Goal: Information Seeking & Learning: Understand process/instructions

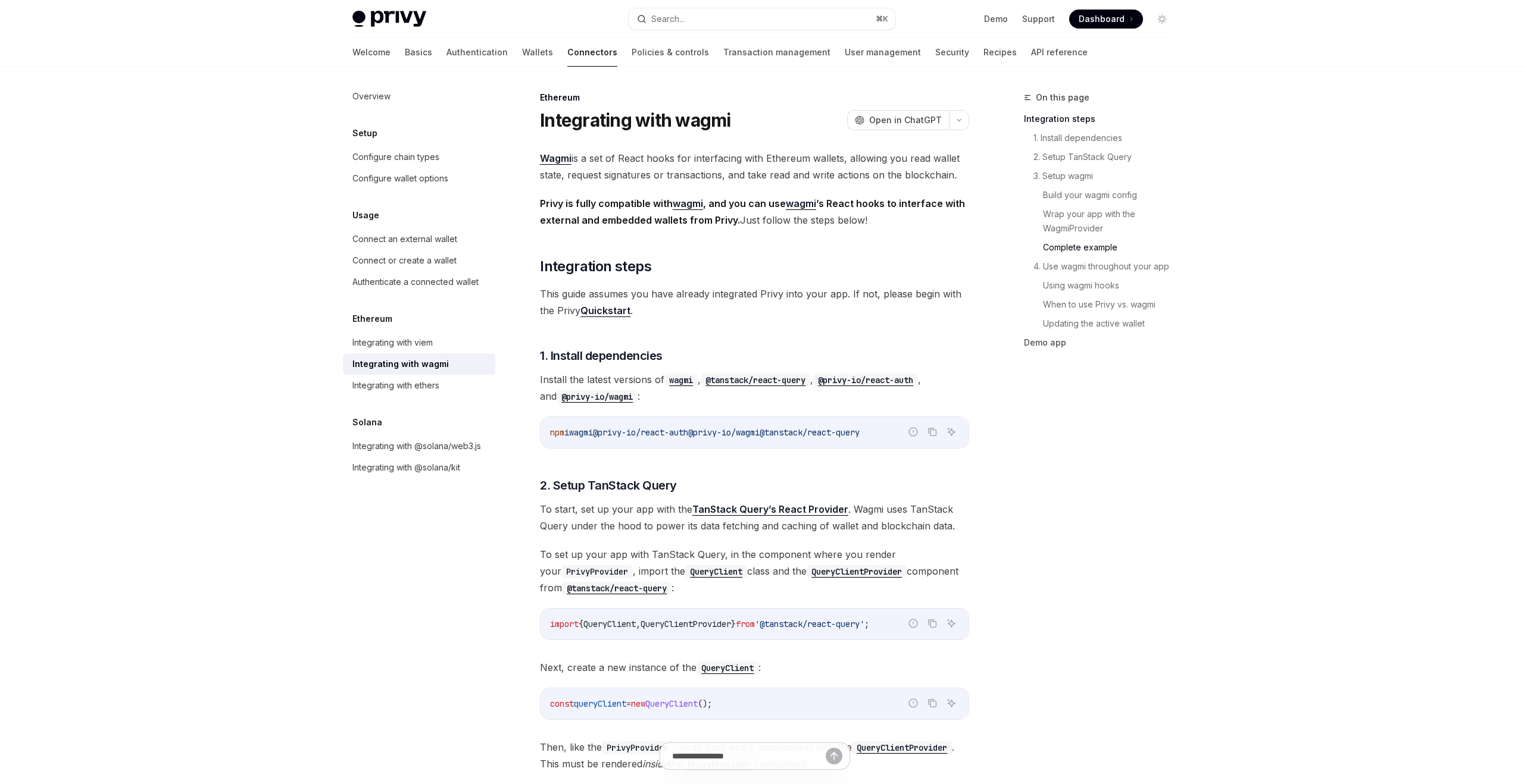
scroll to position [2174, 0]
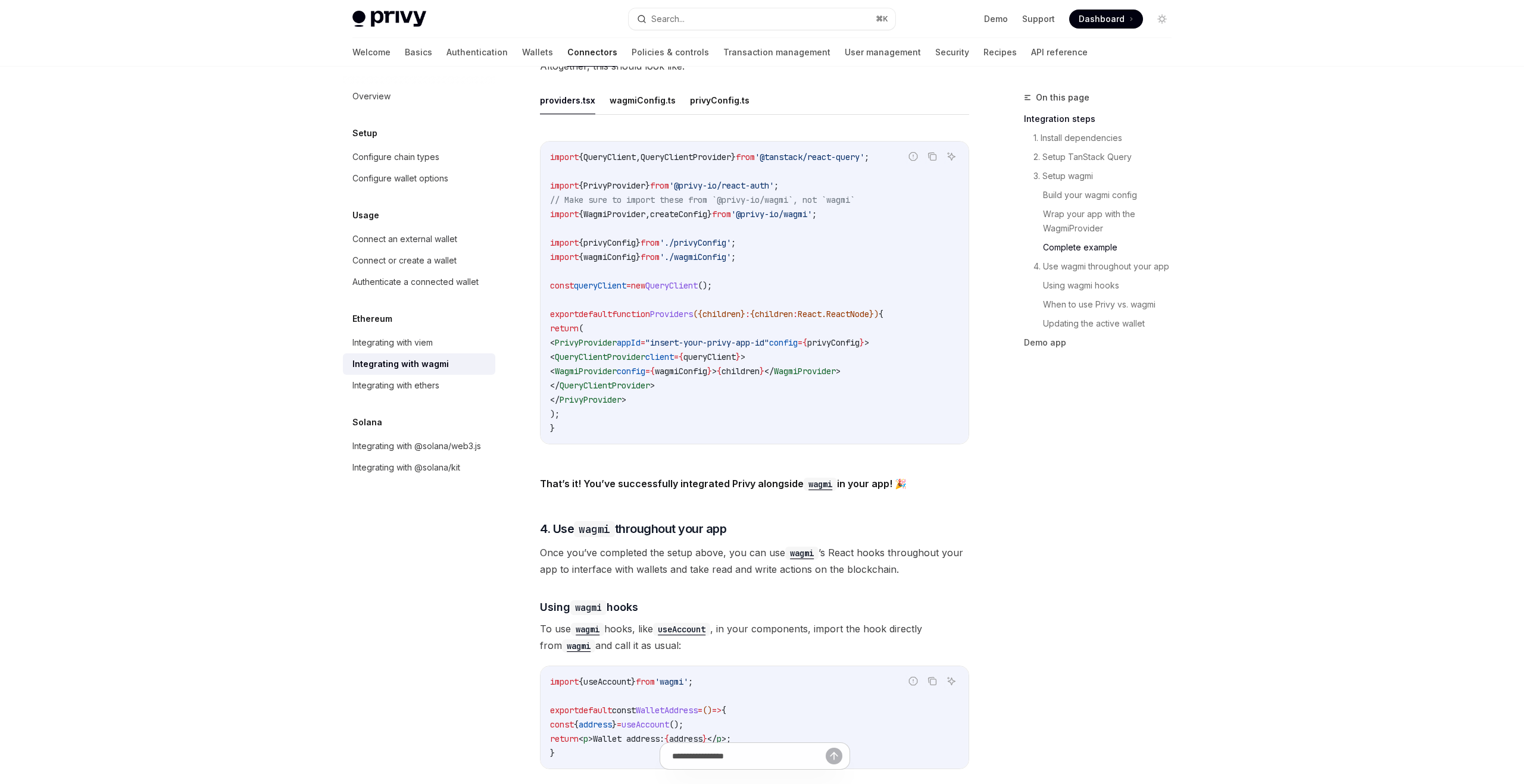
type textarea "*"
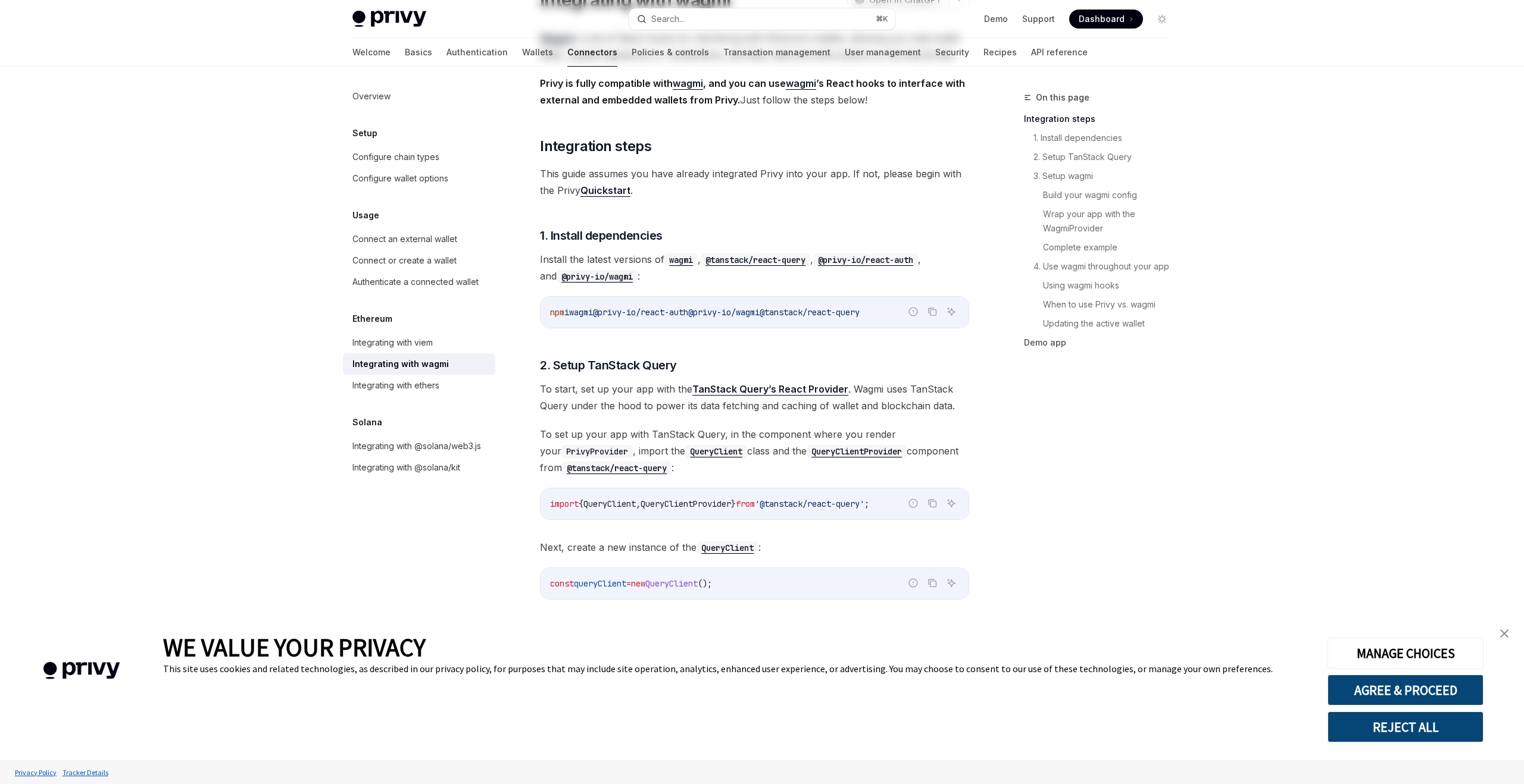
scroll to position [0, 0]
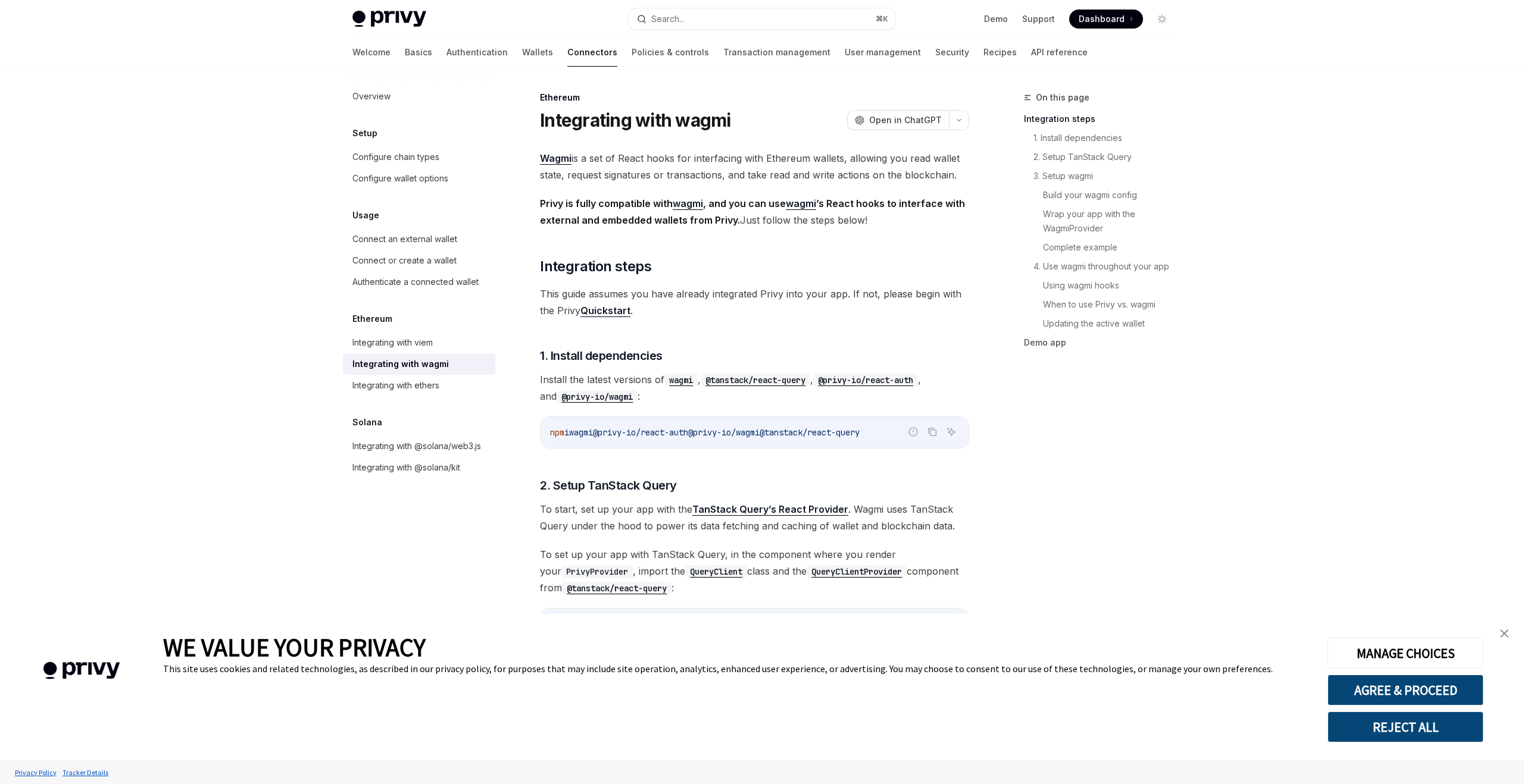
click at [795, 182] on span "Wagmi is a set of React hooks for interfacing with Ethereum wallets, allowing y…" at bounding box center [755, 166] width 430 height 33
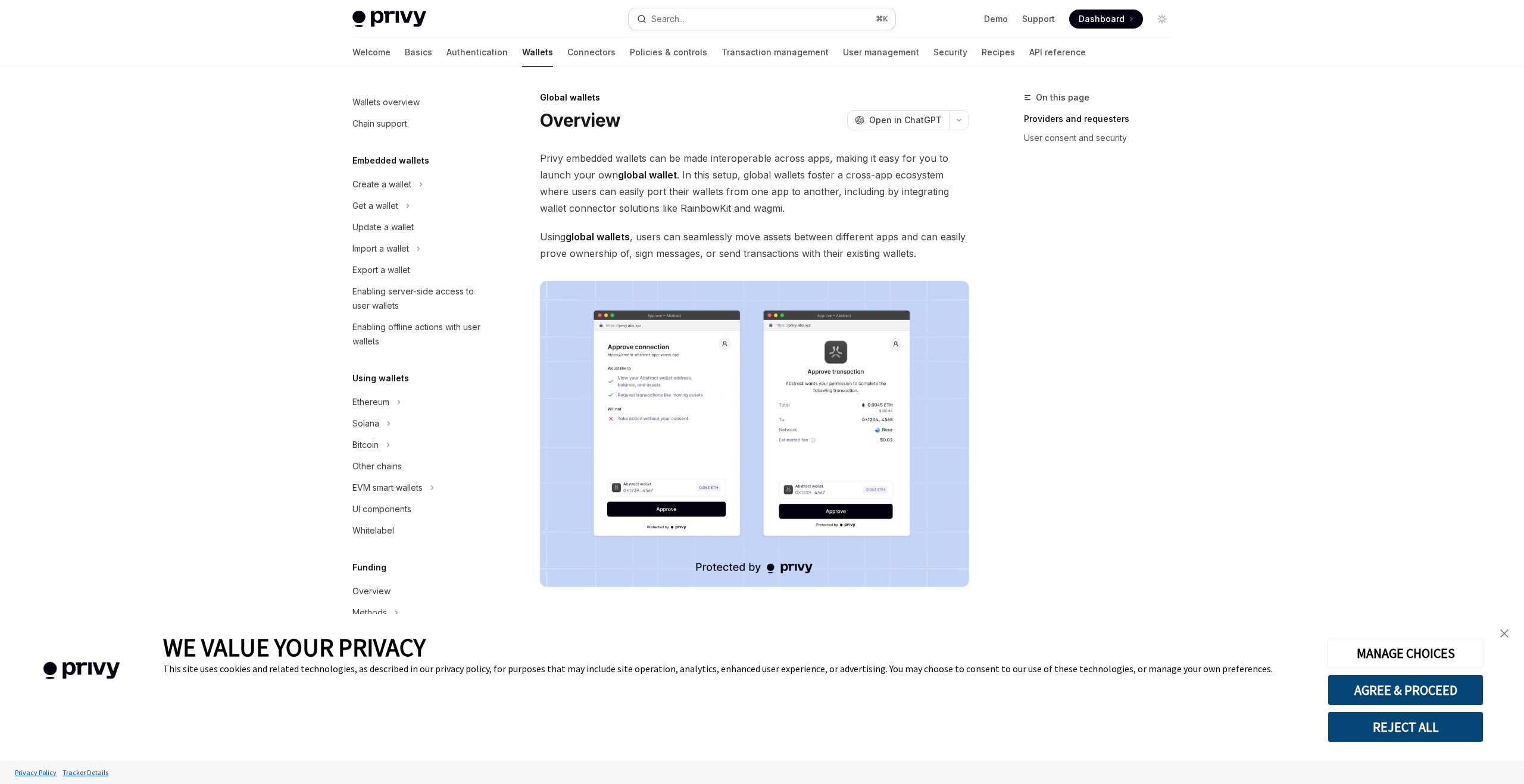
scroll to position [238, 0]
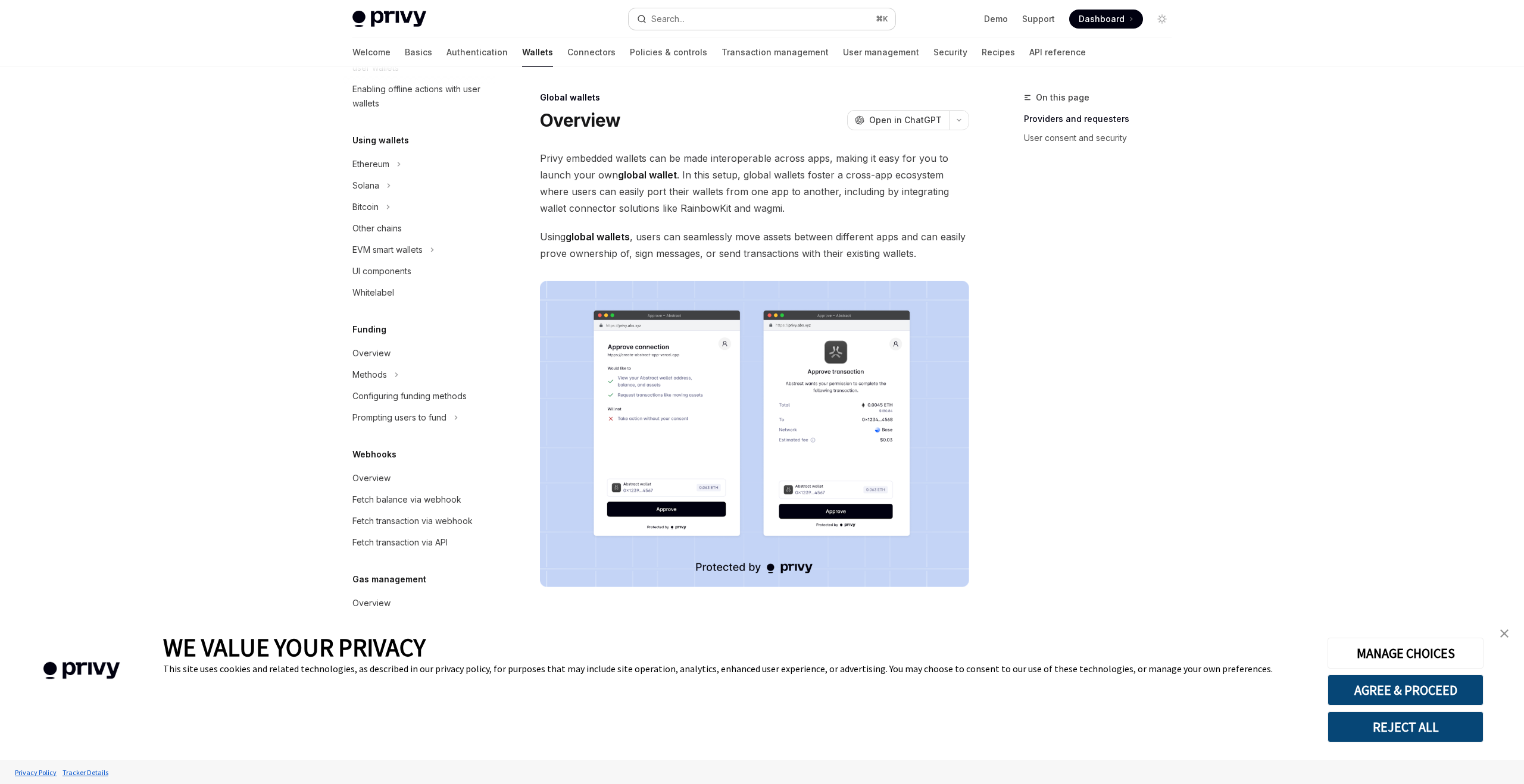
click at [736, 16] on button "Search... ⌘ K" at bounding box center [762, 19] width 267 height 22
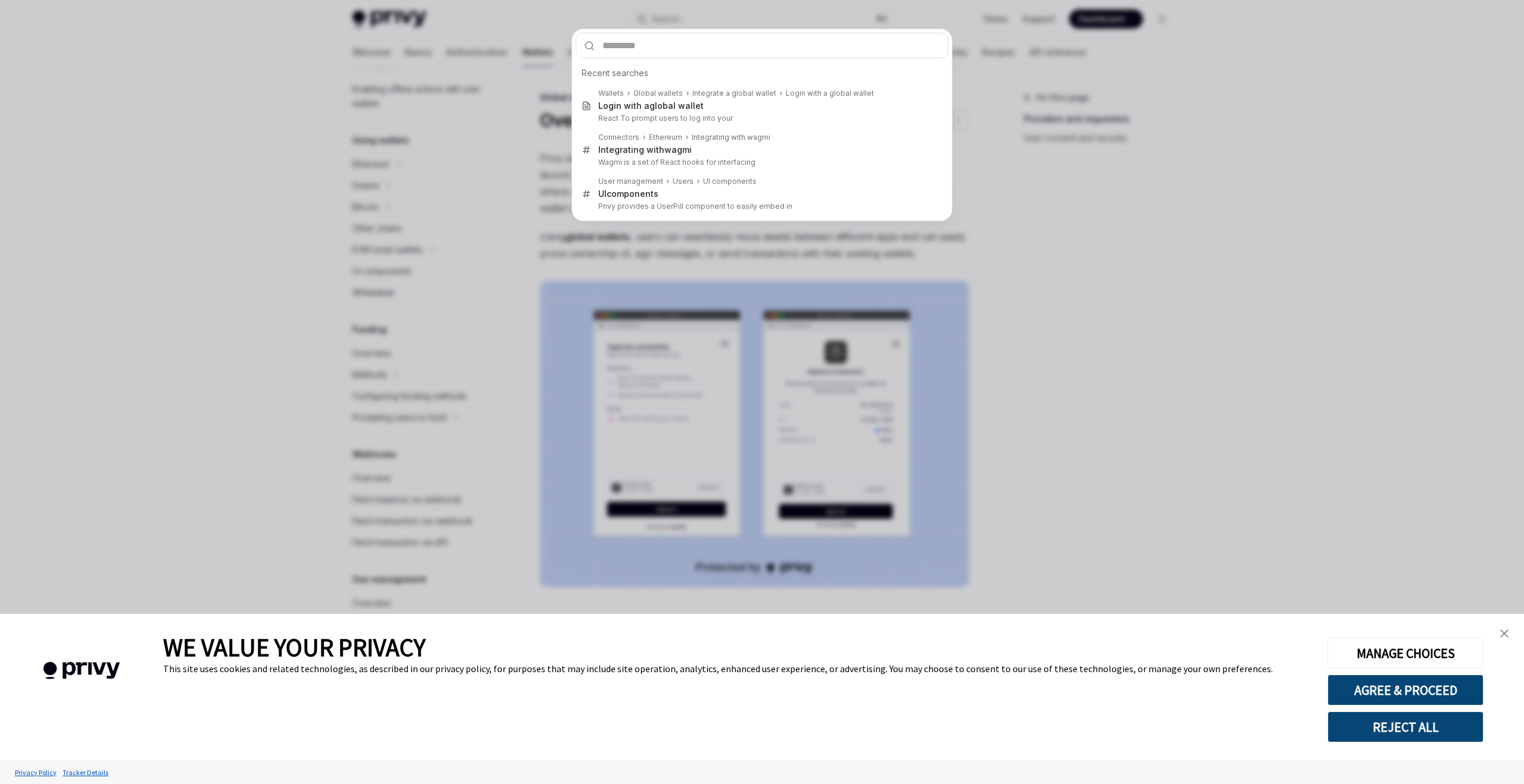
click at [1117, 250] on div "Recent searches Wallets Global wallets Integrate a global wallet Login with a g…" at bounding box center [762, 392] width 1524 height 784
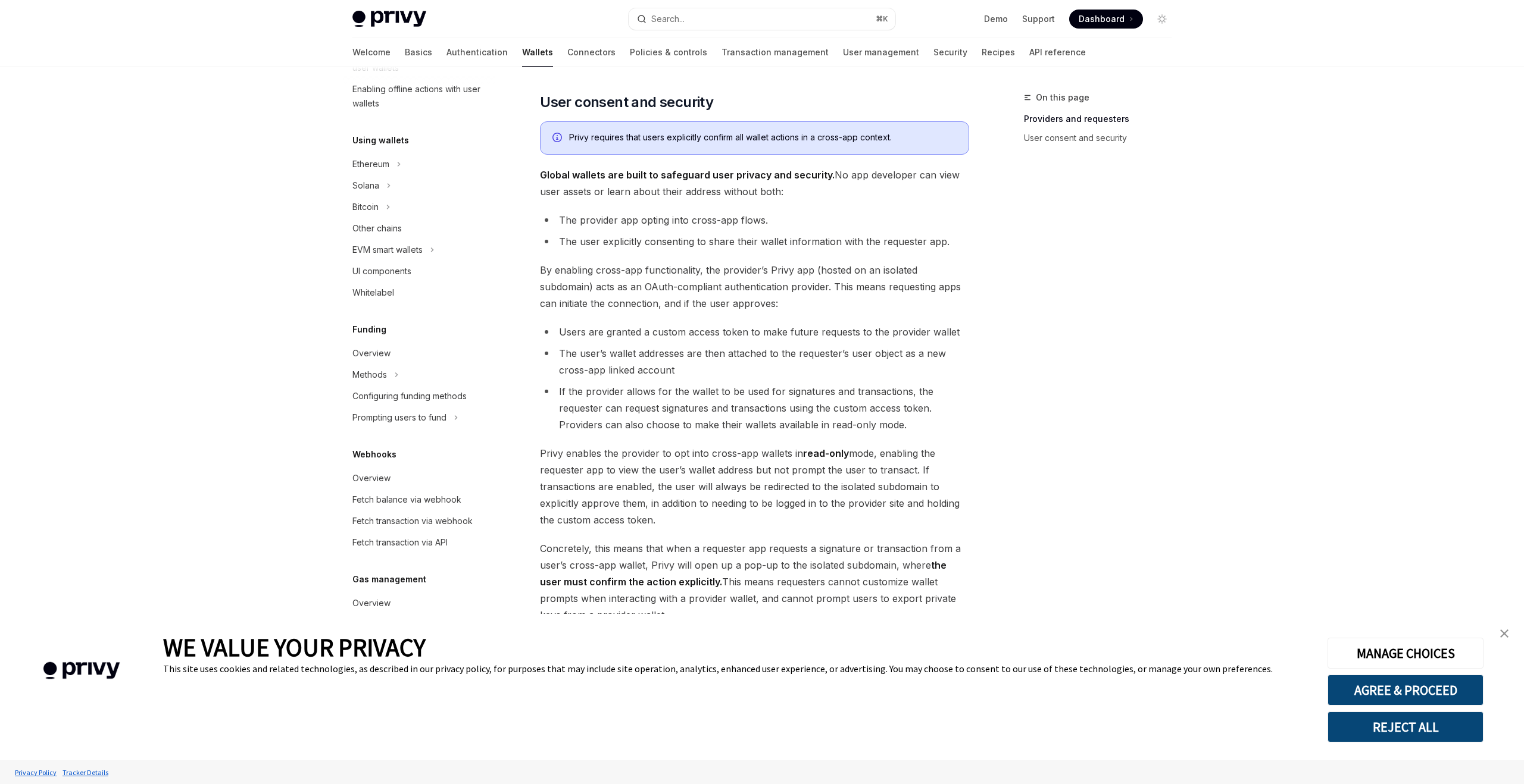
scroll to position [740, 0]
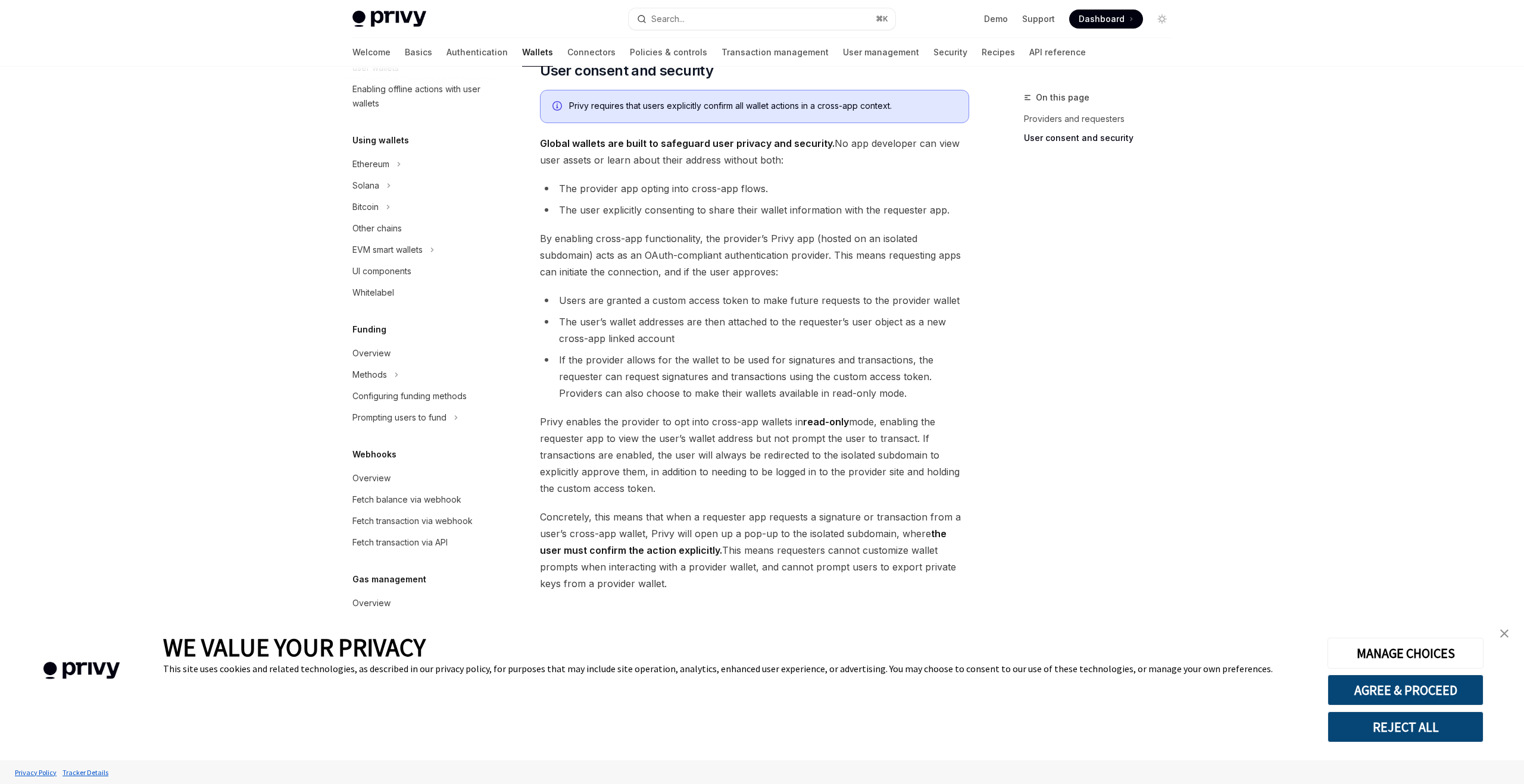
click at [1511, 634] on link "close banner" at bounding box center [1505, 633] width 24 height 24
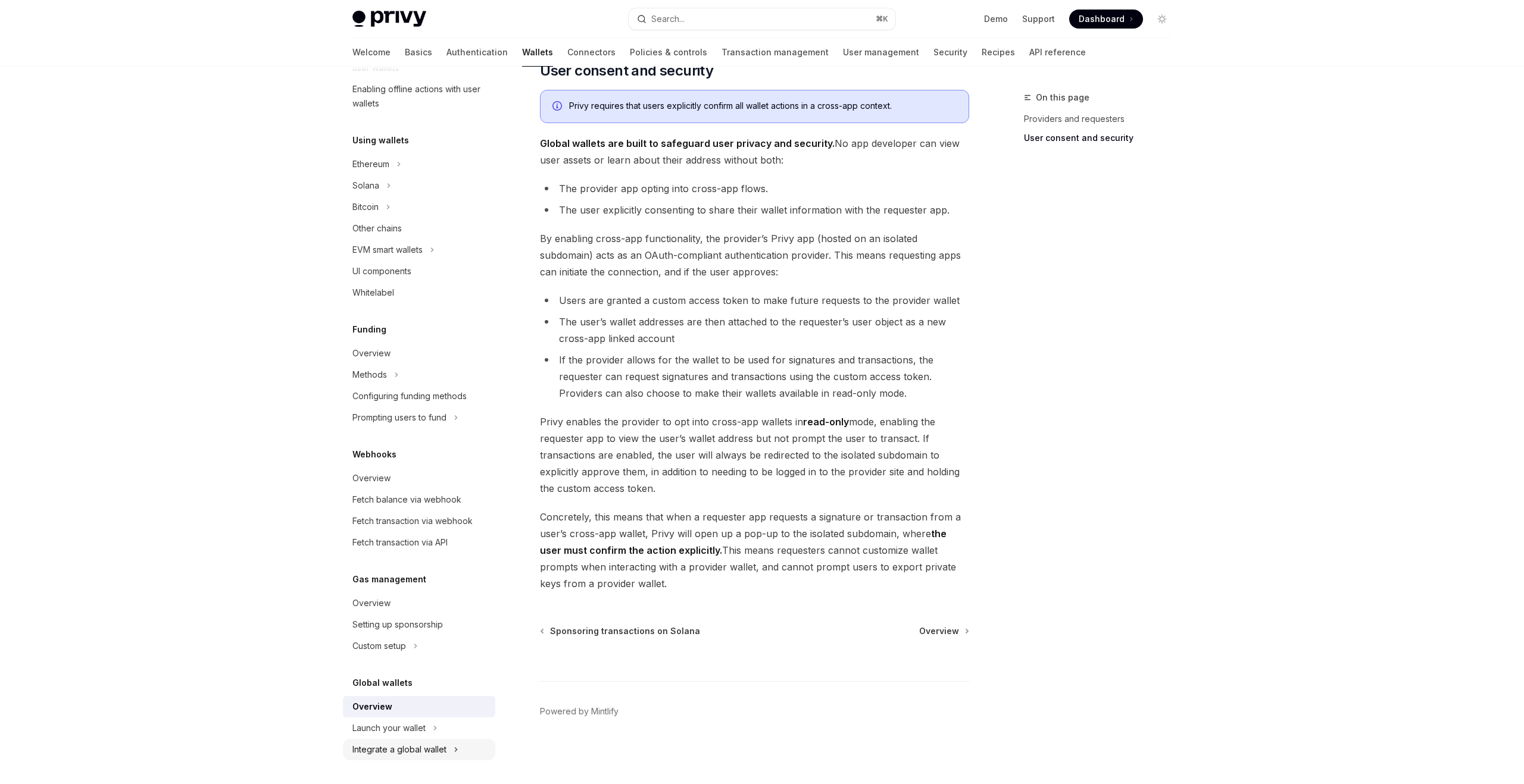
click at [441, 743] on div "Integrate a global wallet" at bounding box center [400, 750] width 94 height 14
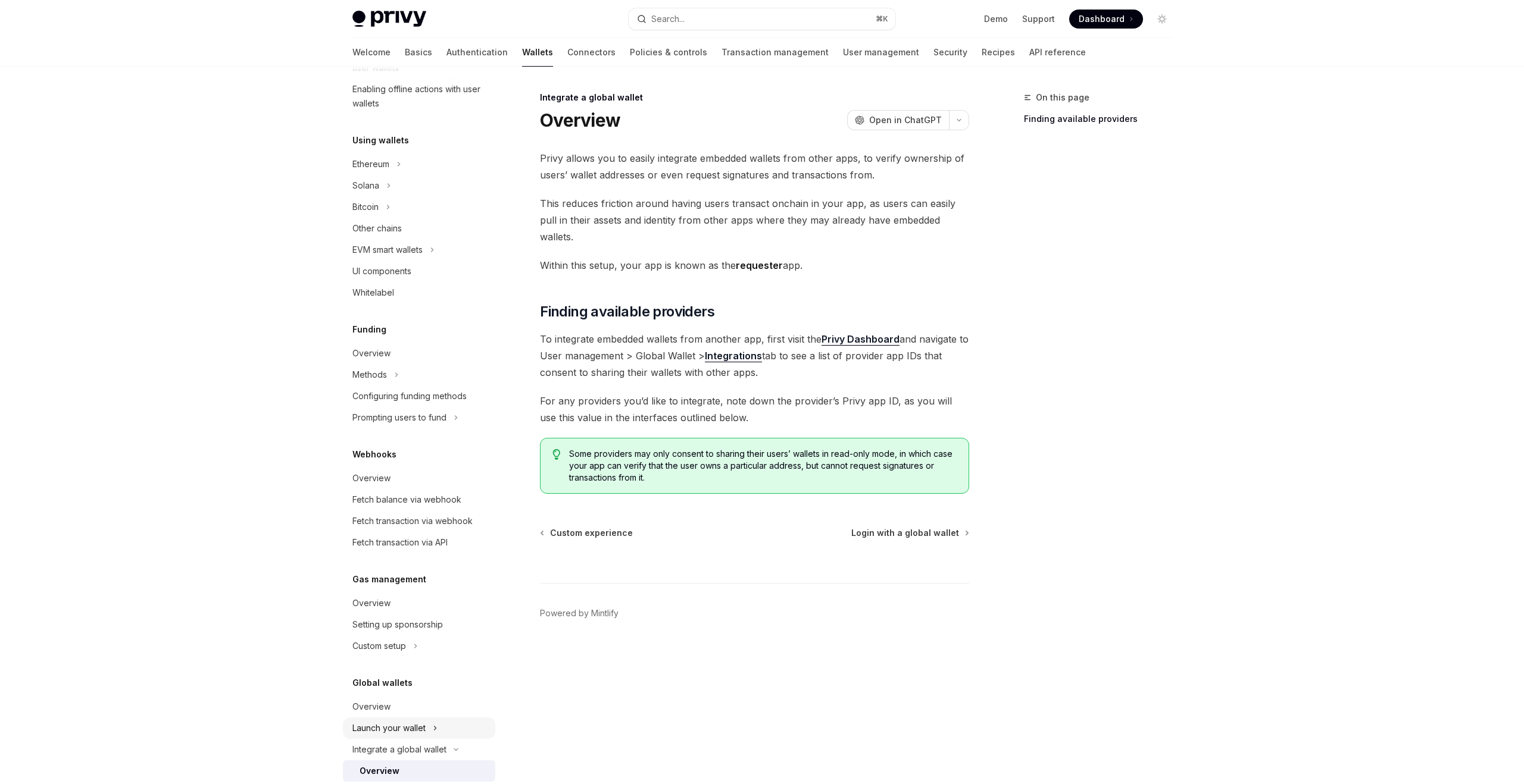
click at [424, 729] on div "Launch your wallet" at bounding box center [389, 728] width 73 height 14
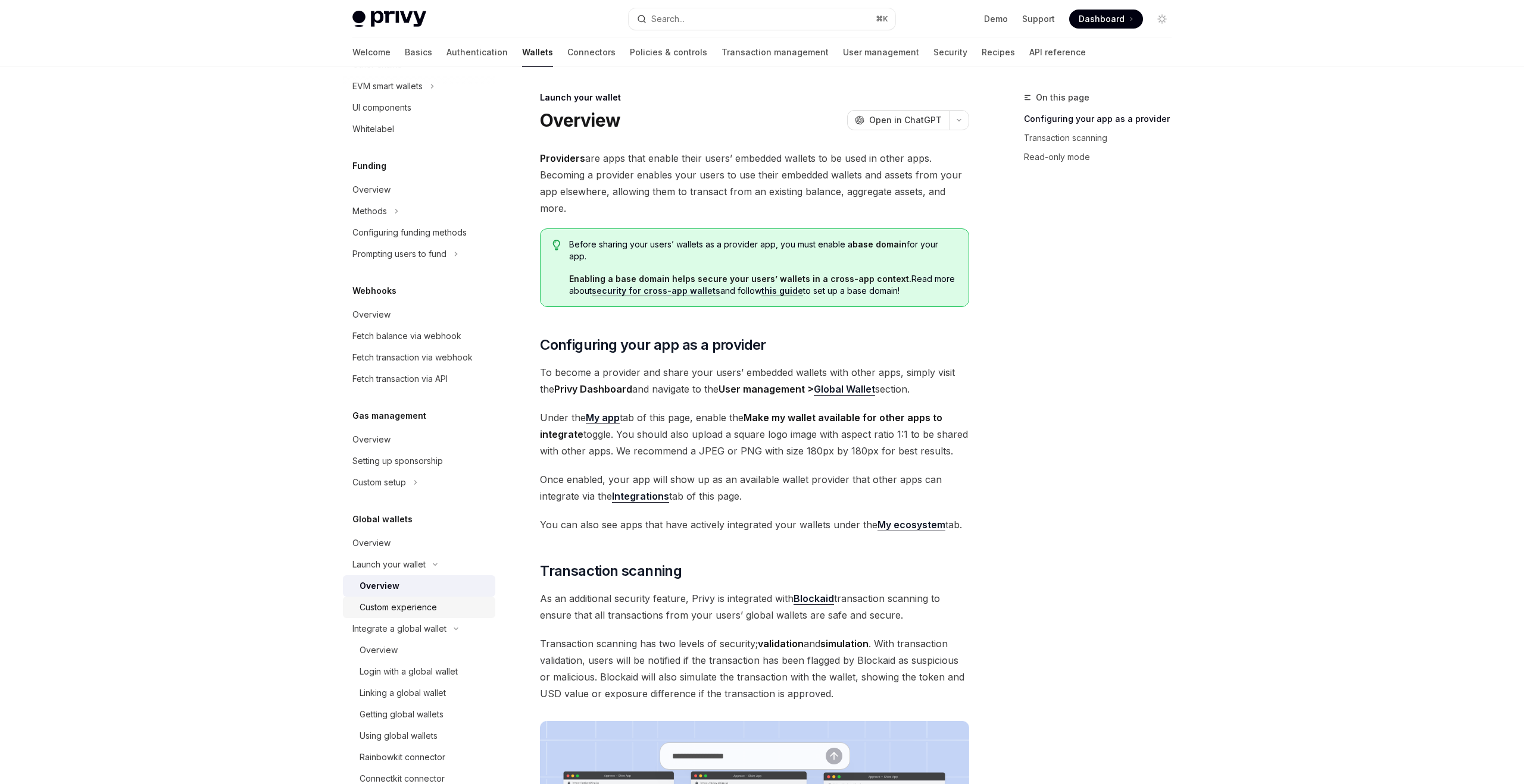
scroll to position [405, 0]
click at [434, 567] on div "Launch your wallet" at bounding box center [419, 562] width 152 height 22
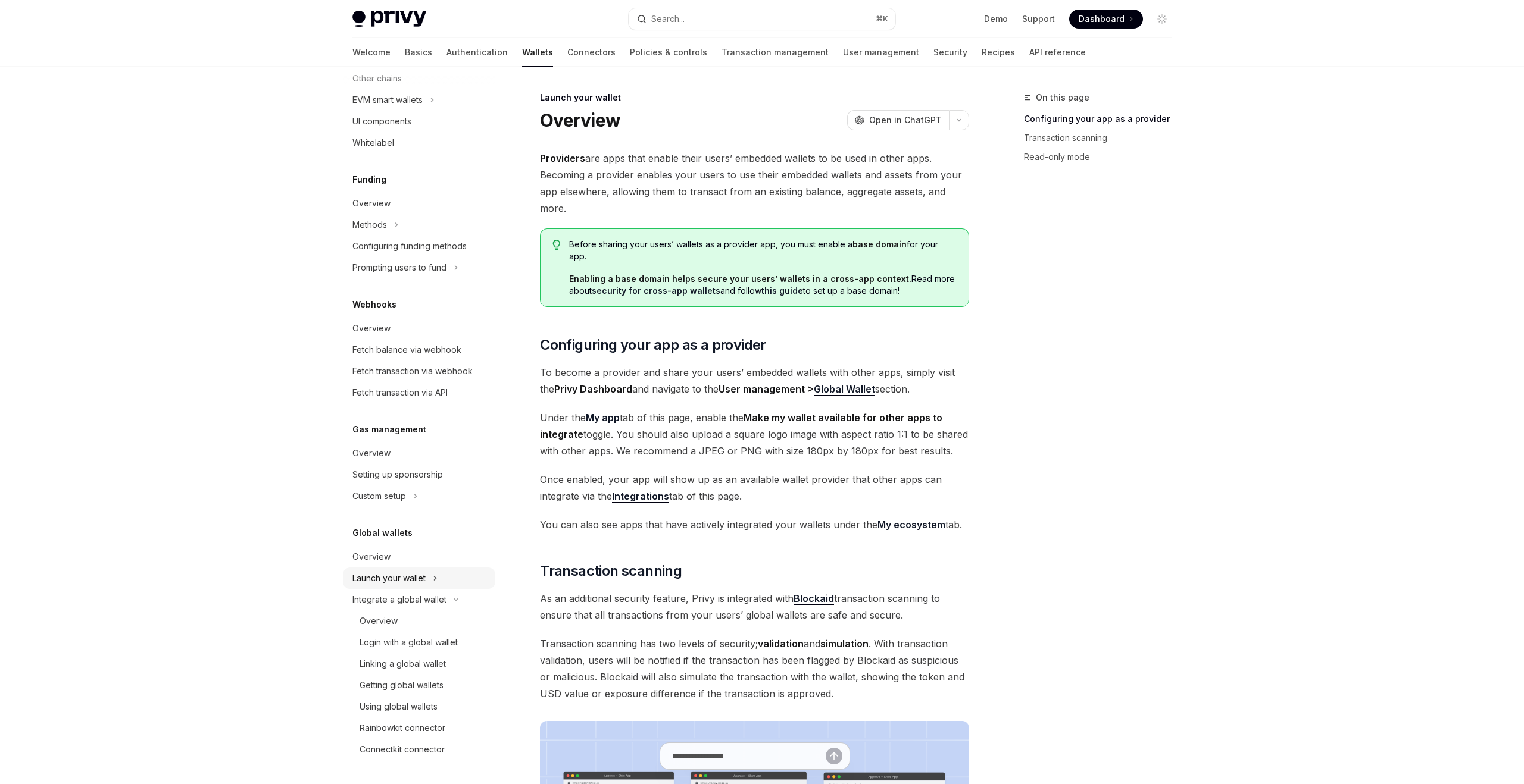
scroll to position [388, 0]
click at [434, 661] on div "Linking a global wallet" at bounding box center [403, 664] width 87 height 14
type textarea "*"
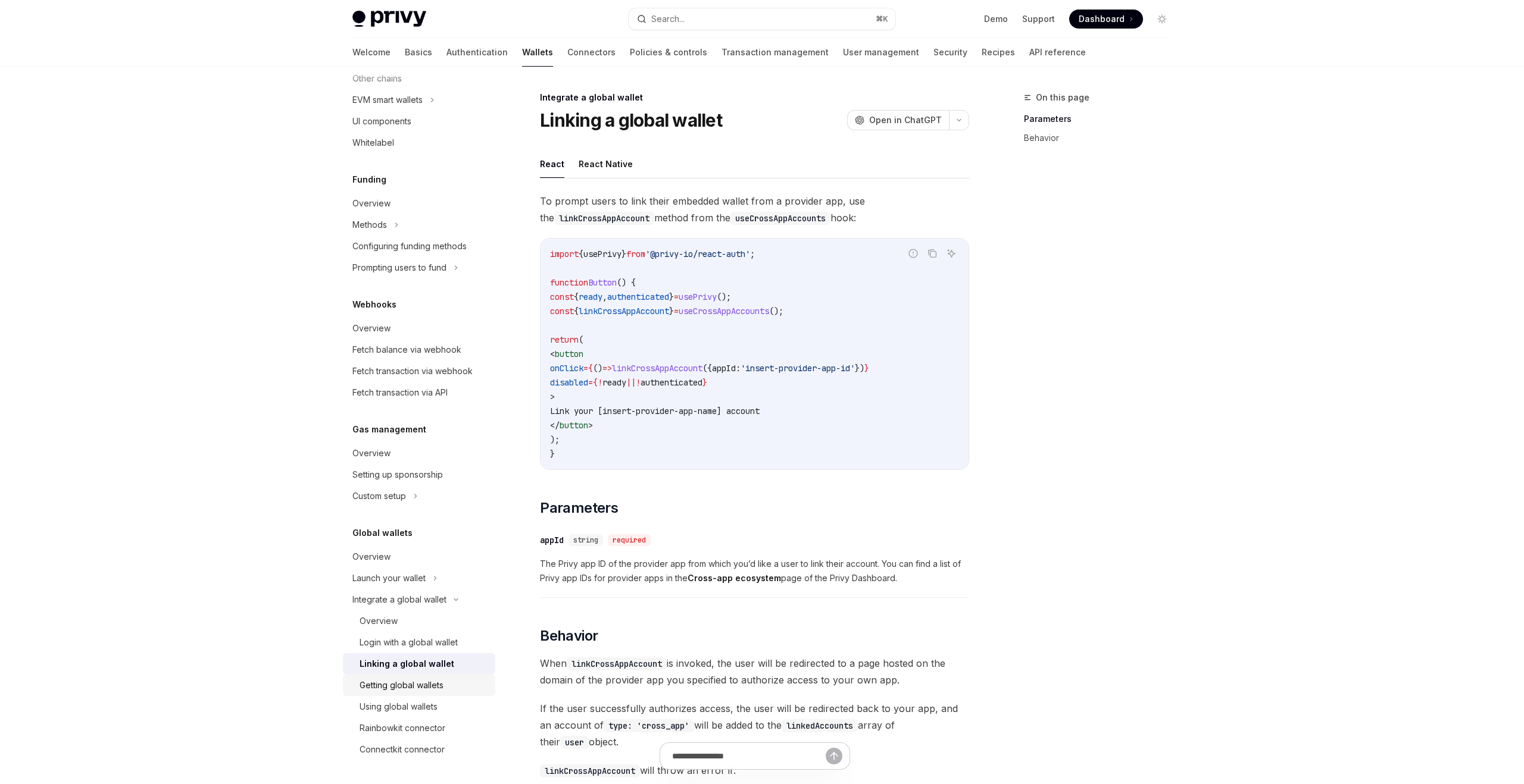
click at [432, 677] on link "Getting global wallets" at bounding box center [419, 686] width 152 height 22
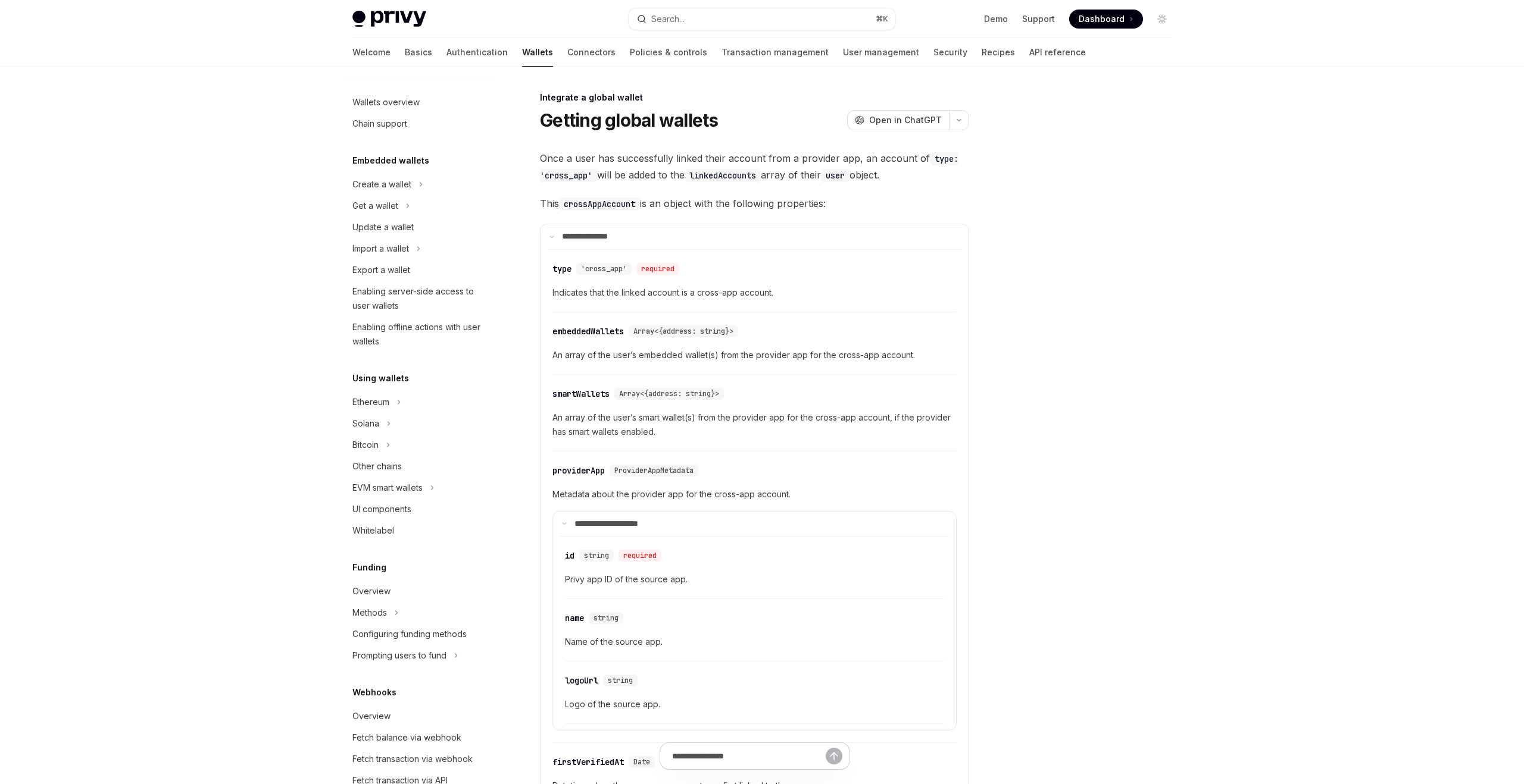
scroll to position [388, 0]
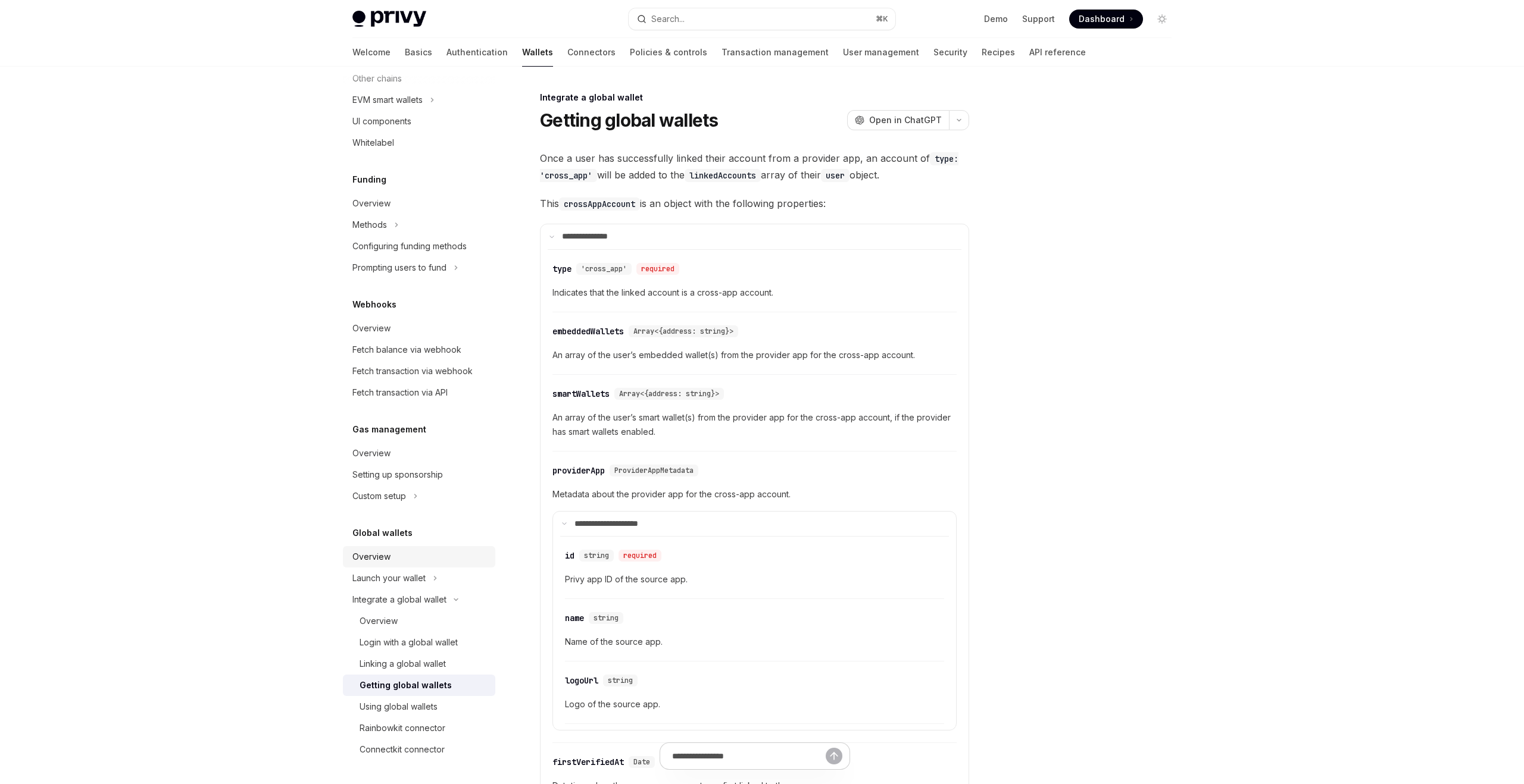
click at [403, 551] on div "Overview" at bounding box center [420, 557] width 136 height 14
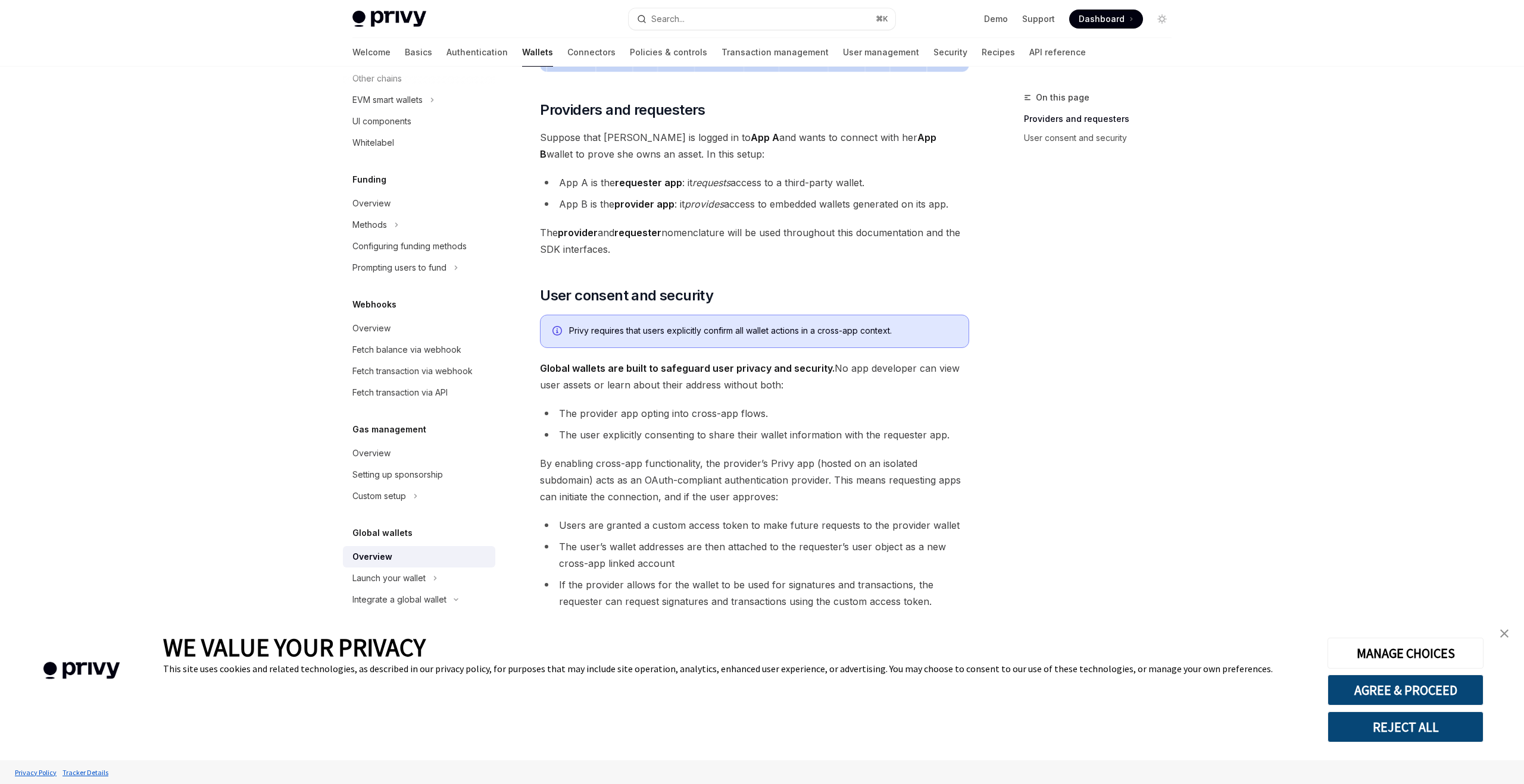
scroll to position [533, 0]
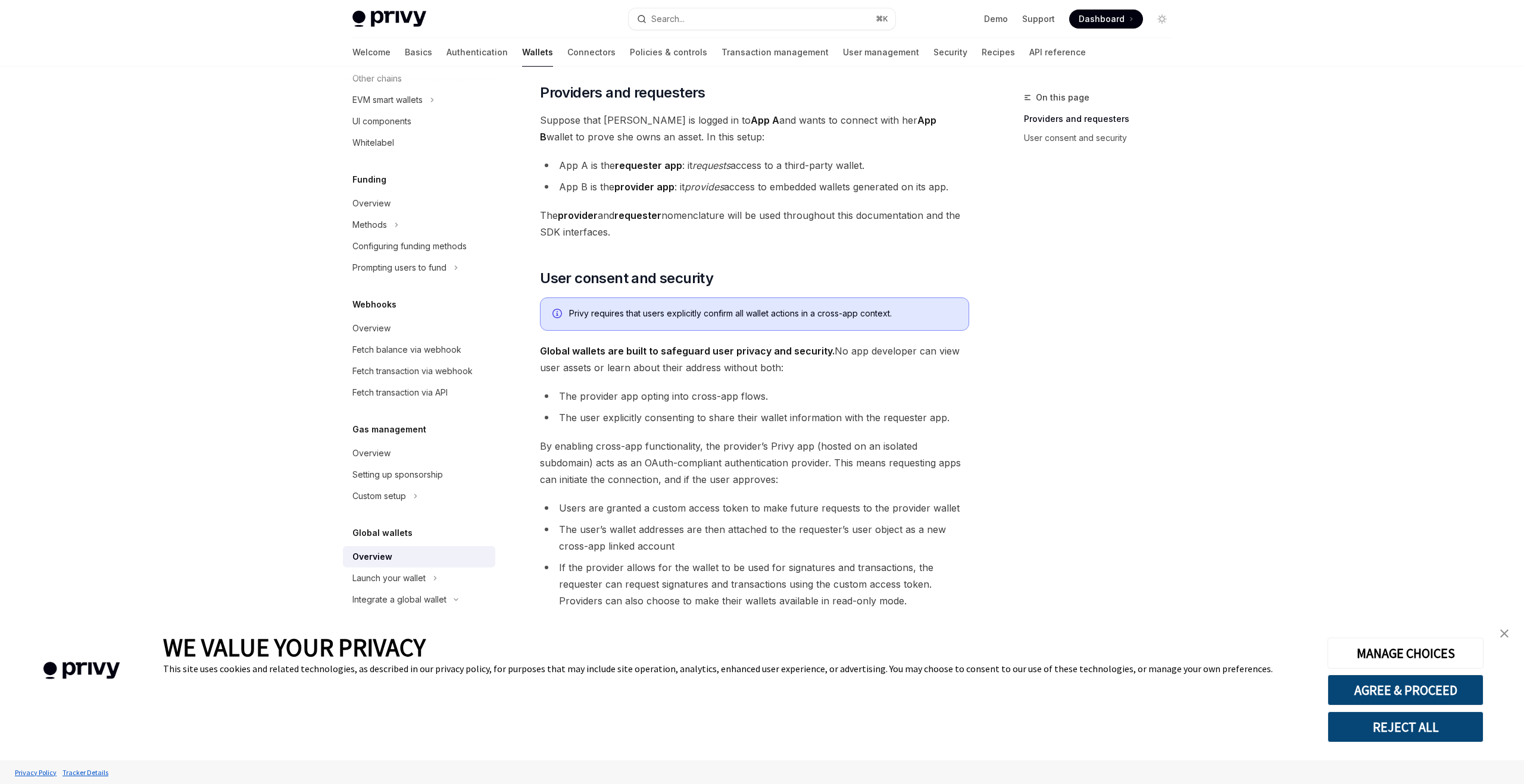
click at [1052, 243] on div "On this page Providers and requesters User consent and security" at bounding box center [1090, 437] width 181 height 694
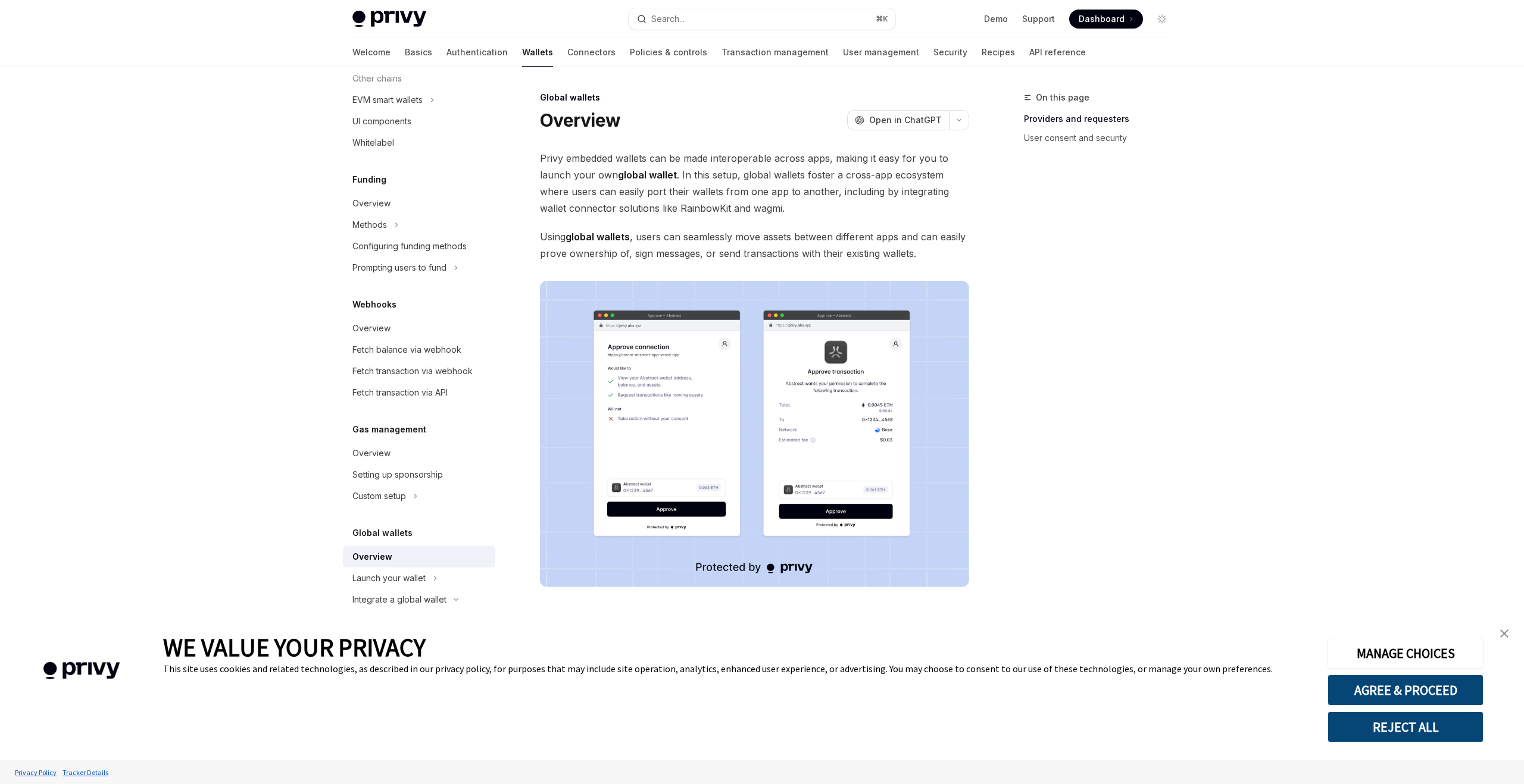
click at [715, 235] on span "Using global wallets , users can seamlessly move assets between different apps …" at bounding box center [755, 245] width 430 height 33
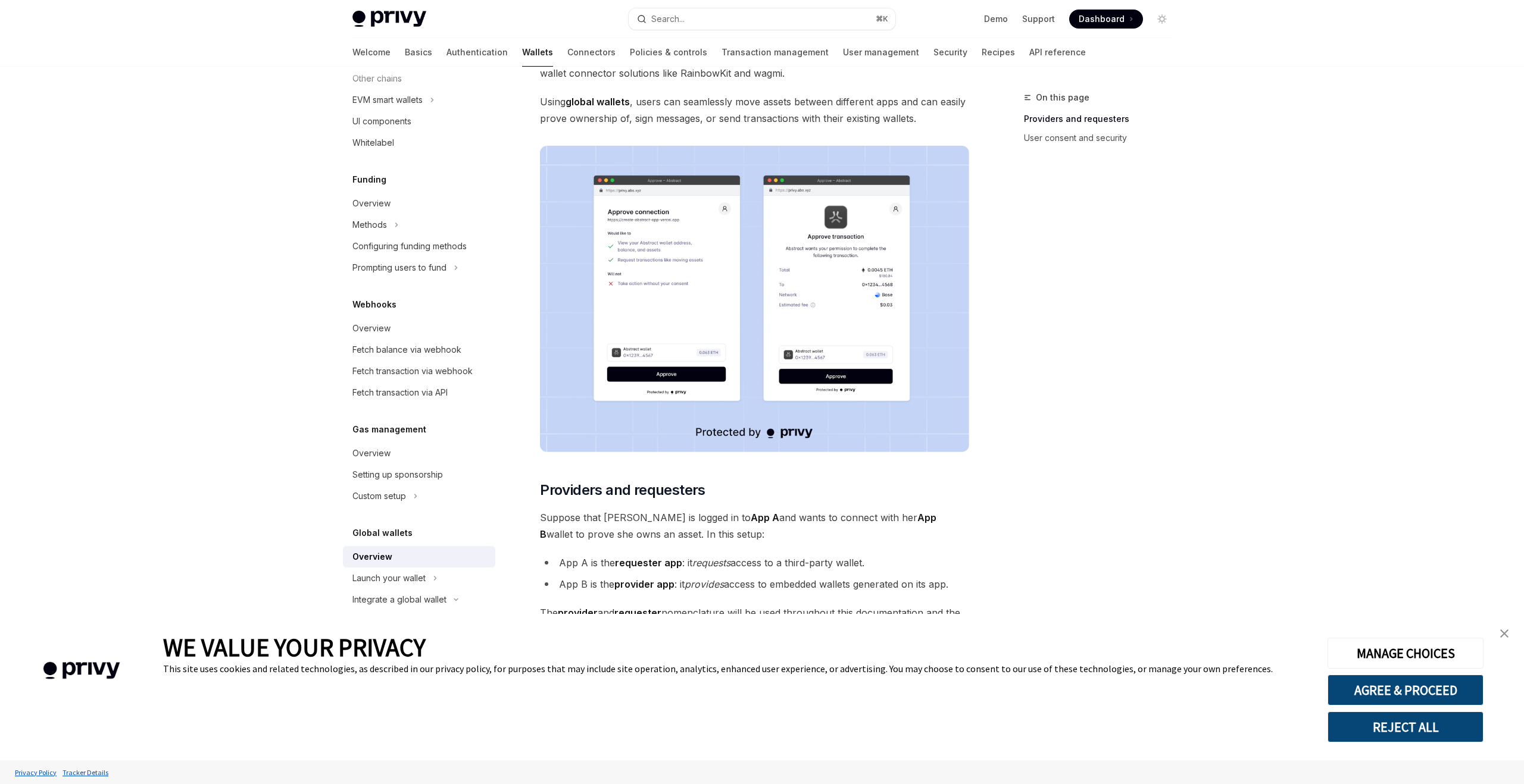
scroll to position [222, 0]
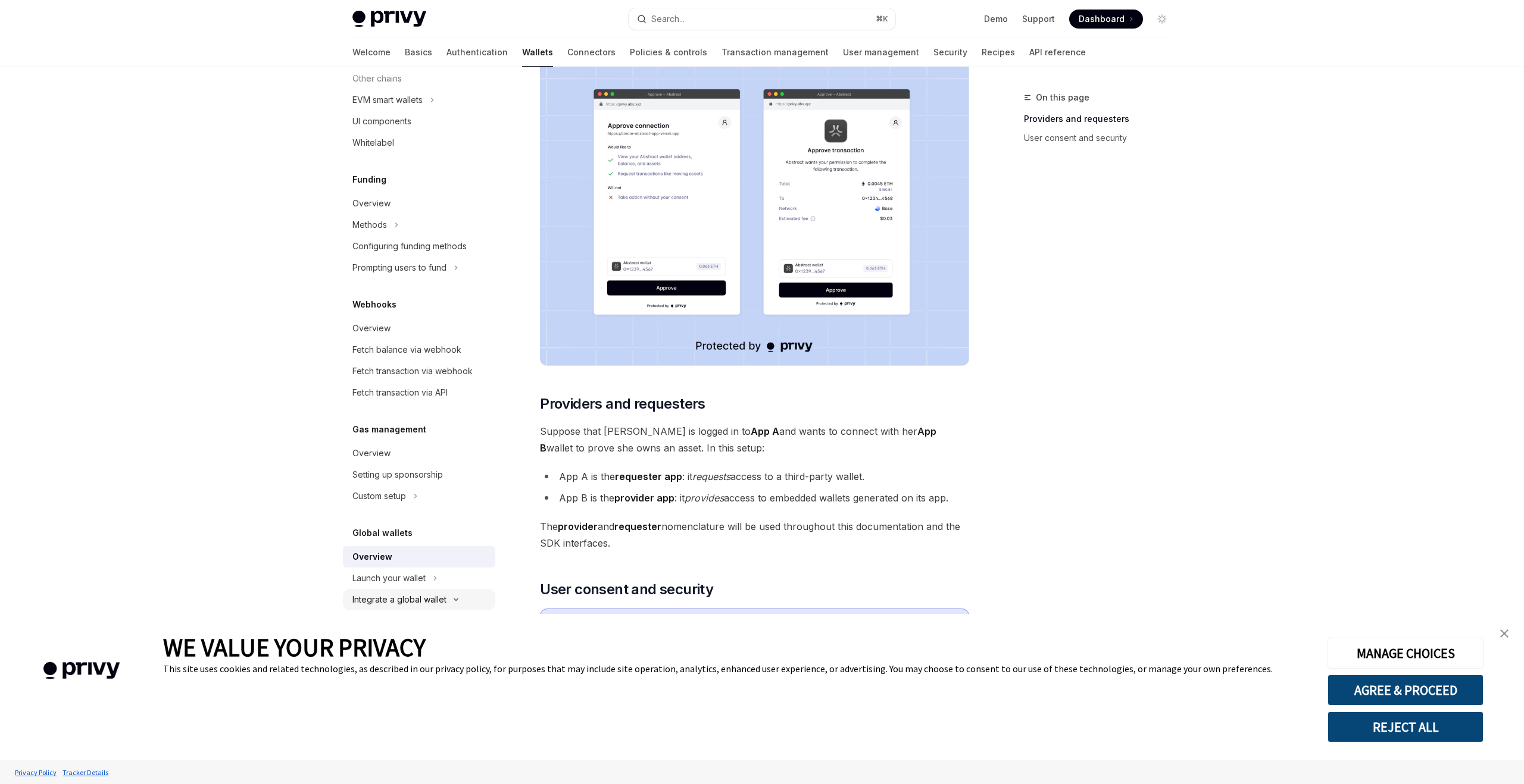
click at [454, 599] on icon at bounding box center [456, 600] width 4 height 2
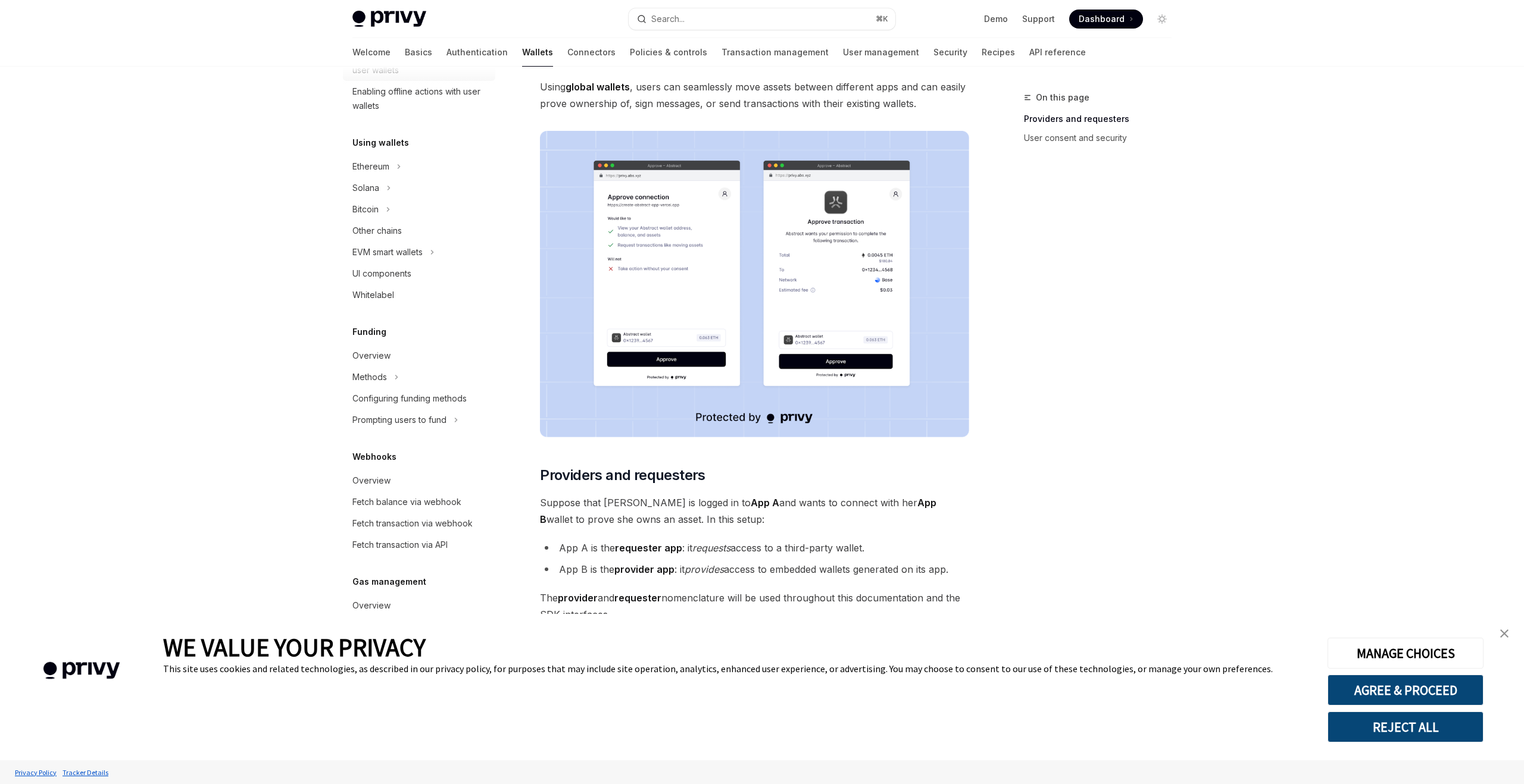
scroll to position [238, 0]
click at [1509, 640] on link "close banner" at bounding box center [1505, 633] width 24 height 24
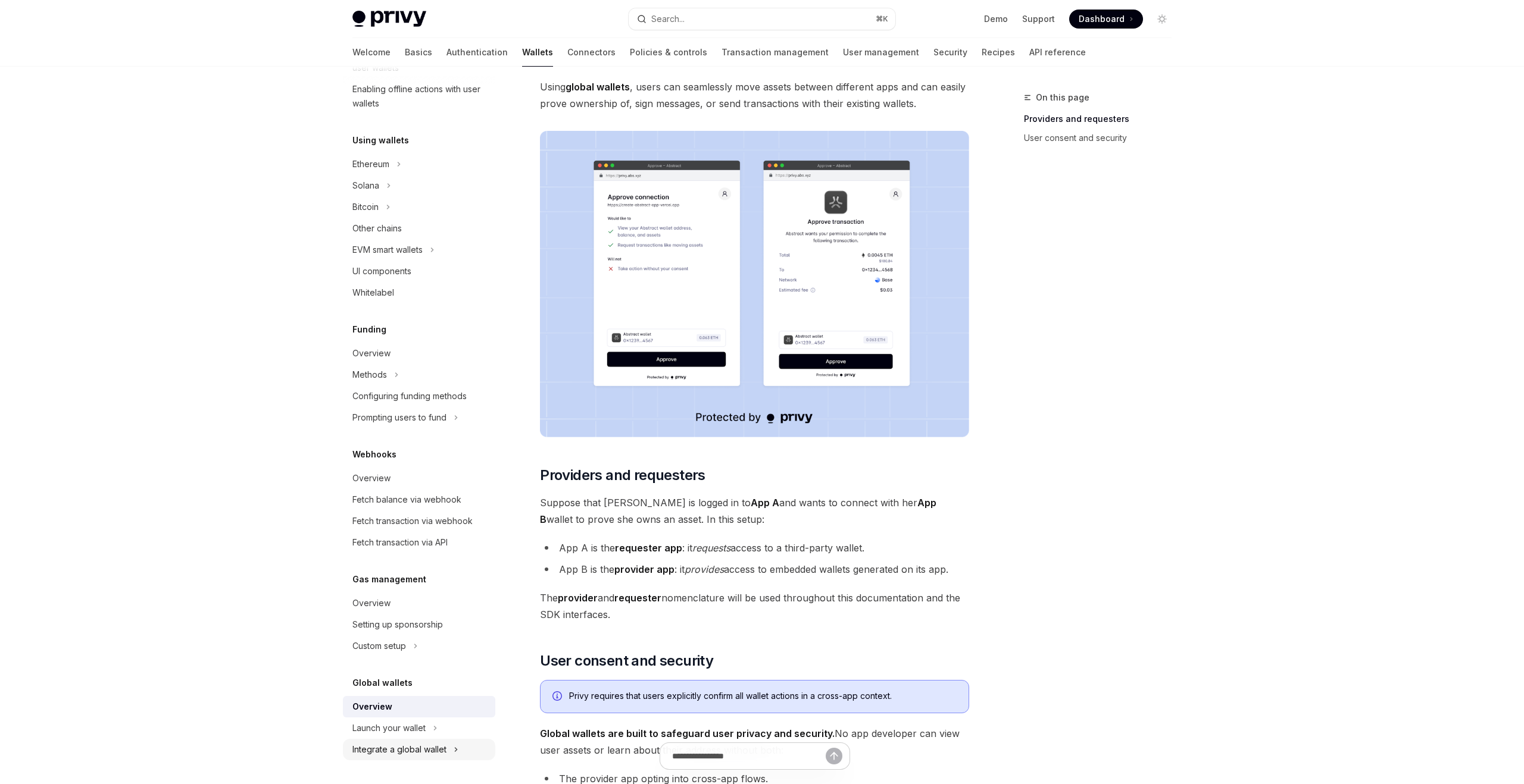
click at [414, 752] on div "Integrate a global wallet" at bounding box center [400, 750] width 94 height 14
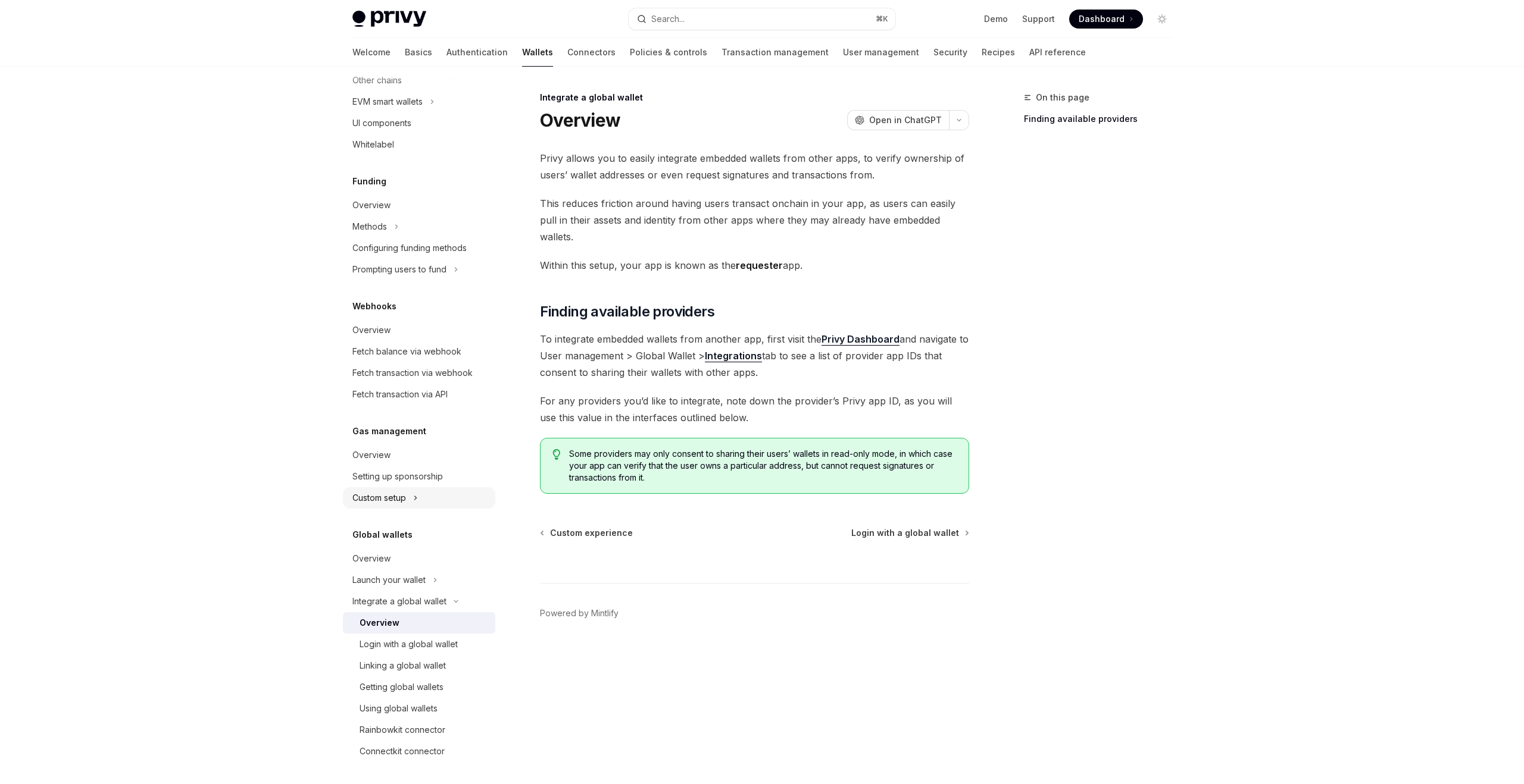
scroll to position [388, 0]
click at [434, 708] on div "Using global wallets" at bounding box center [398, 707] width 78 height 14
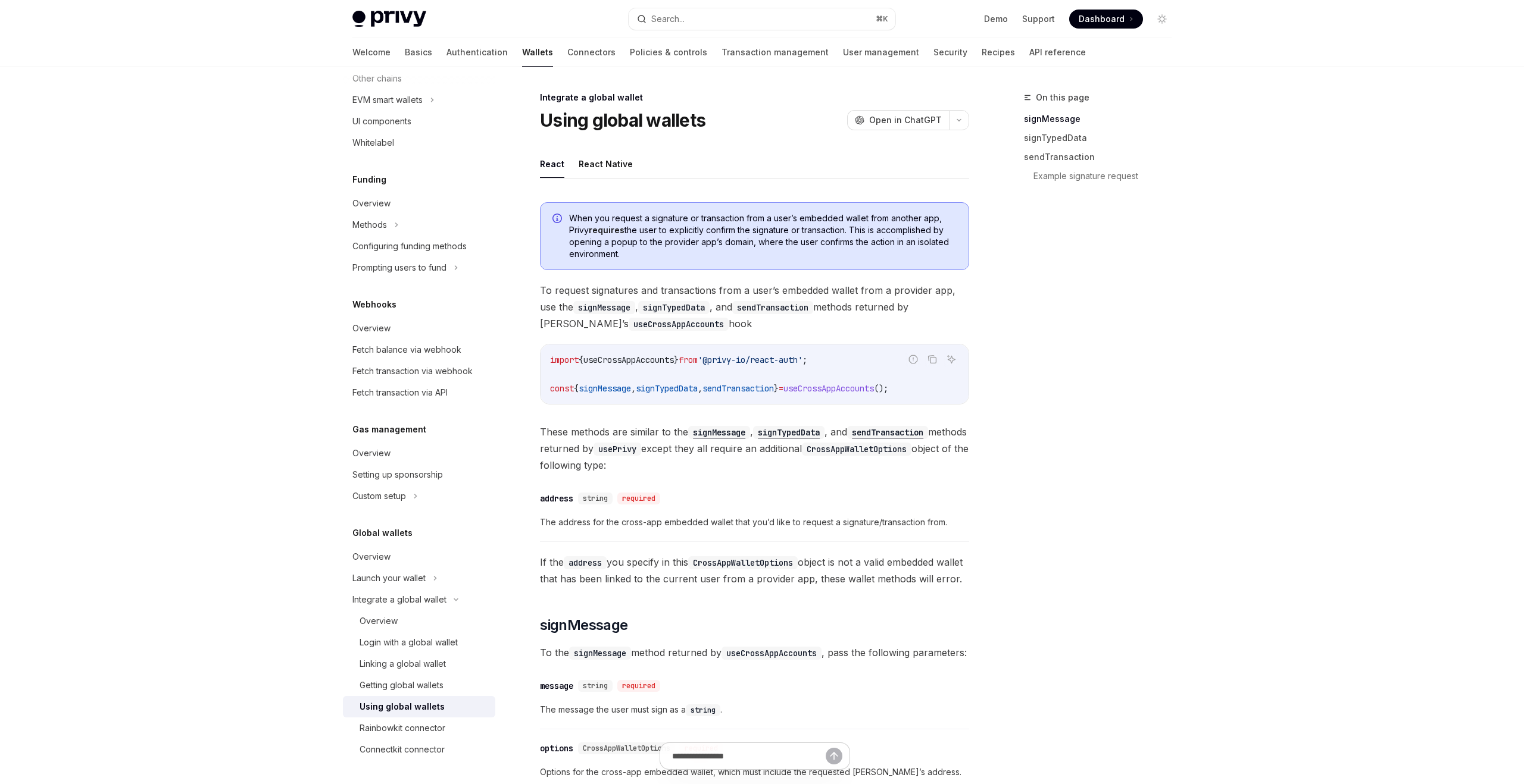
drag, startPoint x: 643, startPoint y: 232, endPoint x: 709, endPoint y: 231, distance: 66.0
click at [709, 231] on span "When you request a signature or transaction from a user’s embedded wallet from …" at bounding box center [764, 236] width 388 height 48
drag, startPoint x: 737, startPoint y: 230, endPoint x: 785, endPoint y: 230, distance: 48.0
click at [785, 230] on span "When you request a signature or transaction from a user’s embedded wallet from …" at bounding box center [764, 236] width 388 height 48
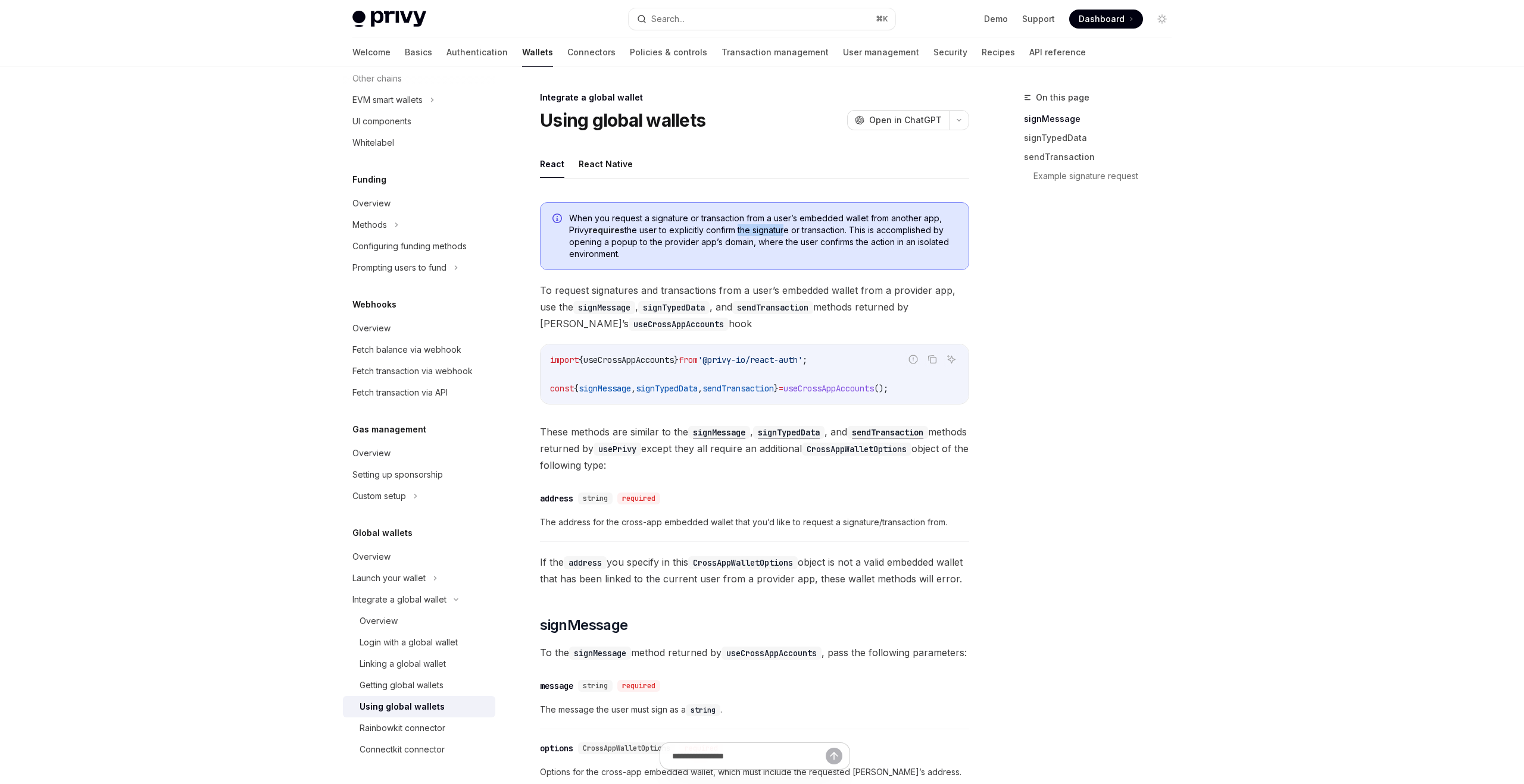
click at [785, 230] on span "When you request a signature or transaction from a user’s embedded wallet from …" at bounding box center [764, 236] width 388 height 48
drag, startPoint x: 860, startPoint y: 234, endPoint x: 886, endPoint y: 234, distance: 26.0
click at [886, 234] on span "When you request a signature or transaction from a user’s embedded wallet from …" at bounding box center [764, 236] width 388 height 48
drag, startPoint x: 665, startPoint y: 243, endPoint x: 730, endPoint y: 243, distance: 65.0
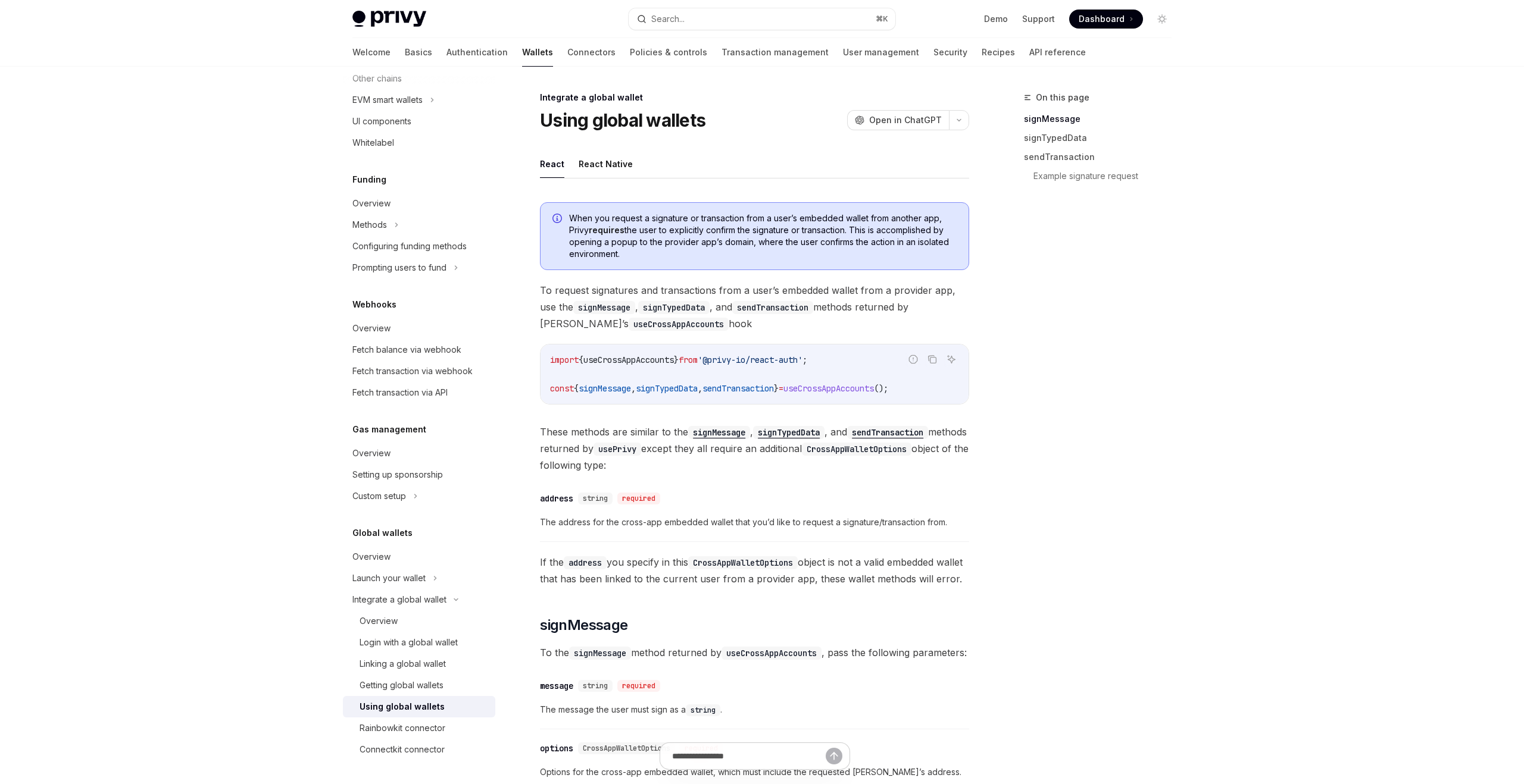
click at [730, 243] on span "When you request a signature or transaction from a user’s embedded wallet from …" at bounding box center [764, 236] width 388 height 48
drag, startPoint x: 767, startPoint y: 242, endPoint x: 818, endPoint y: 242, distance: 51.0
click at [818, 242] on span "When you request a signature or transaction from a user’s embedded wallet from …" at bounding box center [764, 236] width 388 height 48
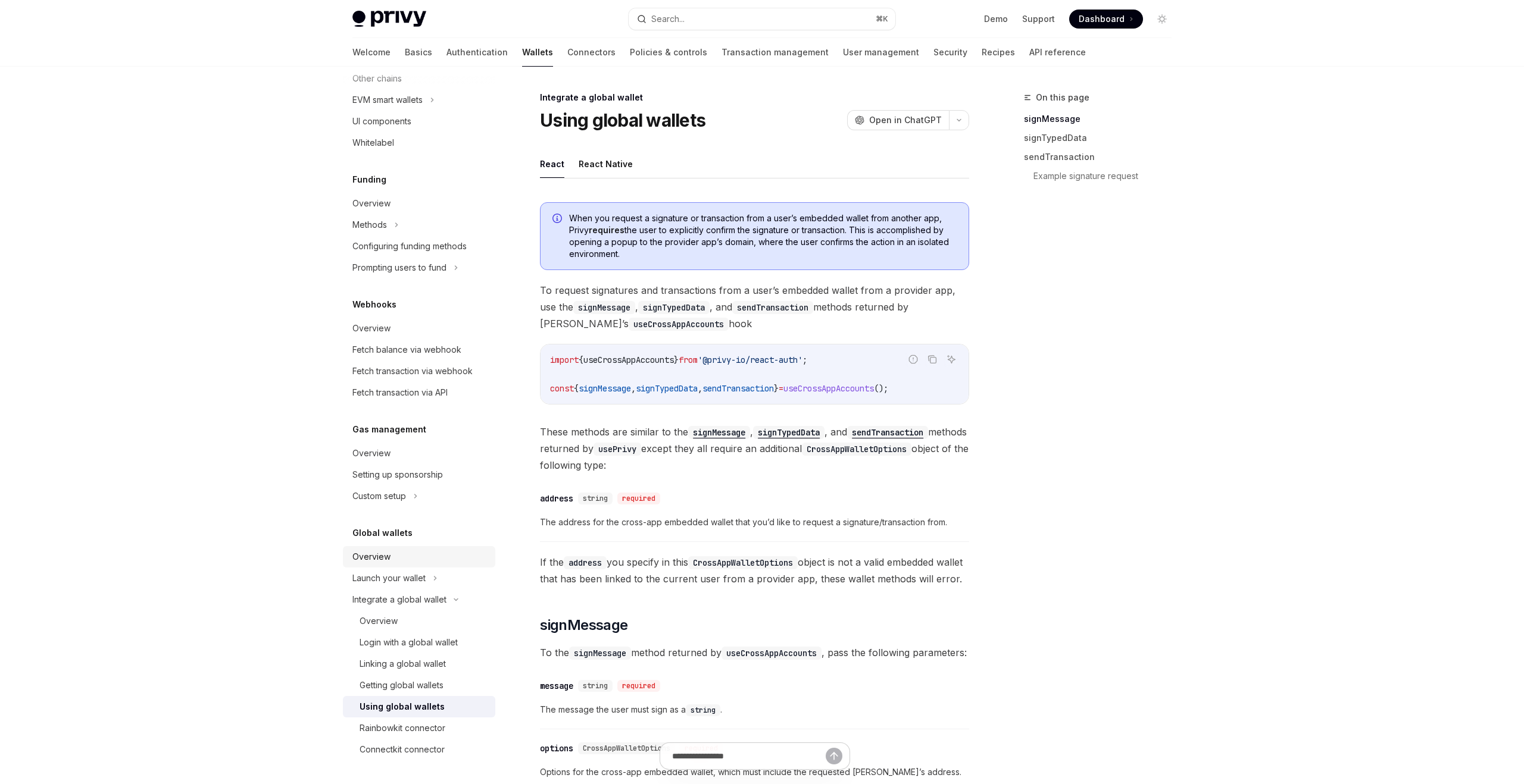
click at [388, 554] on div "Overview" at bounding box center [371, 557] width 38 height 14
type textarea "*"
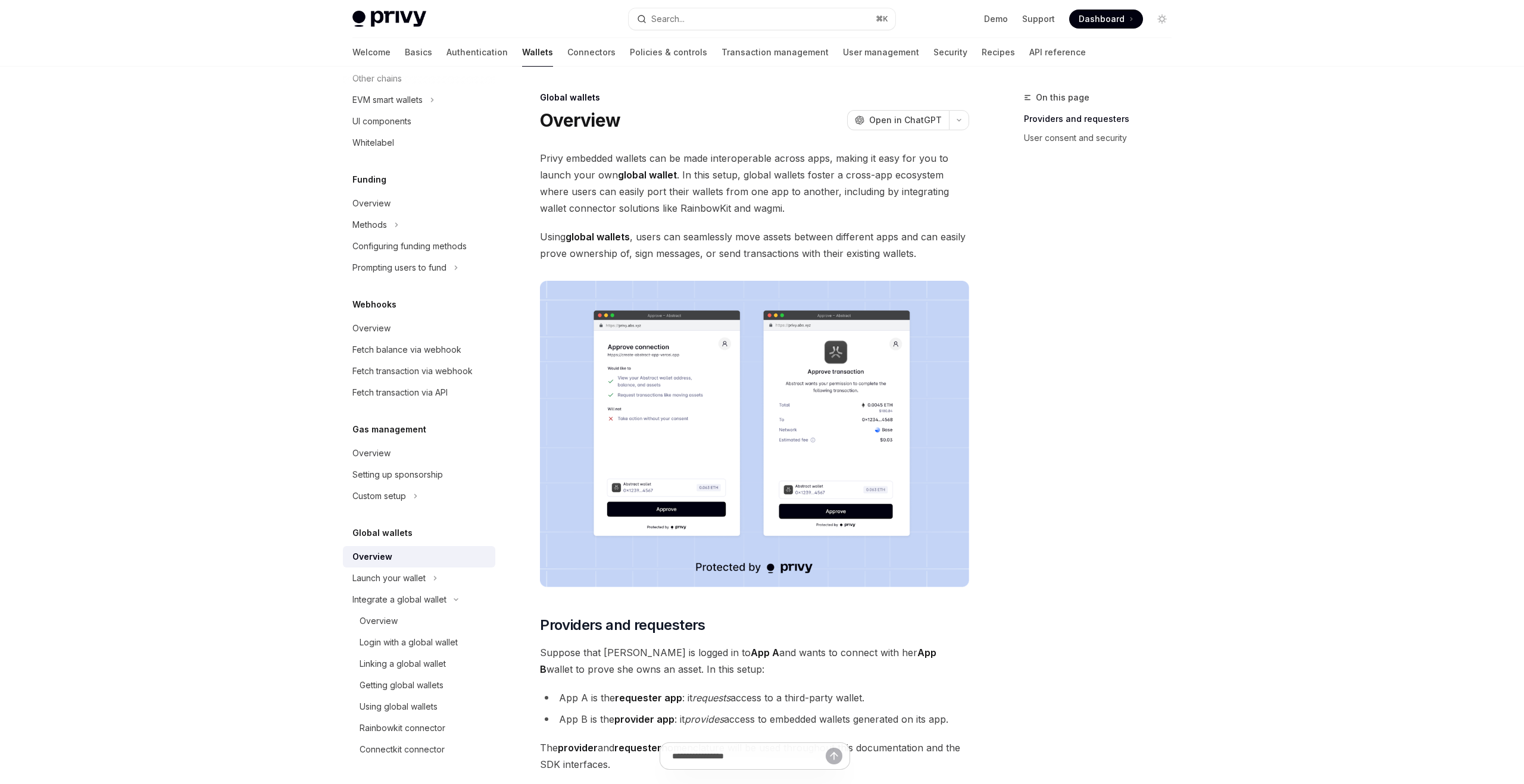
click at [715, 212] on span "Privy embedded wallets can be made interoperable across apps, making it easy fo…" at bounding box center [755, 183] width 430 height 66
click at [631, 209] on span "Privy embedded wallets can be made interoperable across apps, making it easy fo…" at bounding box center [755, 183] width 430 height 66
click at [764, 209] on span "Privy embedded wallets can be made interoperable across apps, making it easy fo…" at bounding box center [755, 183] width 430 height 66
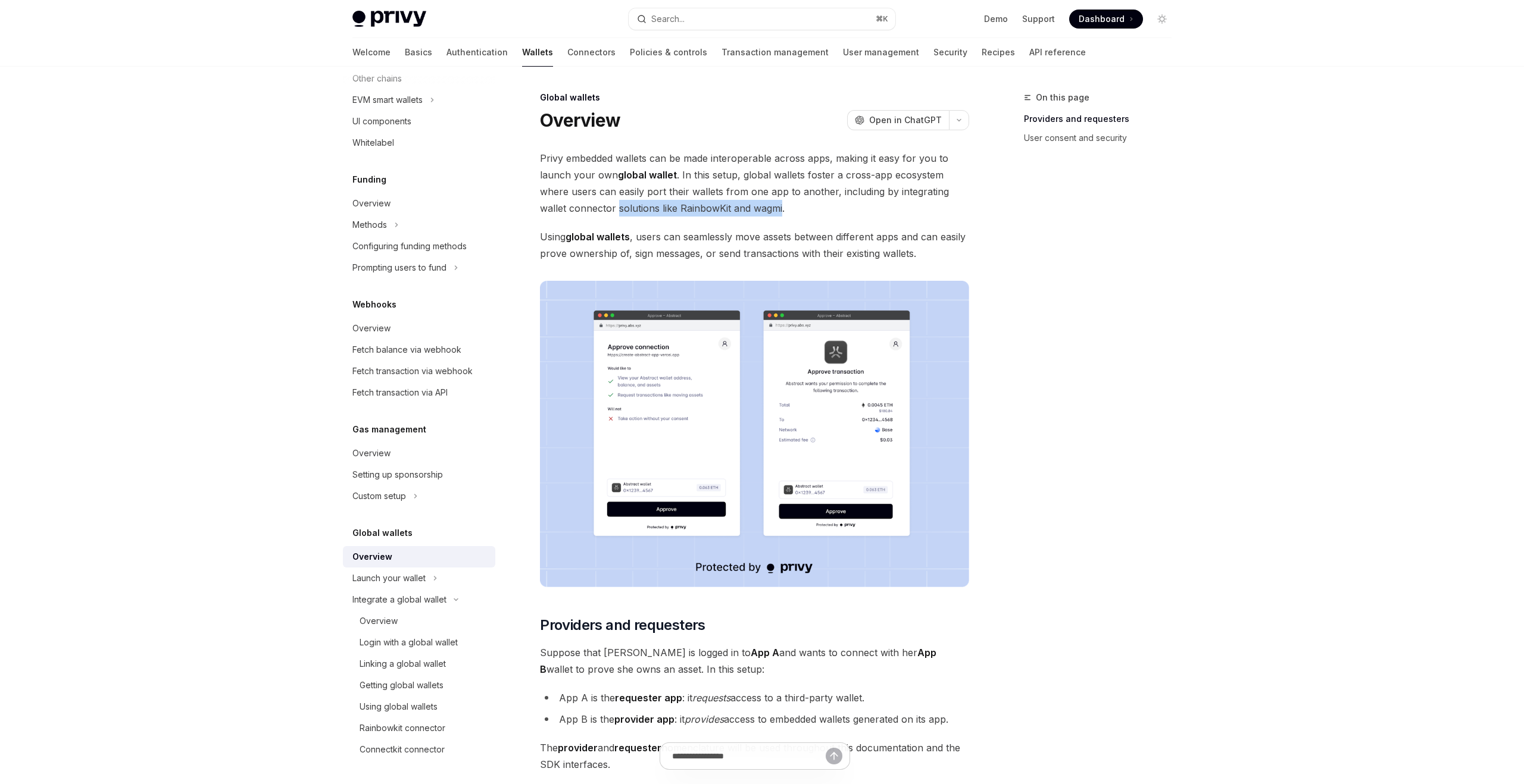
copy span "solutions like RainbowKit and wagmi"
click at [702, 17] on button "Search... ⌘ K" at bounding box center [762, 19] width 267 height 22
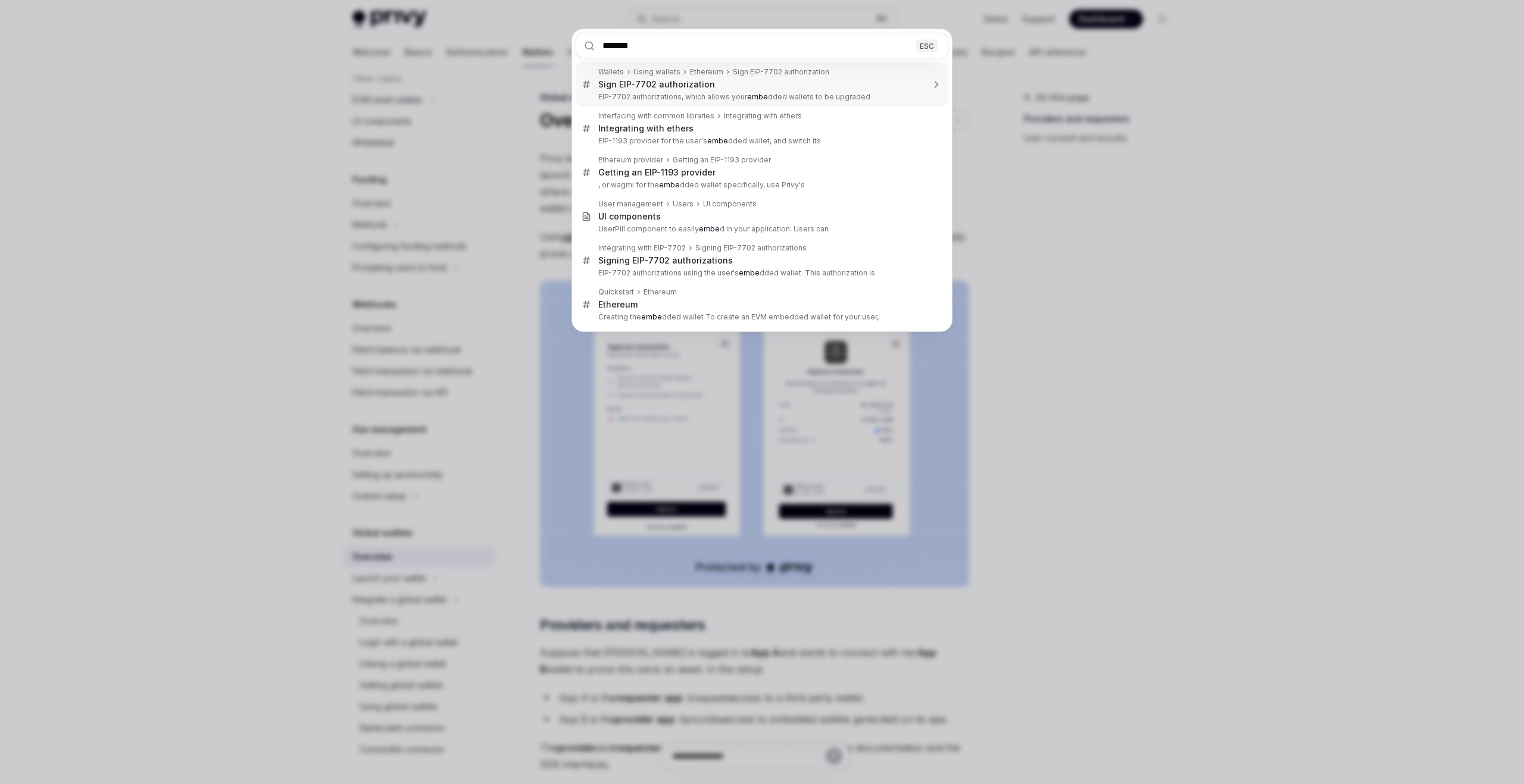
type input "********"
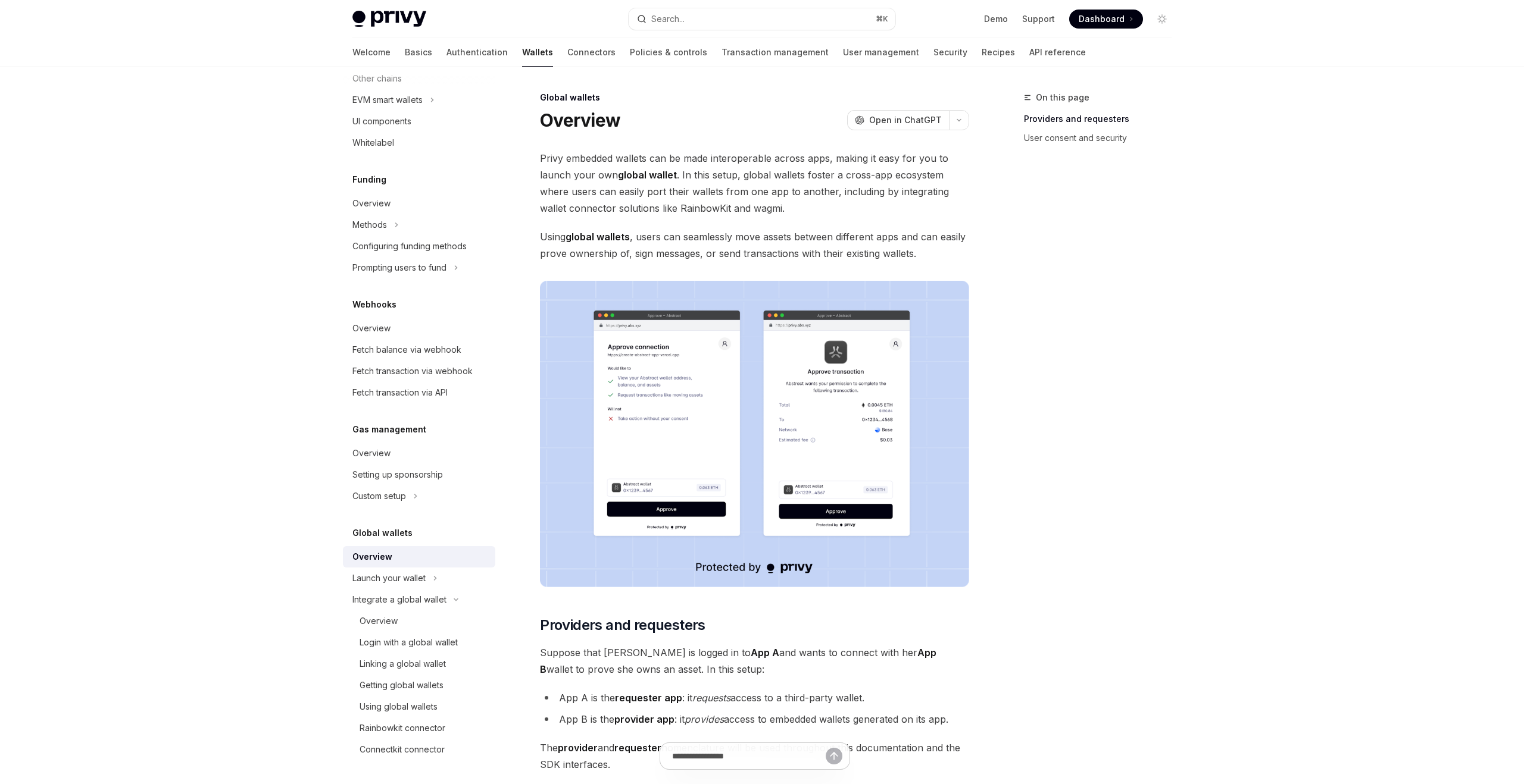
type textarea "*"
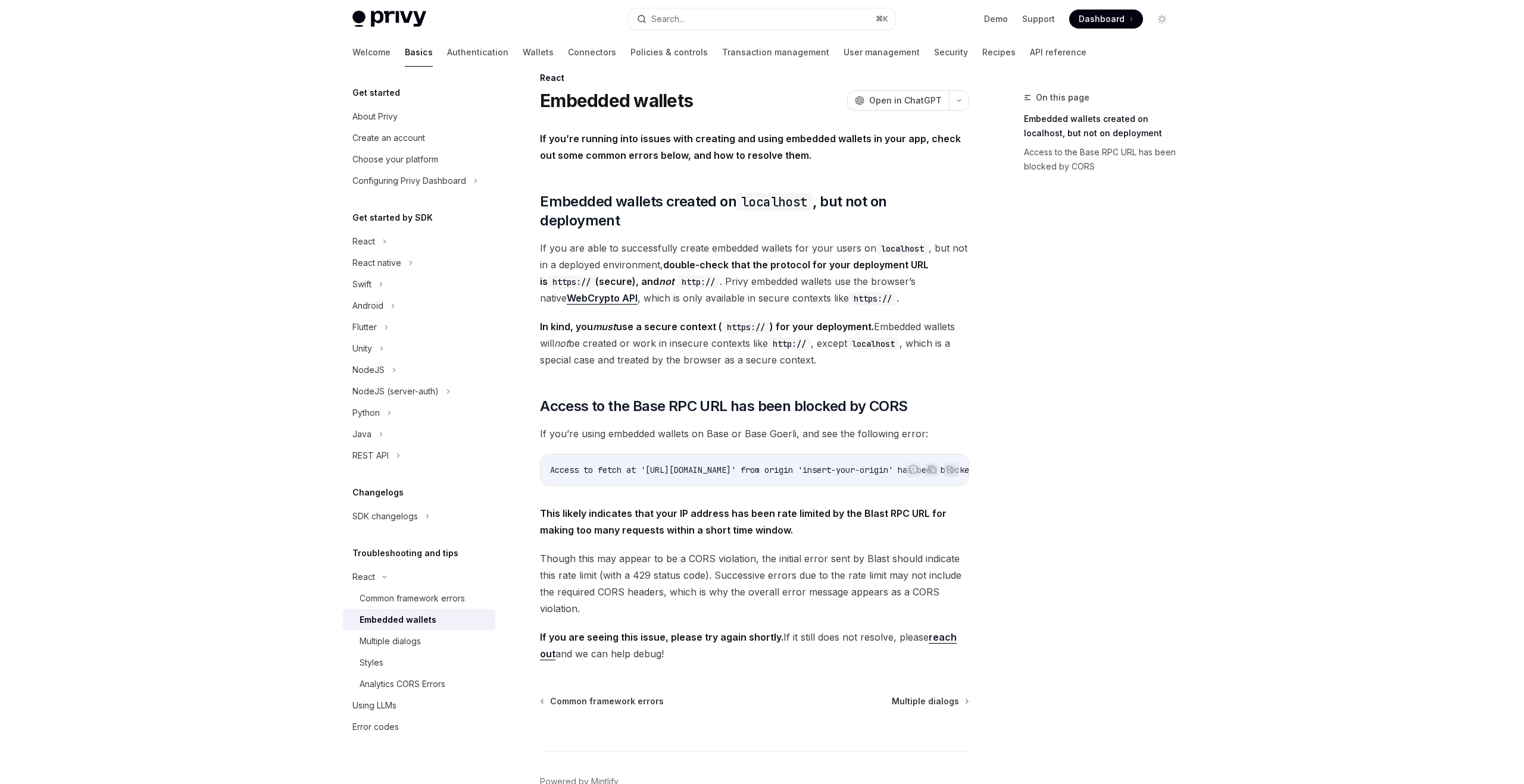
scroll to position [76, 0]
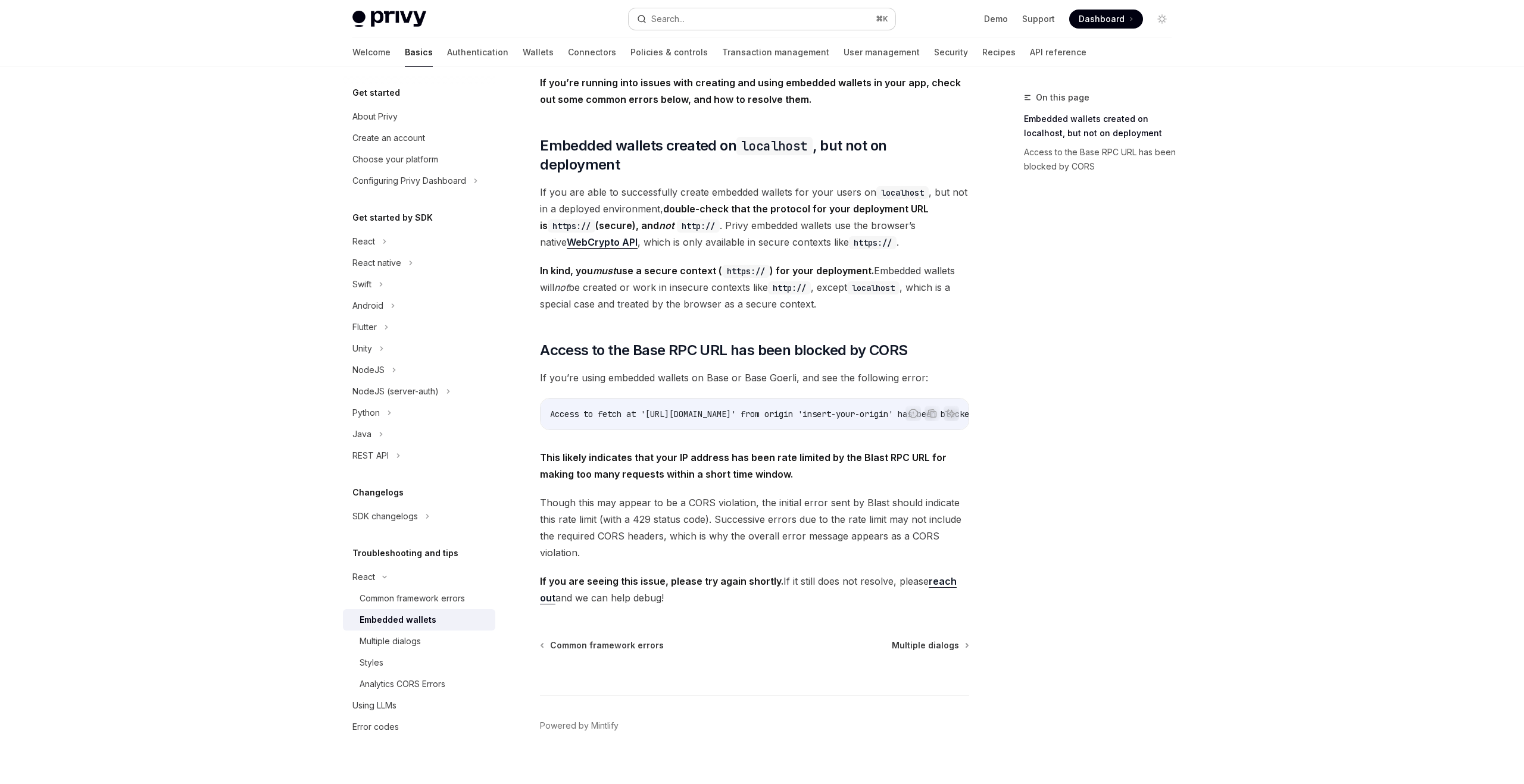
click at [711, 22] on button "Search... ⌘ K" at bounding box center [762, 19] width 267 height 22
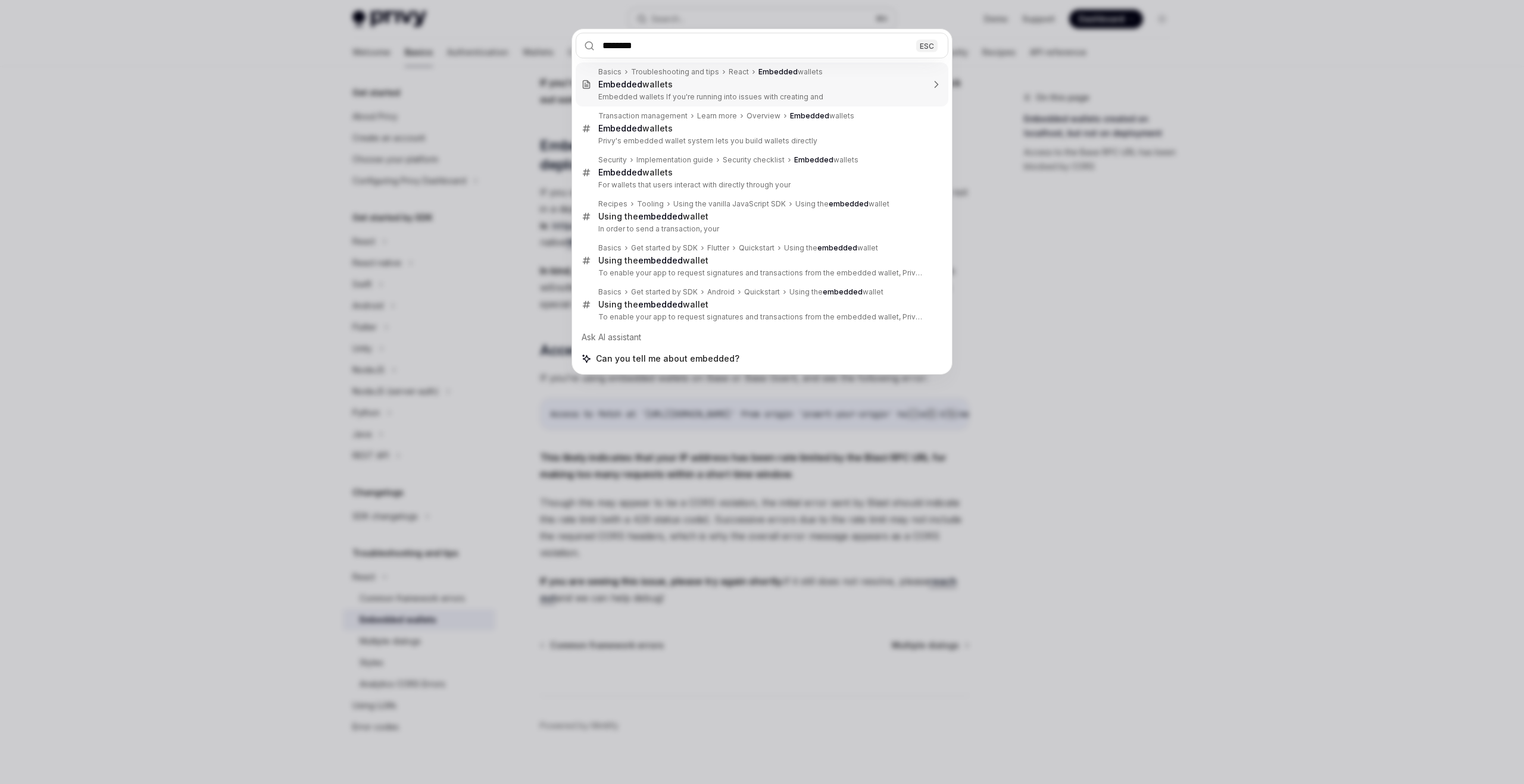
type input "********"
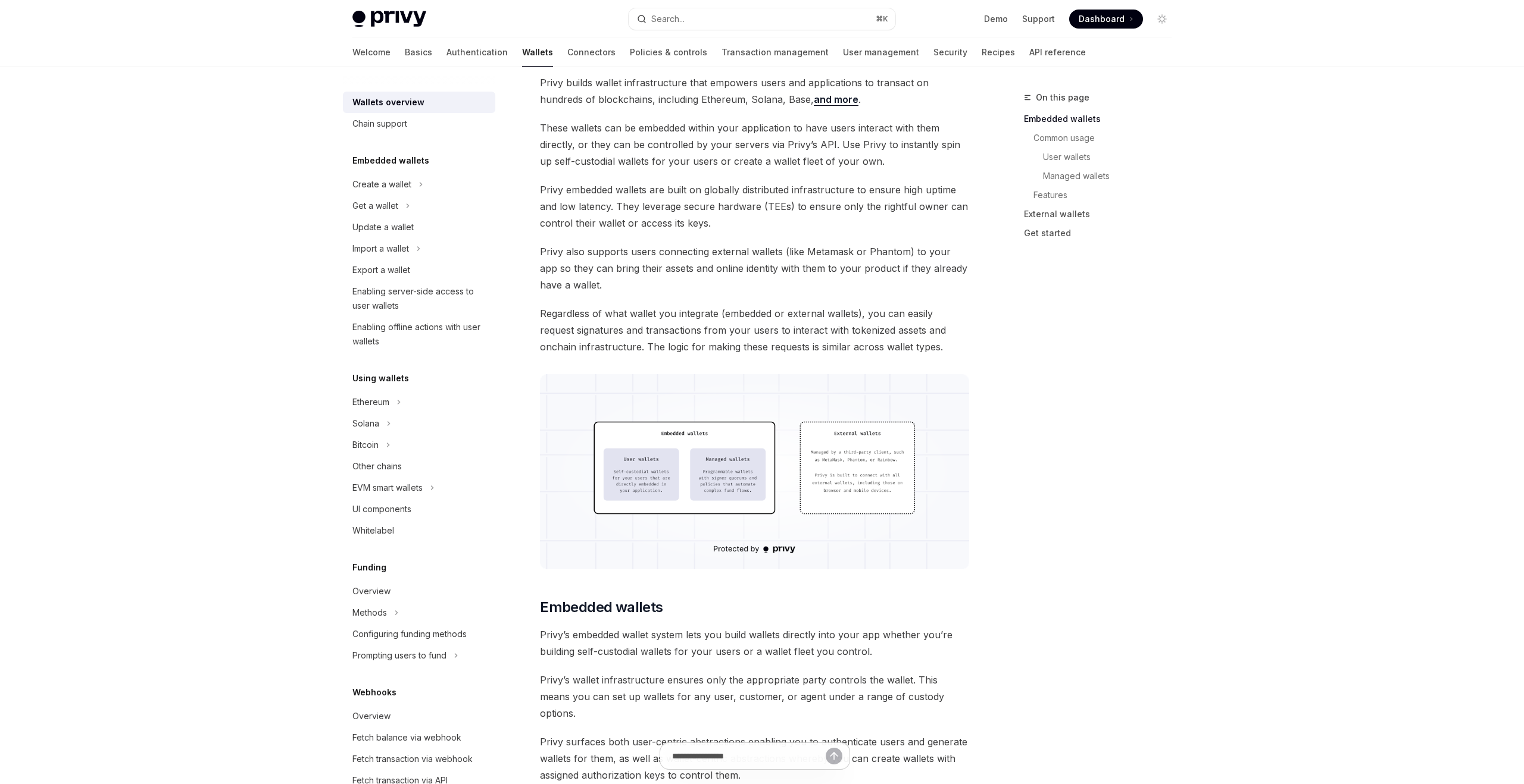
scroll to position [583, 0]
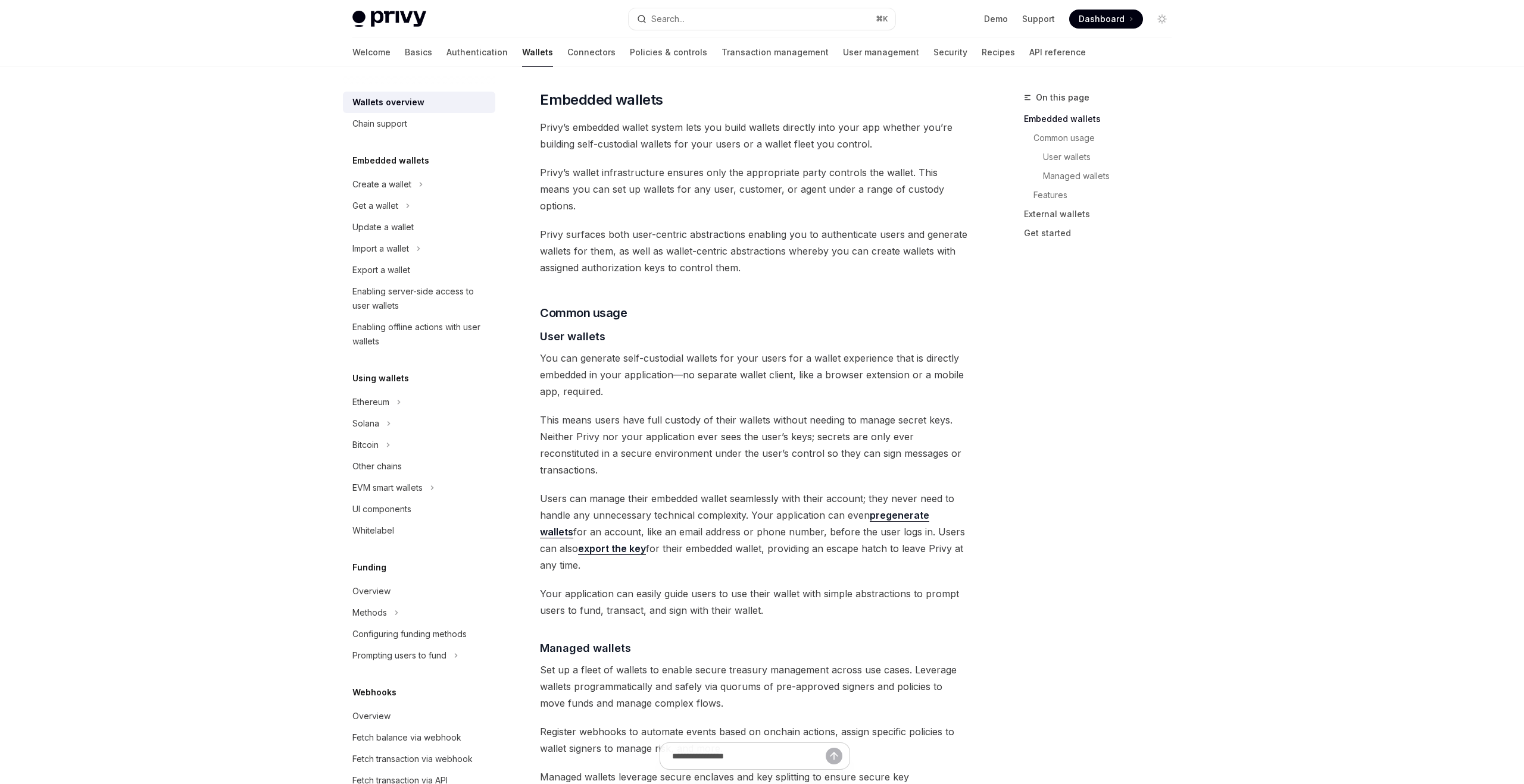
click at [837, 183] on span "Privy’s wallet infrastructure ensures only the appropriate party controls the w…" at bounding box center [755, 189] width 430 height 50
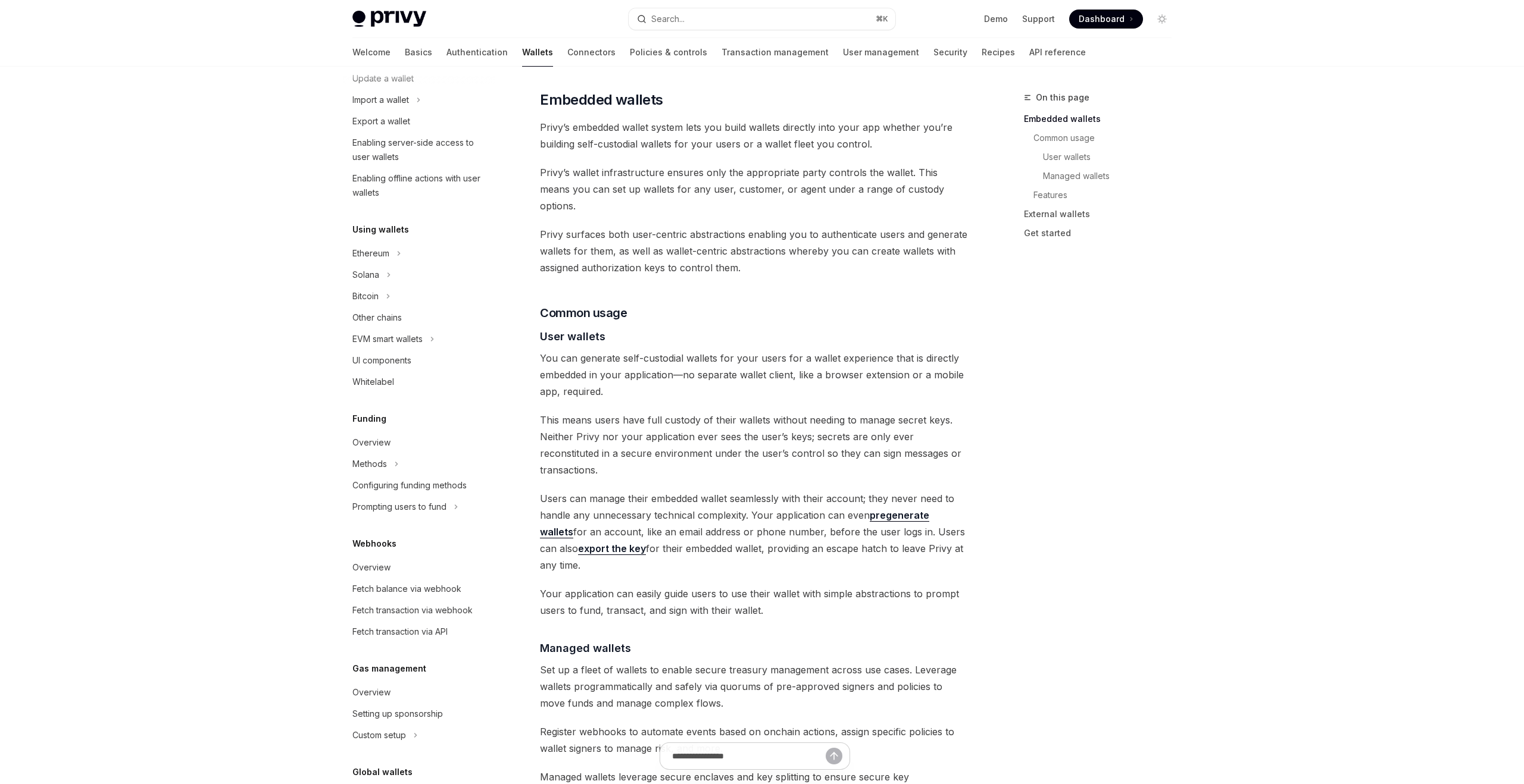
scroll to position [238, 0]
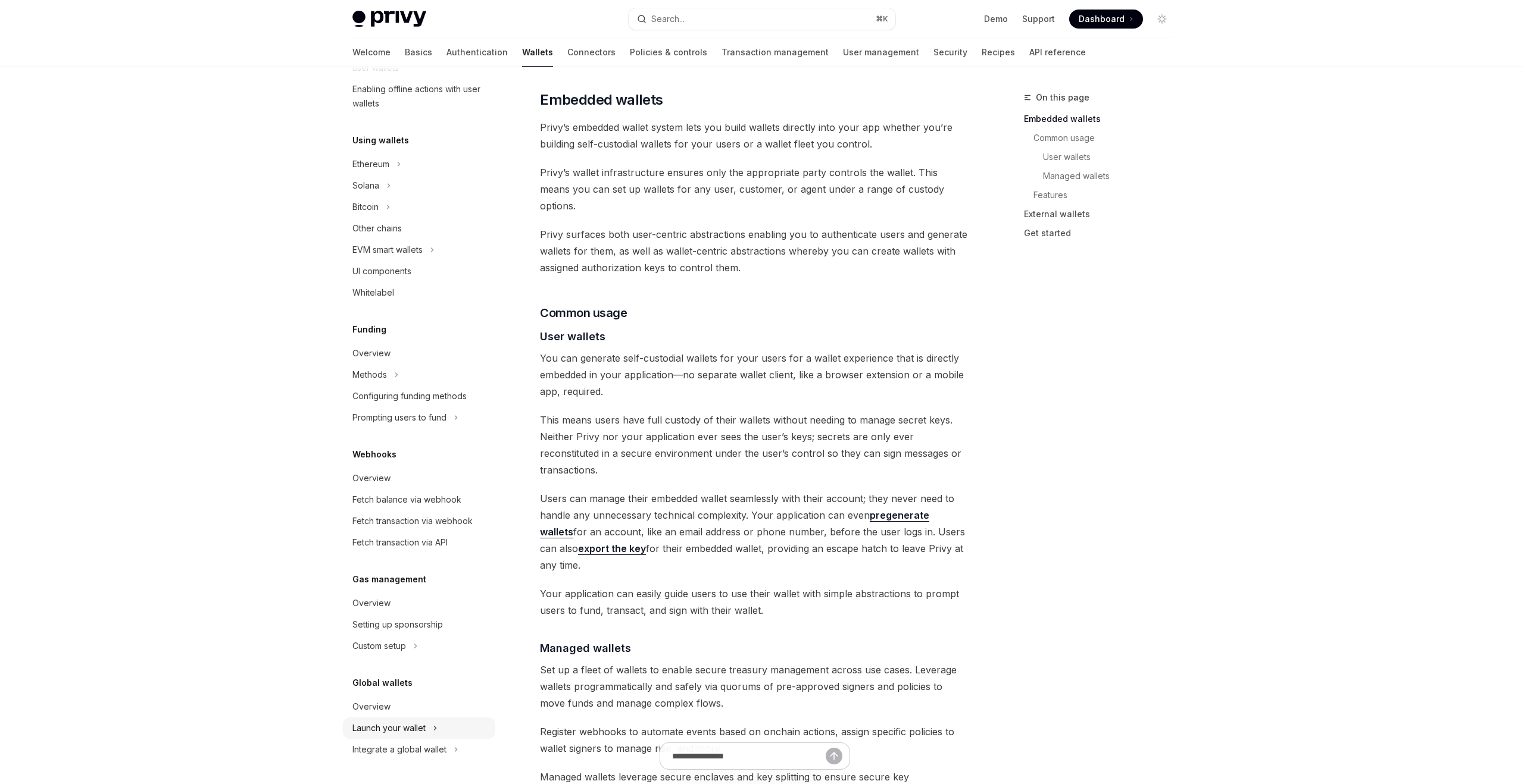
click at [436, 728] on icon at bounding box center [435, 728] width 5 height 14
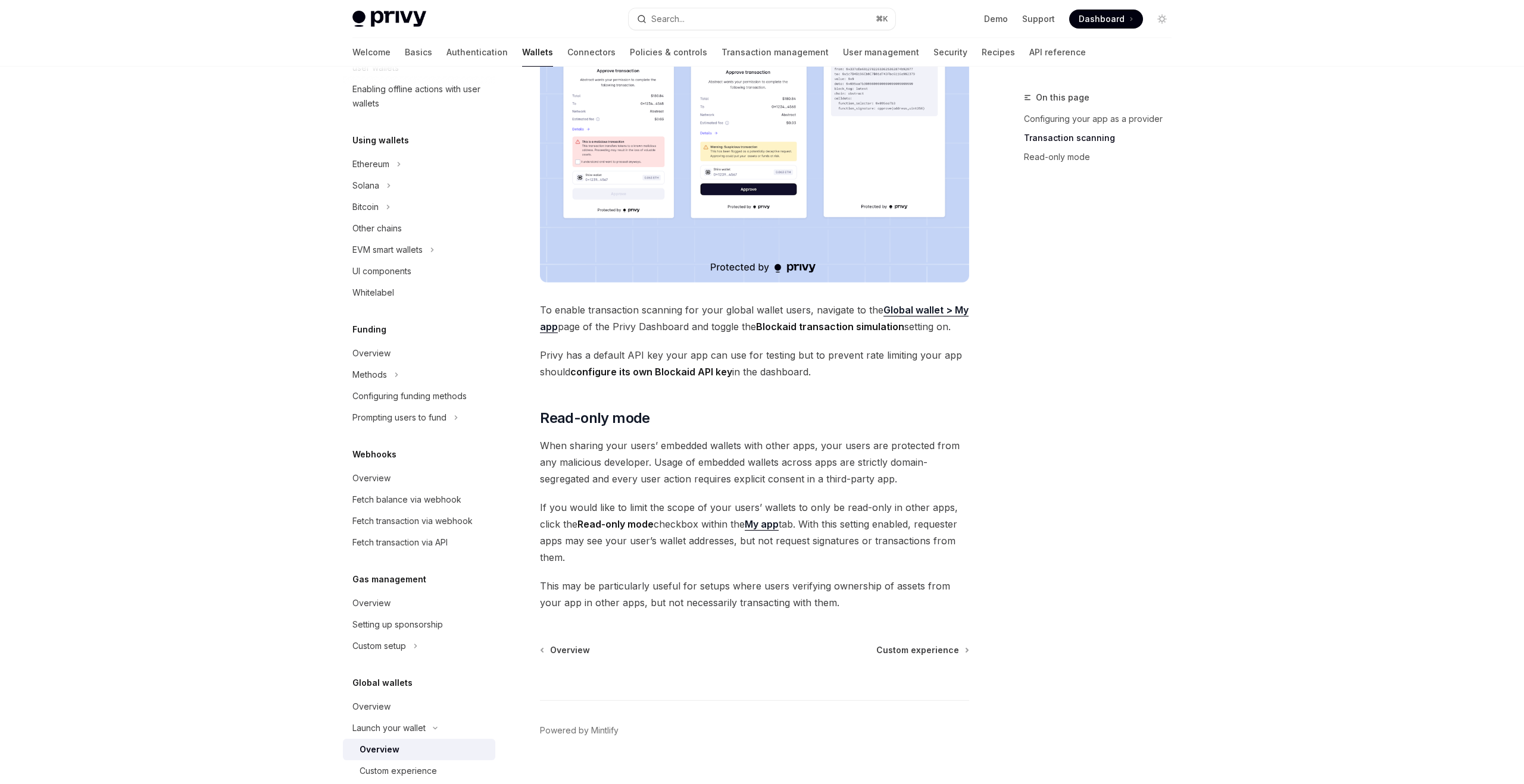
scroll to position [749, 0]
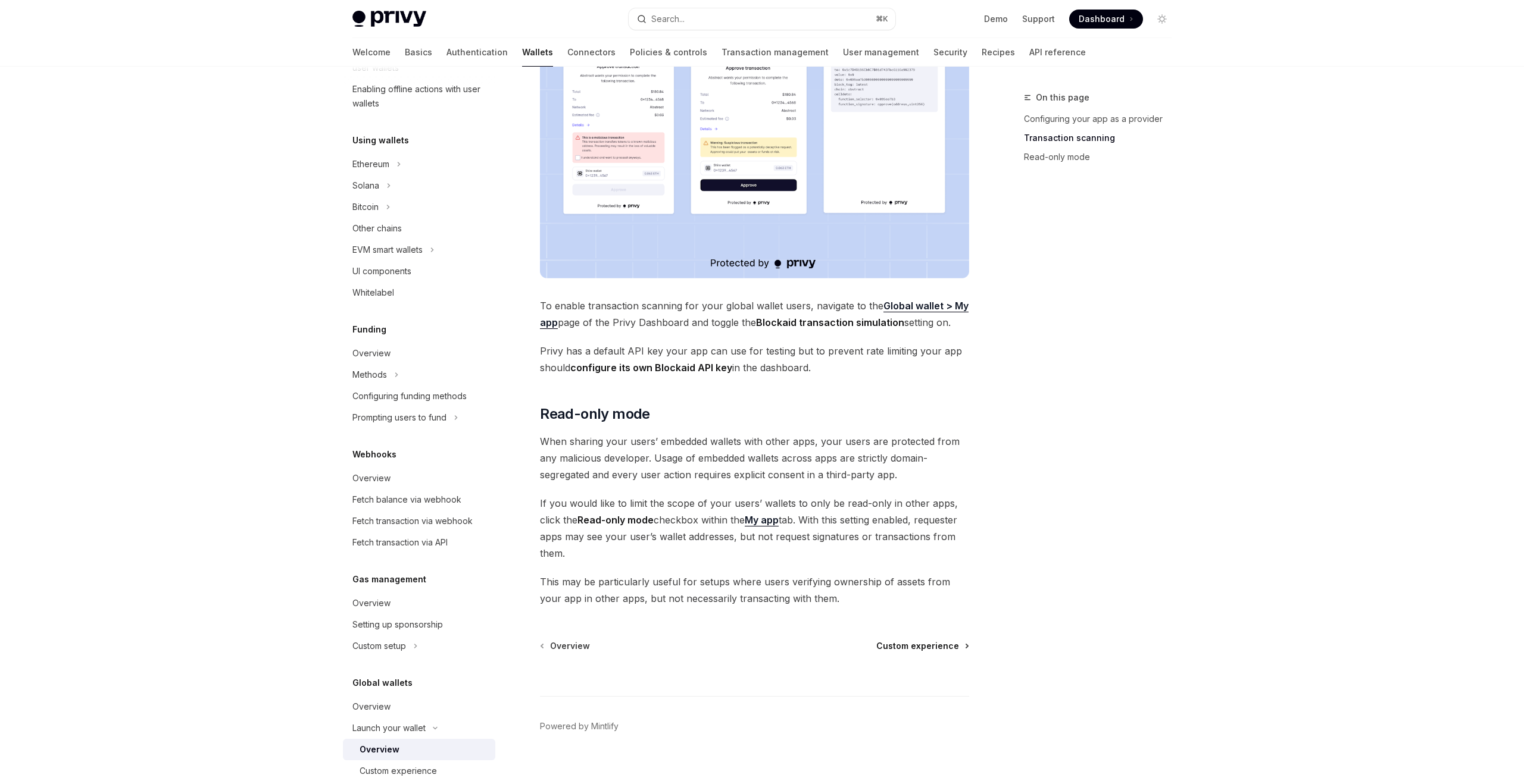
click at [927, 640] on span "Custom experience" at bounding box center [917, 646] width 83 height 12
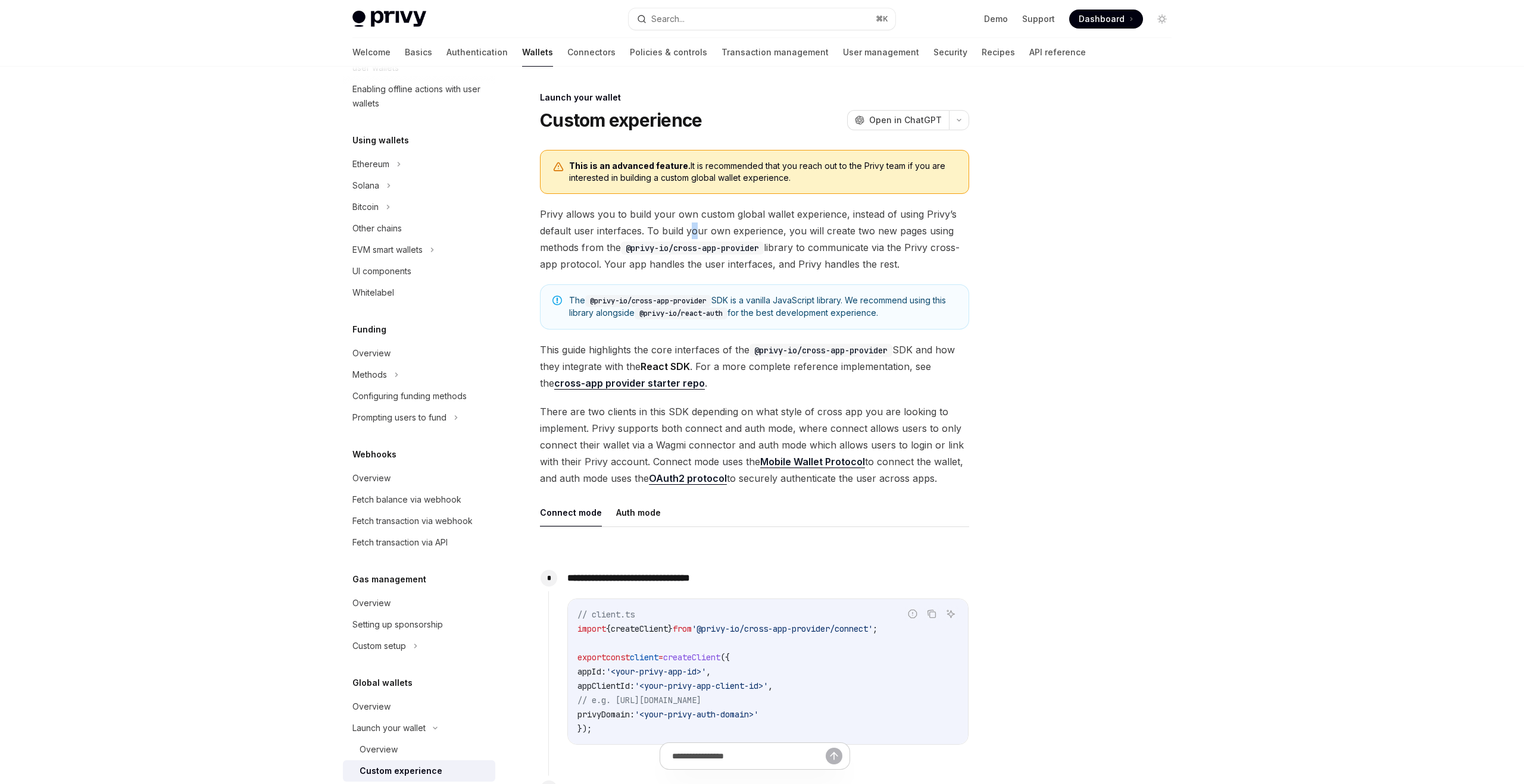
drag, startPoint x: 692, startPoint y: 232, endPoint x: 746, endPoint y: 232, distance: 54.0
click at [746, 232] on span "Privy allows you to build your own custom global wallet experience, instead of …" at bounding box center [755, 239] width 430 height 66
drag, startPoint x: 811, startPoint y: 232, endPoint x: 855, endPoint y: 232, distance: 44.0
click at [855, 232] on span "Privy allows you to build your own custom global wallet experience, instead of …" at bounding box center [755, 239] width 430 height 66
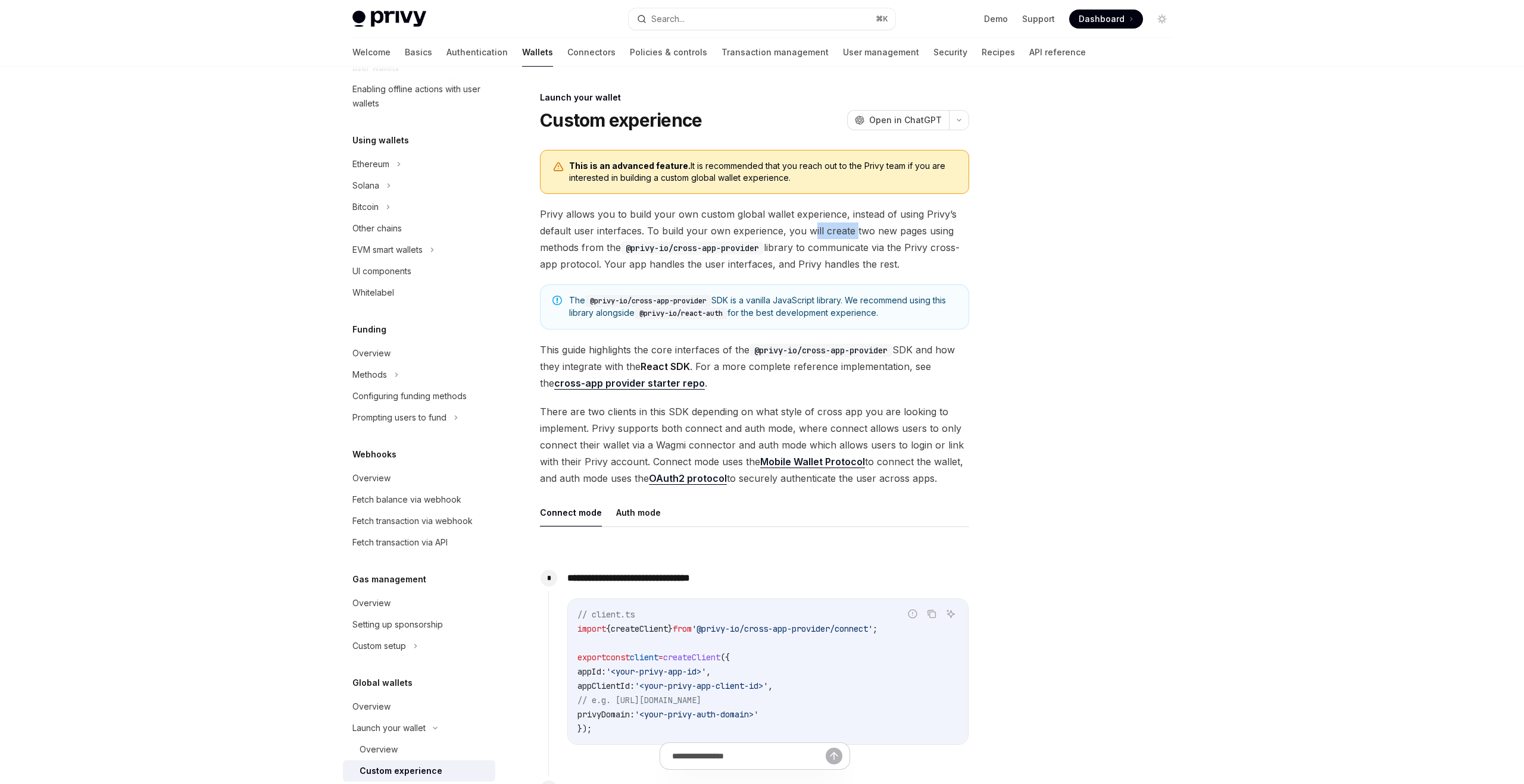
click at [855, 232] on span "Privy allows you to build your own custom global wallet experience, instead of …" at bounding box center [755, 239] width 430 height 66
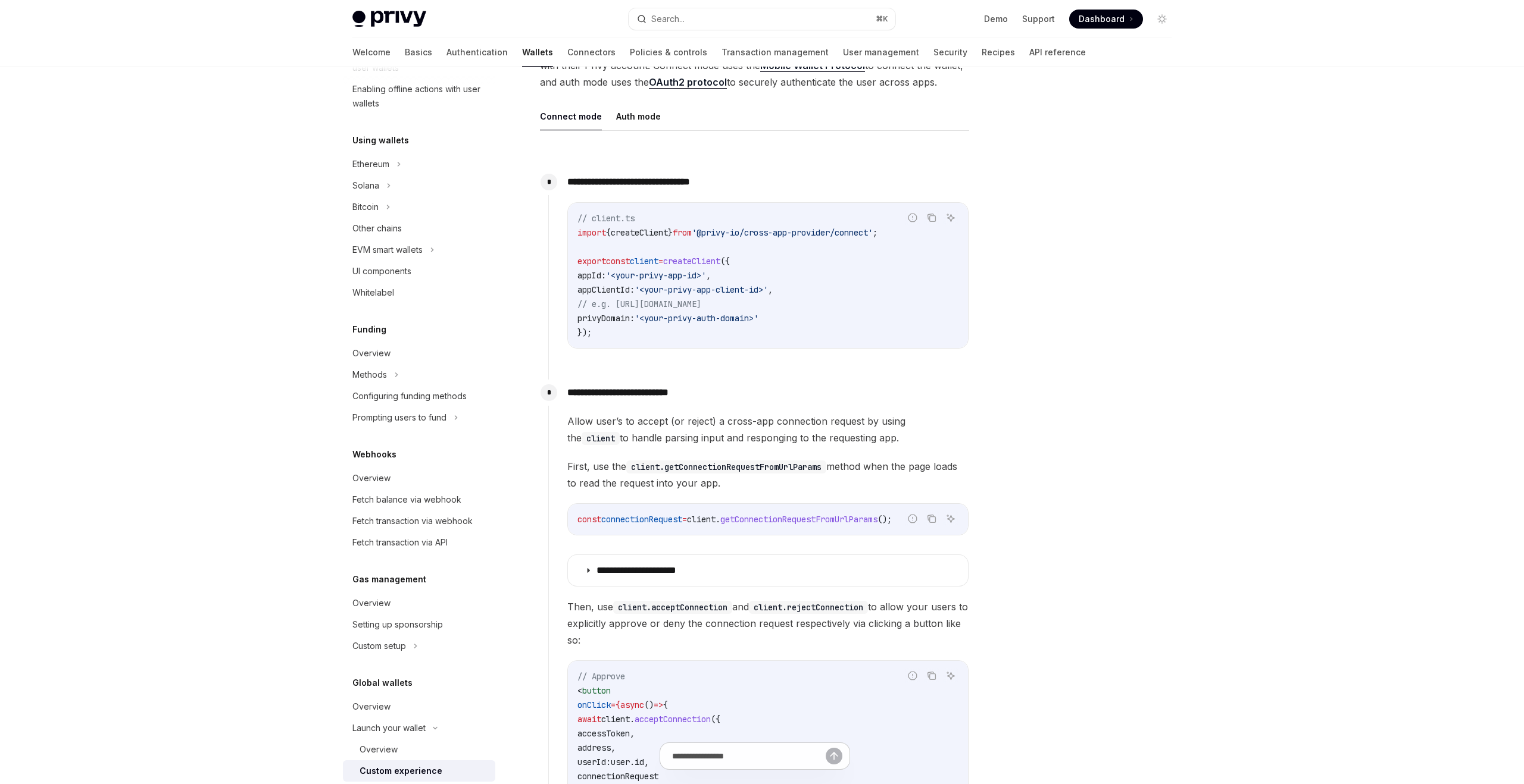
scroll to position [398, 0]
click at [634, 117] on button "Auth mode" at bounding box center [638, 114] width 45 height 28
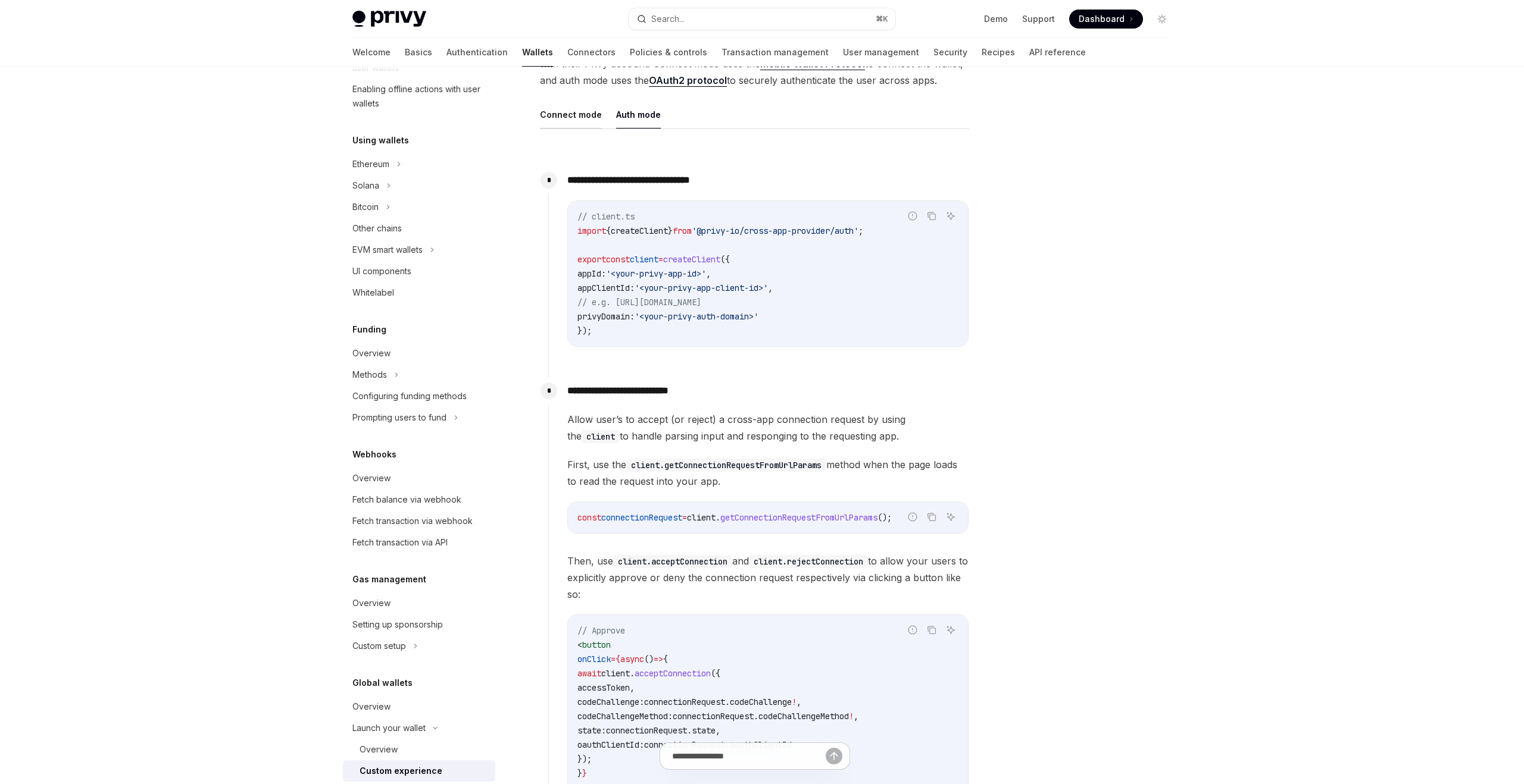
click at [598, 119] on button "Connect mode" at bounding box center [571, 114] width 62 height 28
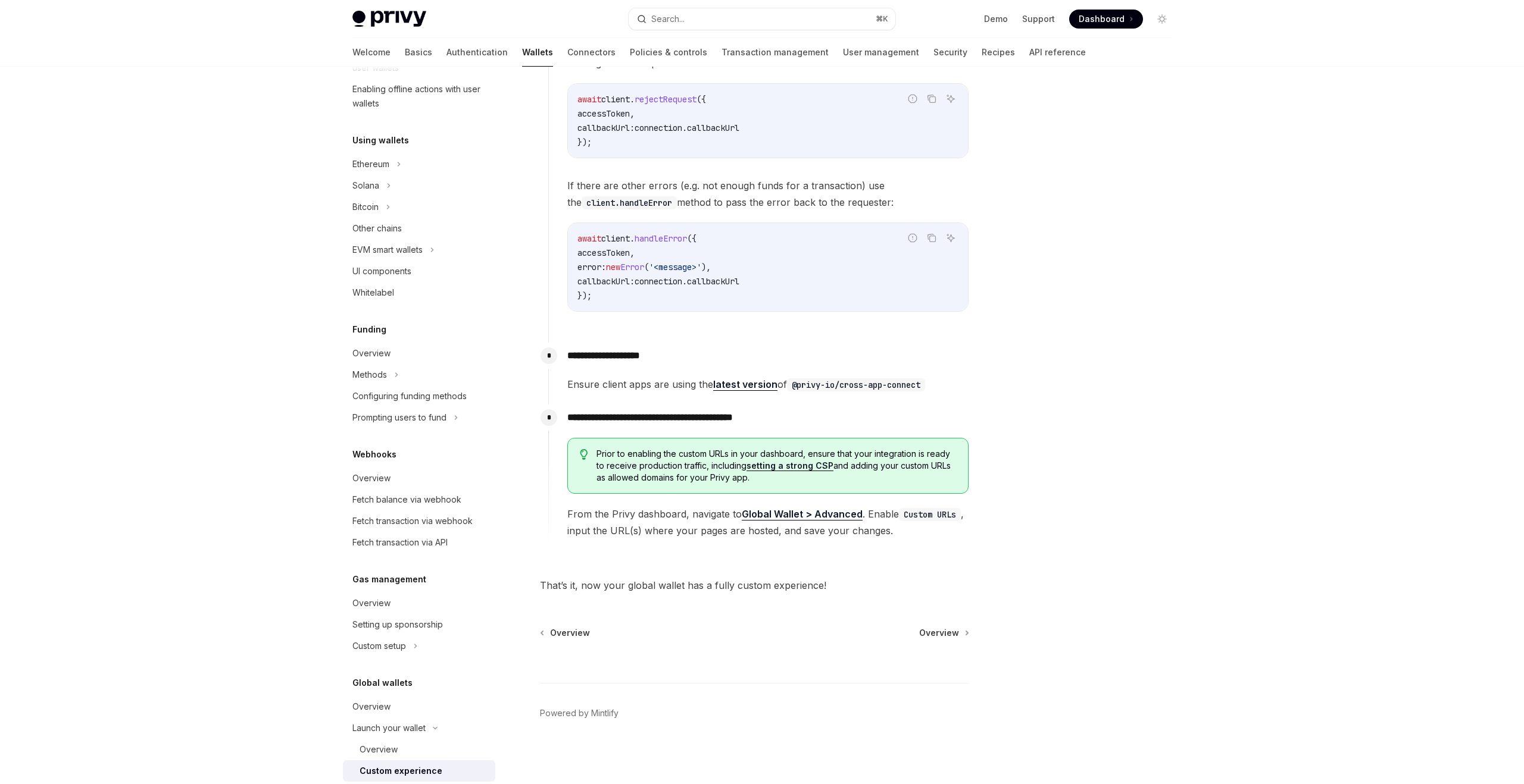
scroll to position [1865, 0]
click at [562, 633] on span "Overview" at bounding box center [570, 632] width 40 height 12
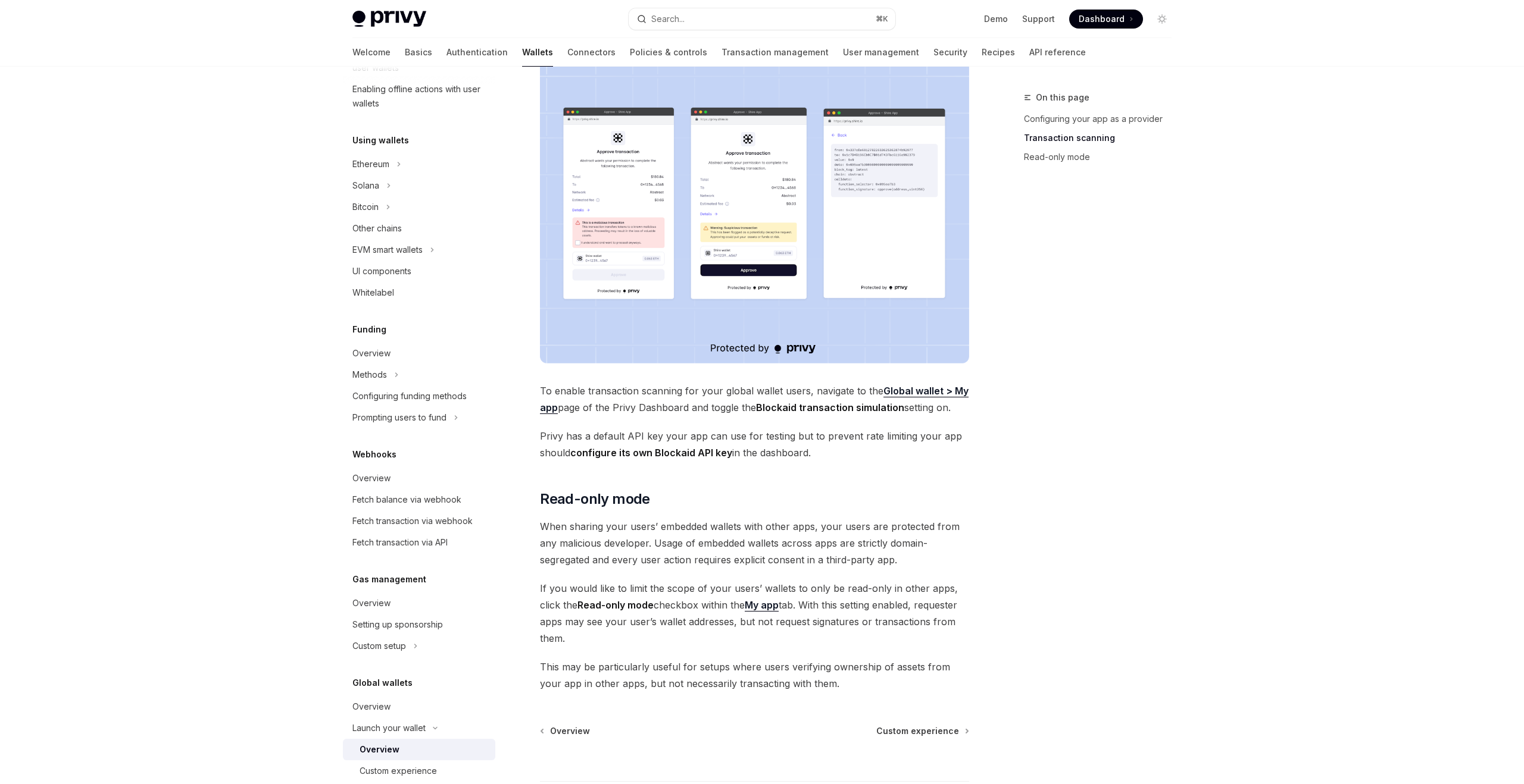
scroll to position [688, 0]
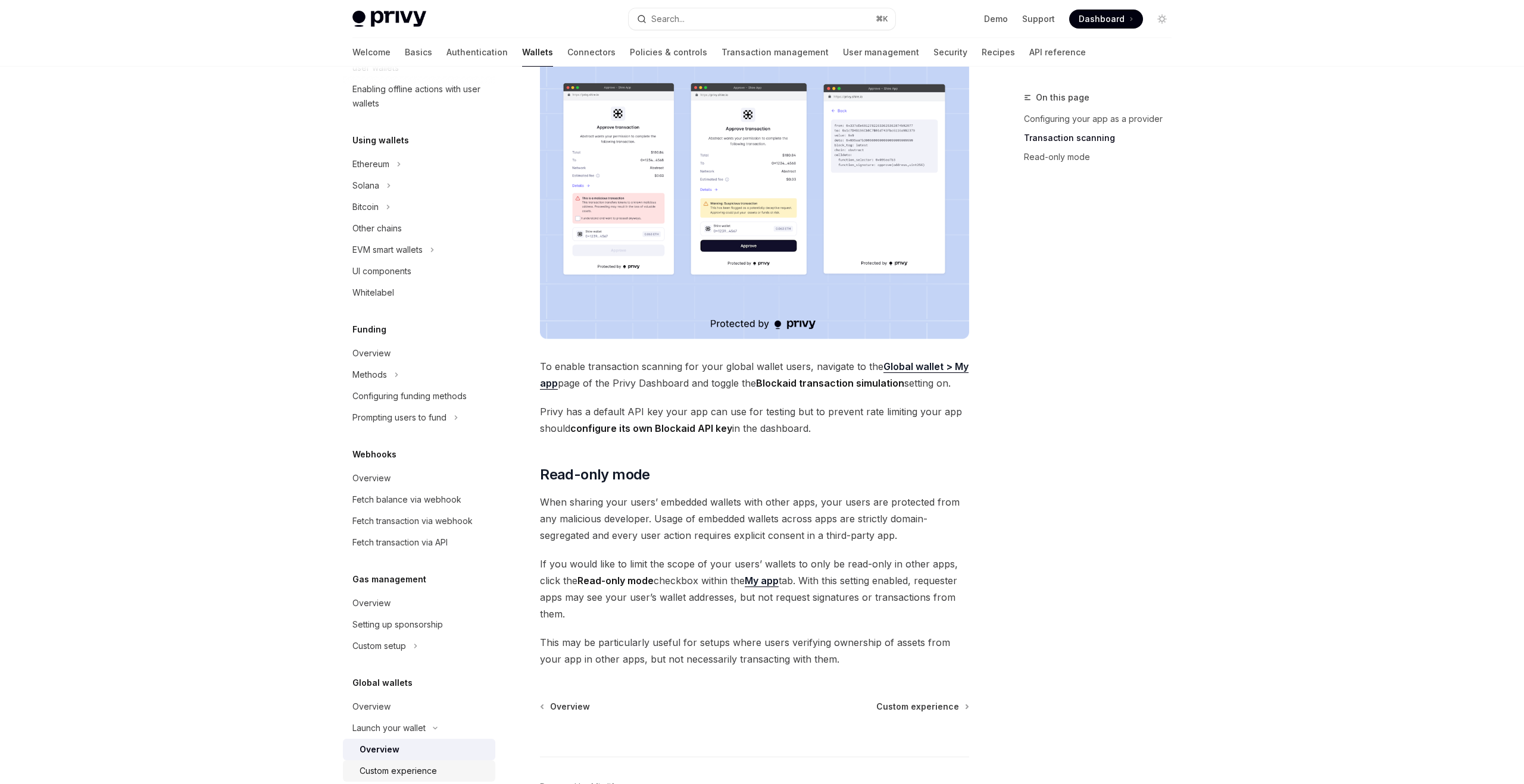
click at [410, 772] on div "Custom experience" at bounding box center [398, 771] width 77 height 14
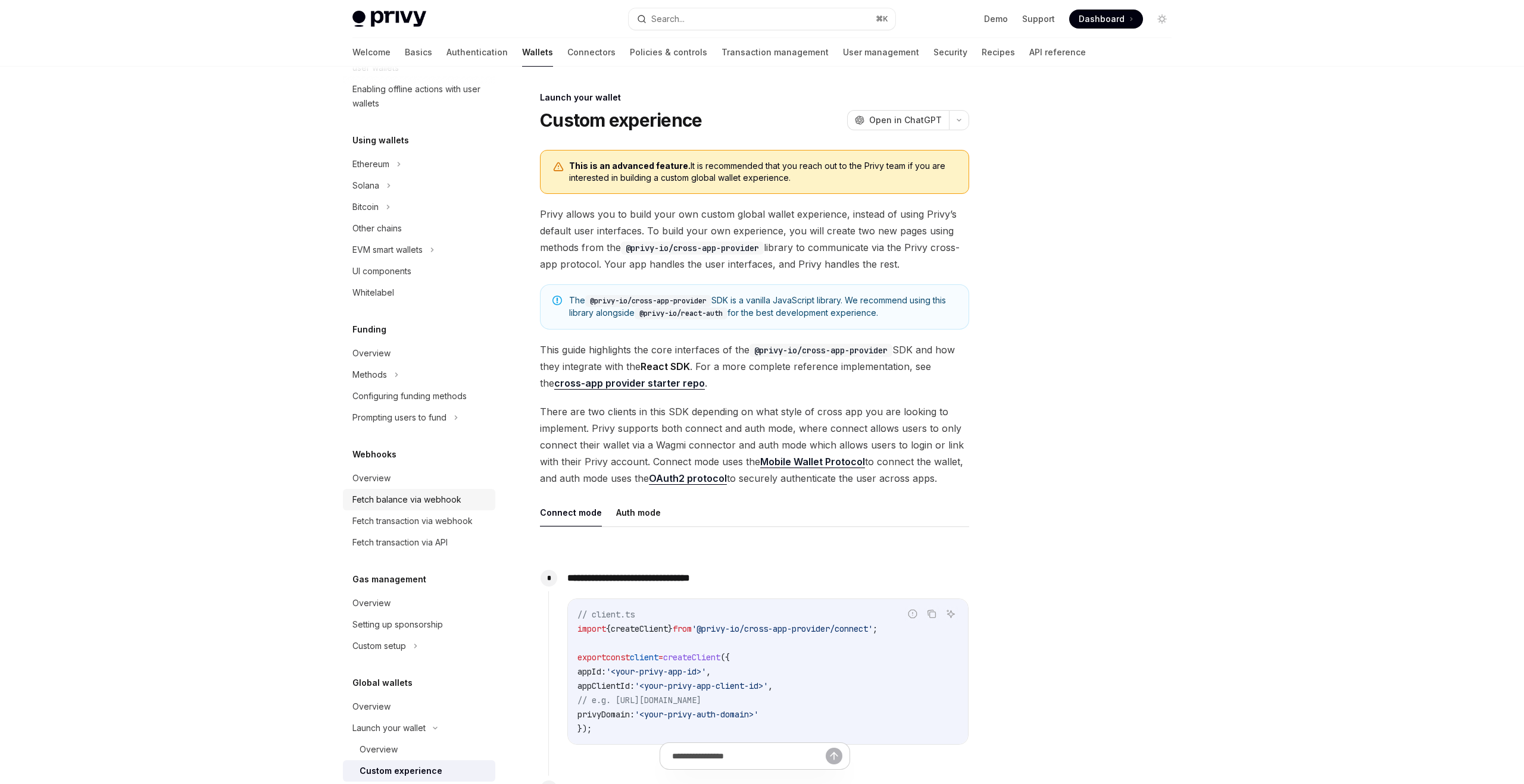
scroll to position [281, 0]
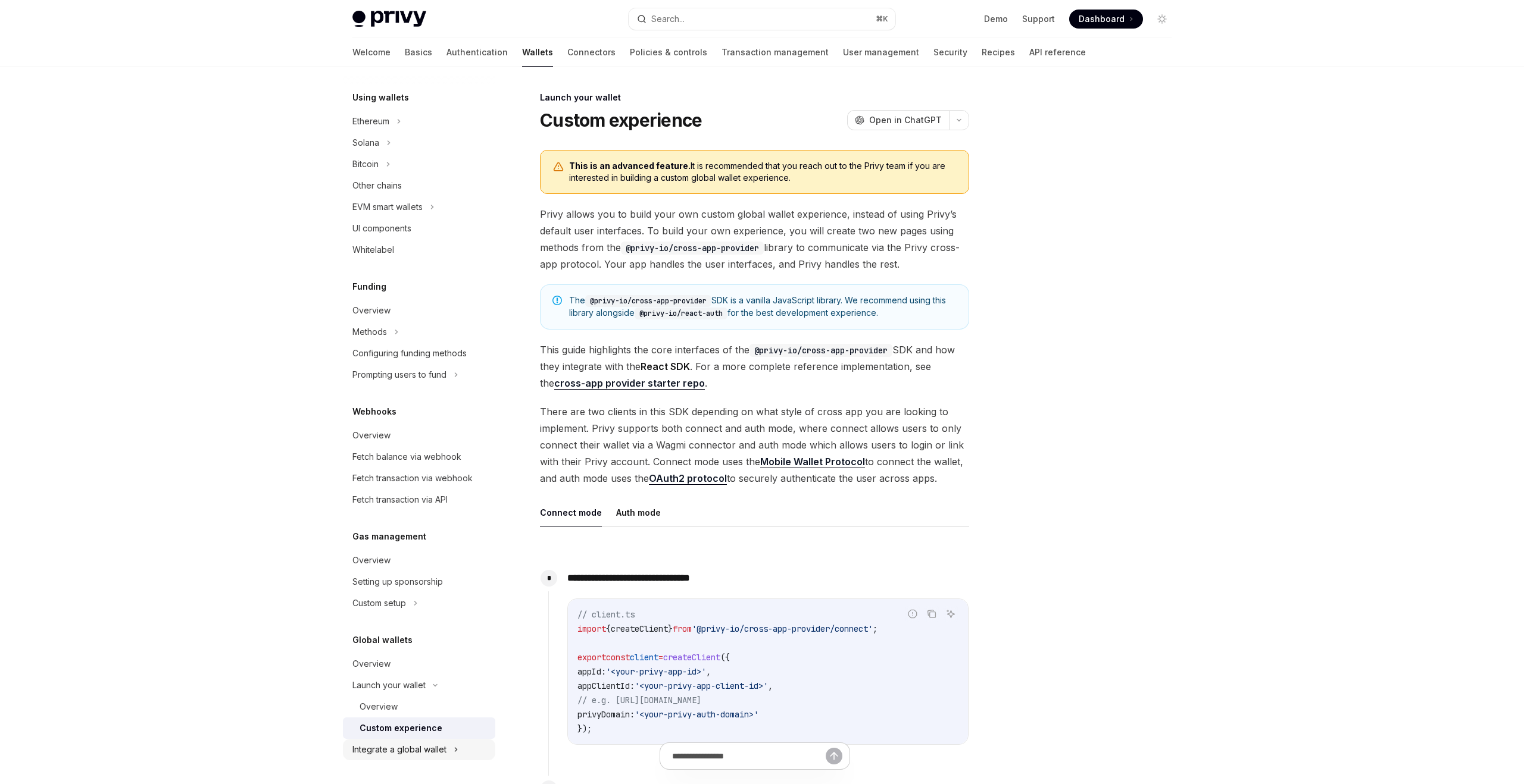
click at [454, 748] on icon at bounding box center [456, 750] width 5 height 14
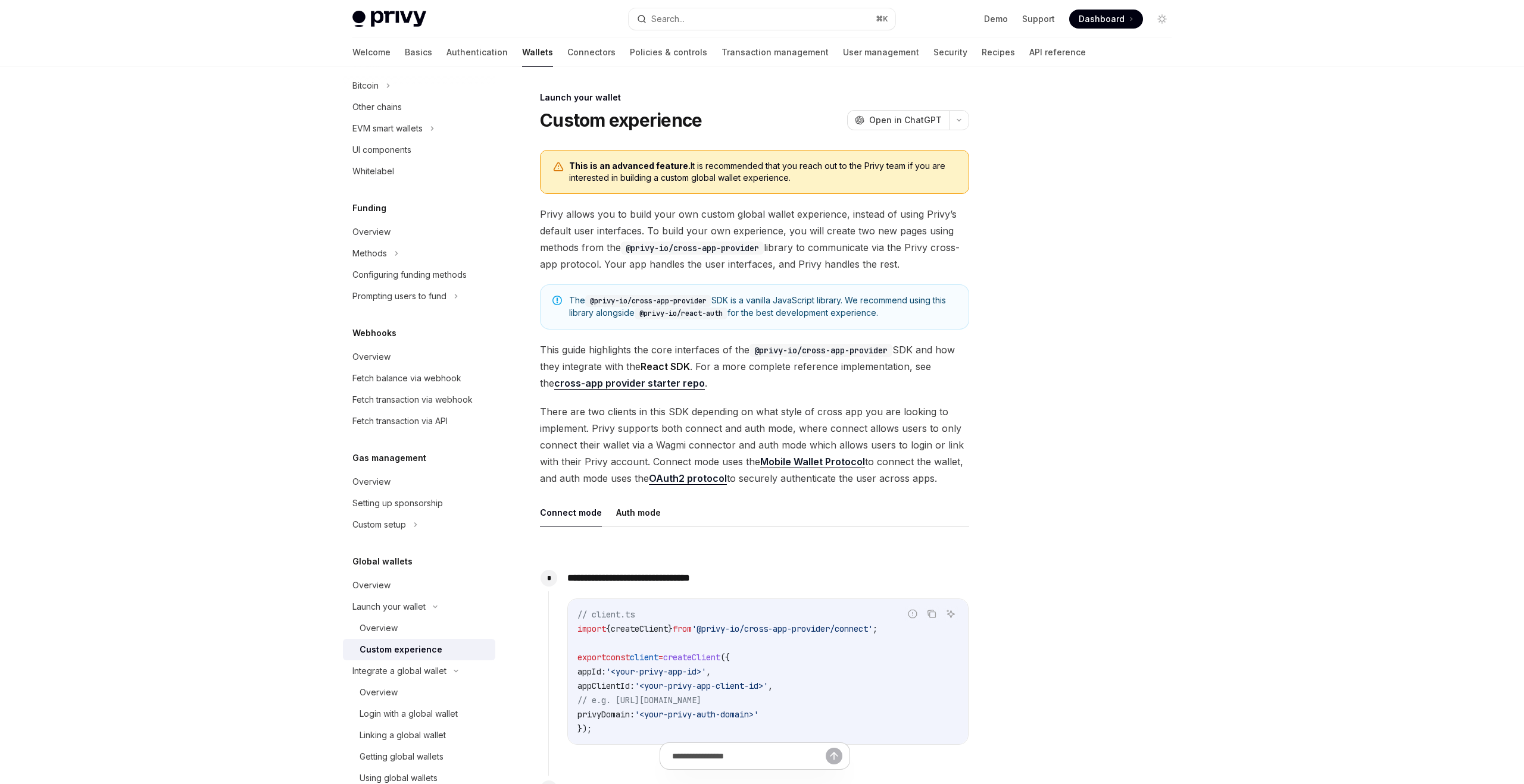
scroll to position [431, 0]
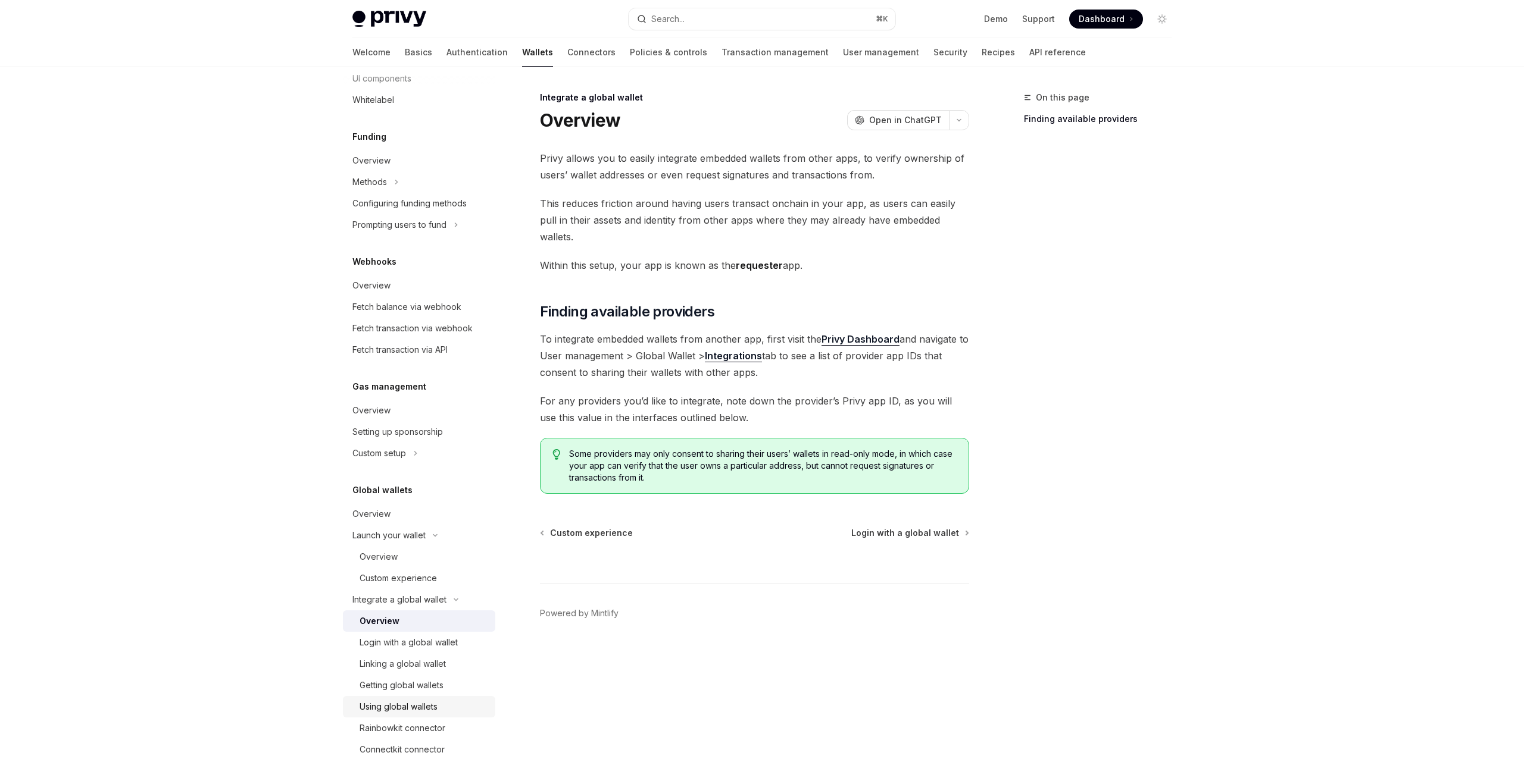
click at [442, 700] on div "Using global wallets" at bounding box center [424, 707] width 128 height 14
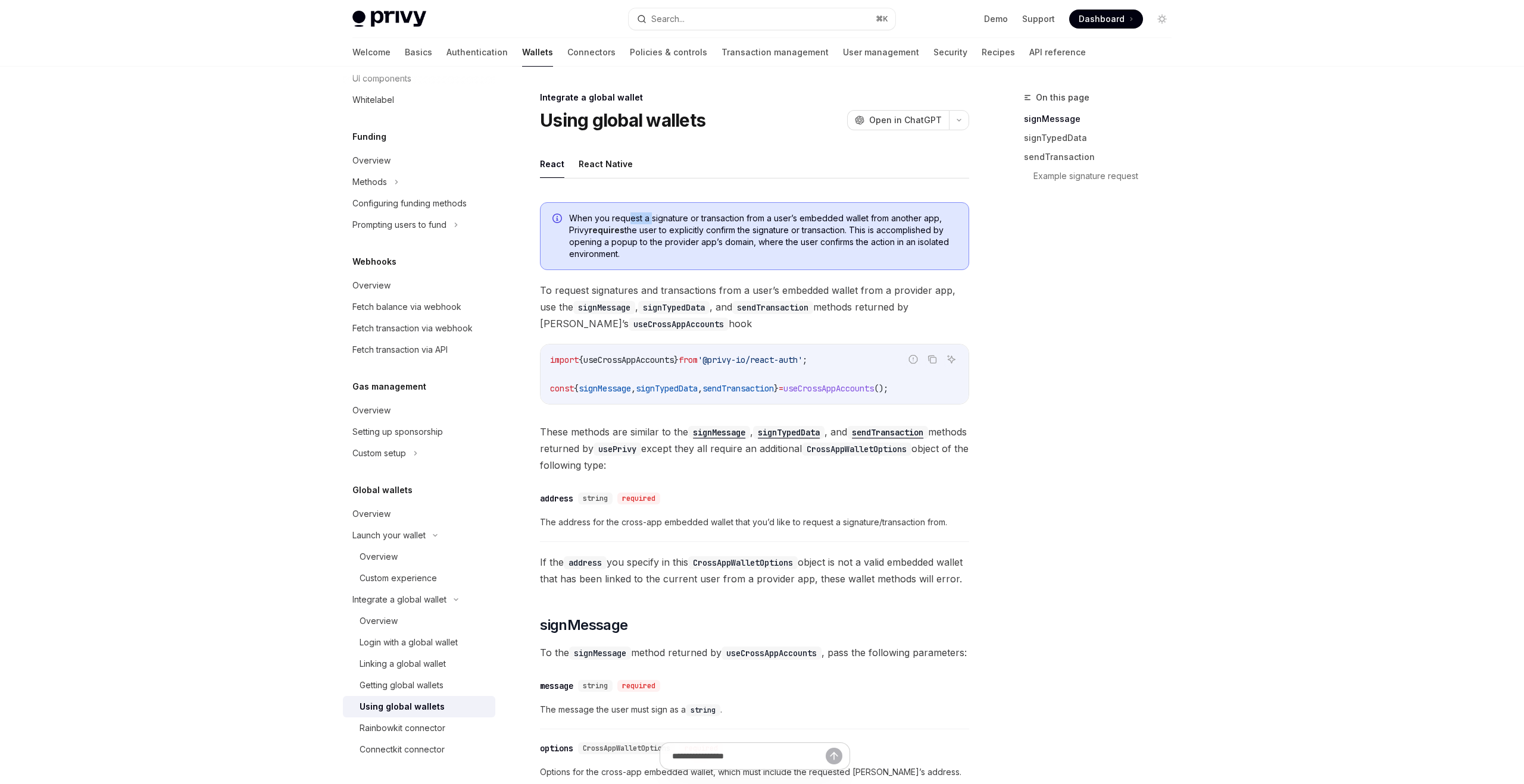
drag, startPoint x: 627, startPoint y: 218, endPoint x: 682, endPoint y: 218, distance: 55.0
click at [682, 218] on span "When you request a signature or transaction from a user’s embedded wallet from …" at bounding box center [764, 236] width 388 height 48
drag, startPoint x: 633, startPoint y: 229, endPoint x: 715, endPoint y: 236, distance: 82.3
click at [715, 236] on span "When you request a signature or transaction from a user’s embedded wallet from …" at bounding box center [764, 236] width 388 height 48
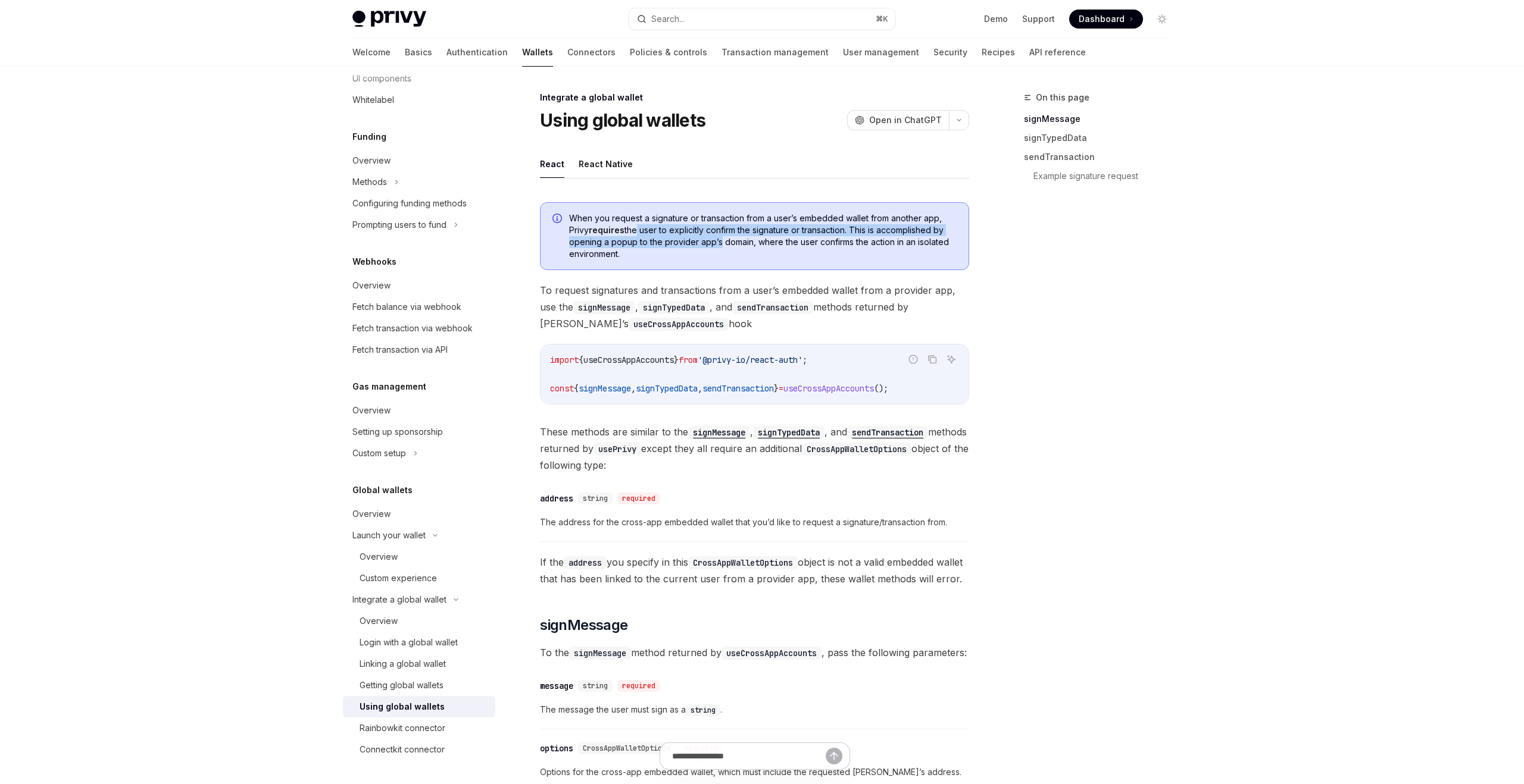
click at [715, 236] on span "When you request a signature or transaction from a user’s embedded wallet from …" at bounding box center [764, 236] width 388 height 48
drag, startPoint x: 730, startPoint y: 229, endPoint x: 775, endPoint y: 229, distance: 45.0
click at [774, 229] on span "When you request a signature or transaction from a user’s embedded wallet from …" at bounding box center [764, 236] width 388 height 48
click at [775, 229] on span "When you request a signature or transaction from a user’s embedded wallet from …" at bounding box center [764, 236] width 388 height 48
drag, startPoint x: 637, startPoint y: 243, endPoint x: 673, endPoint y: 243, distance: 36.0
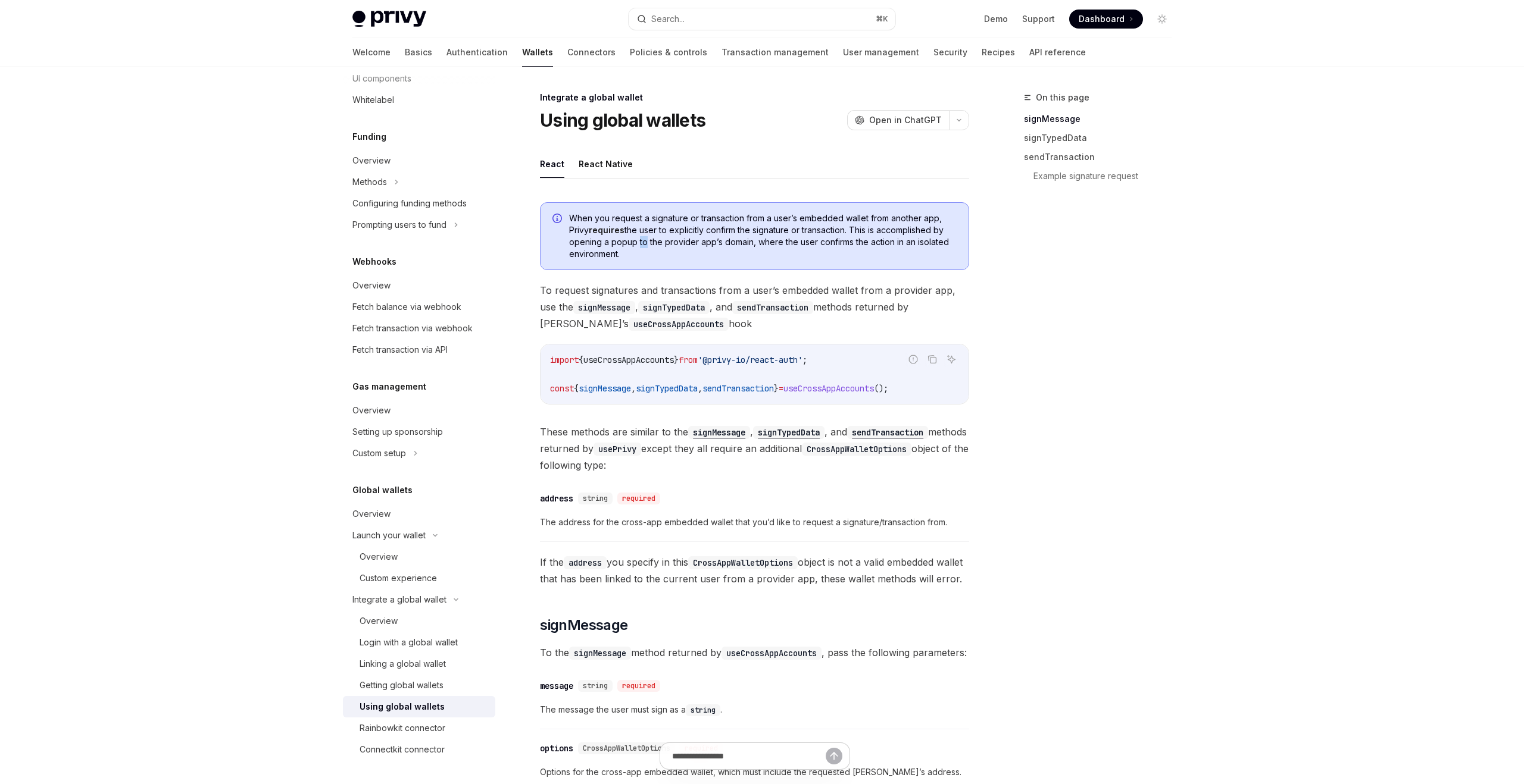
click at [673, 243] on span "When you request a signature or transaction from a user’s embedded wallet from …" at bounding box center [764, 236] width 388 height 48
drag, startPoint x: 814, startPoint y: 240, endPoint x: 867, endPoint y: 240, distance: 53.0
click at [867, 240] on span "When you request a signature or transaction from a user’s embedded wallet from …" at bounding box center [764, 236] width 388 height 48
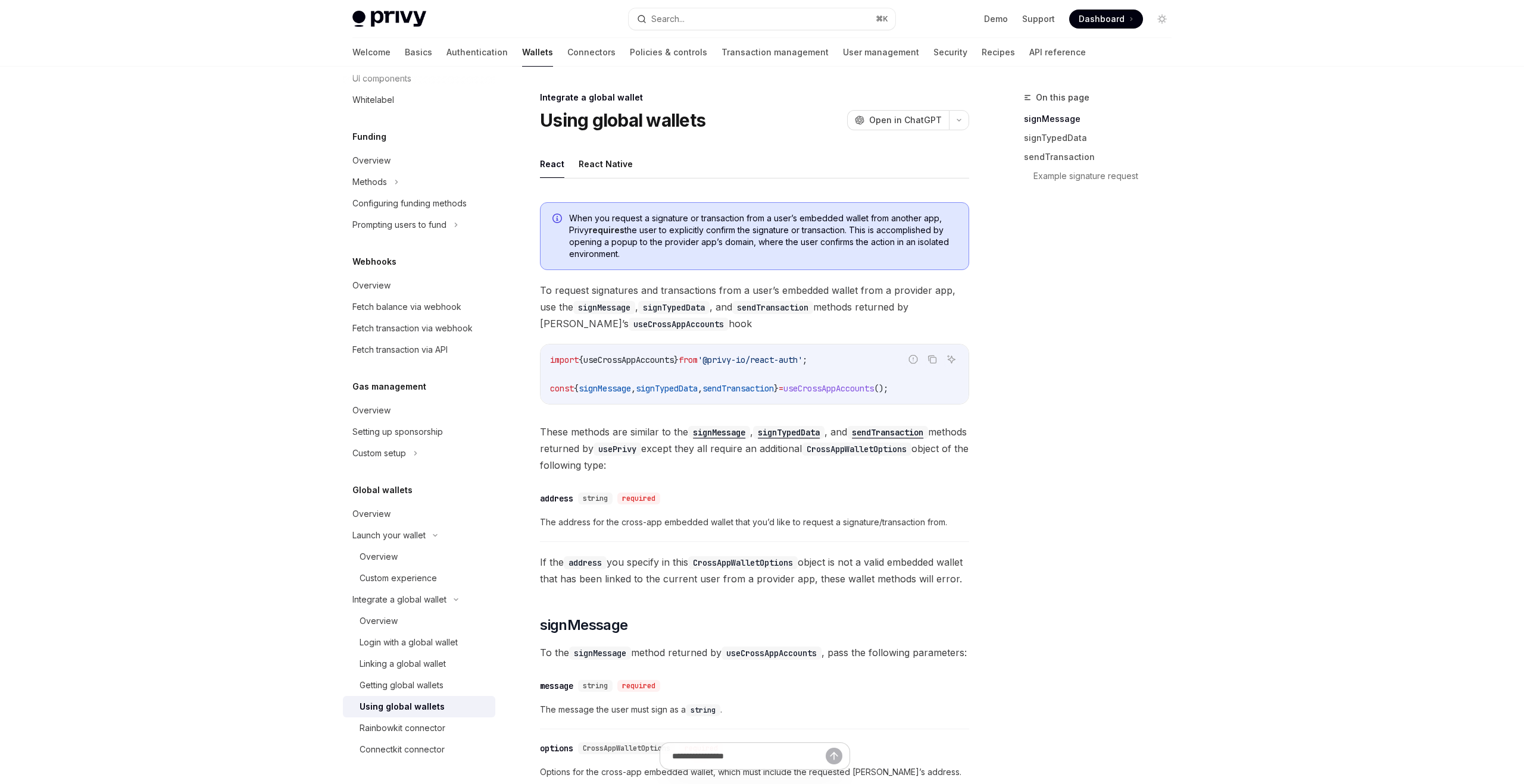
click at [672, 359] on span "useCrossAppAccounts" at bounding box center [628, 360] width 90 height 11
copy span "useCrossAppAccounts"
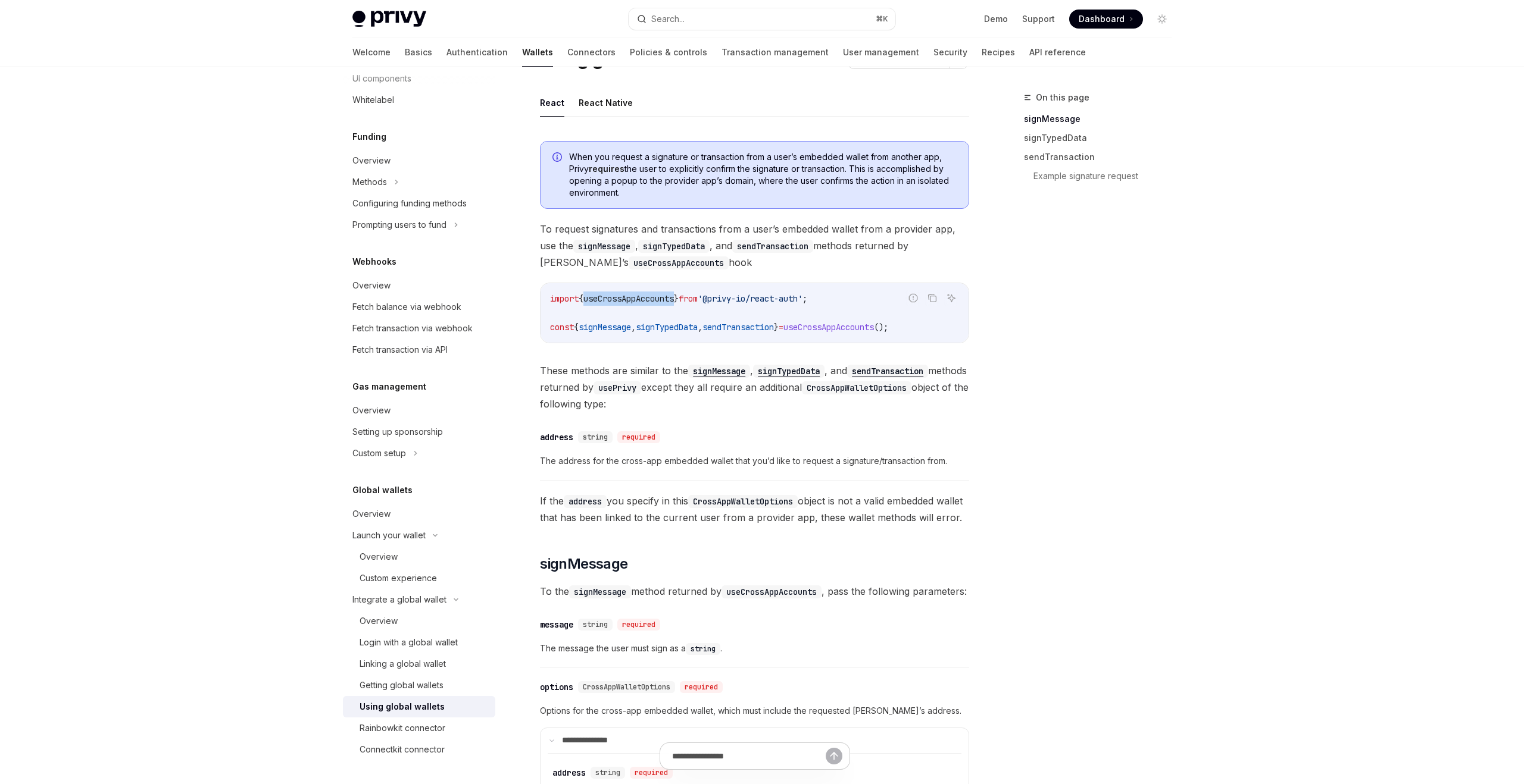
scroll to position [63, 0]
click at [403, 644] on div "Login with a global wallet" at bounding box center [408, 643] width 98 height 14
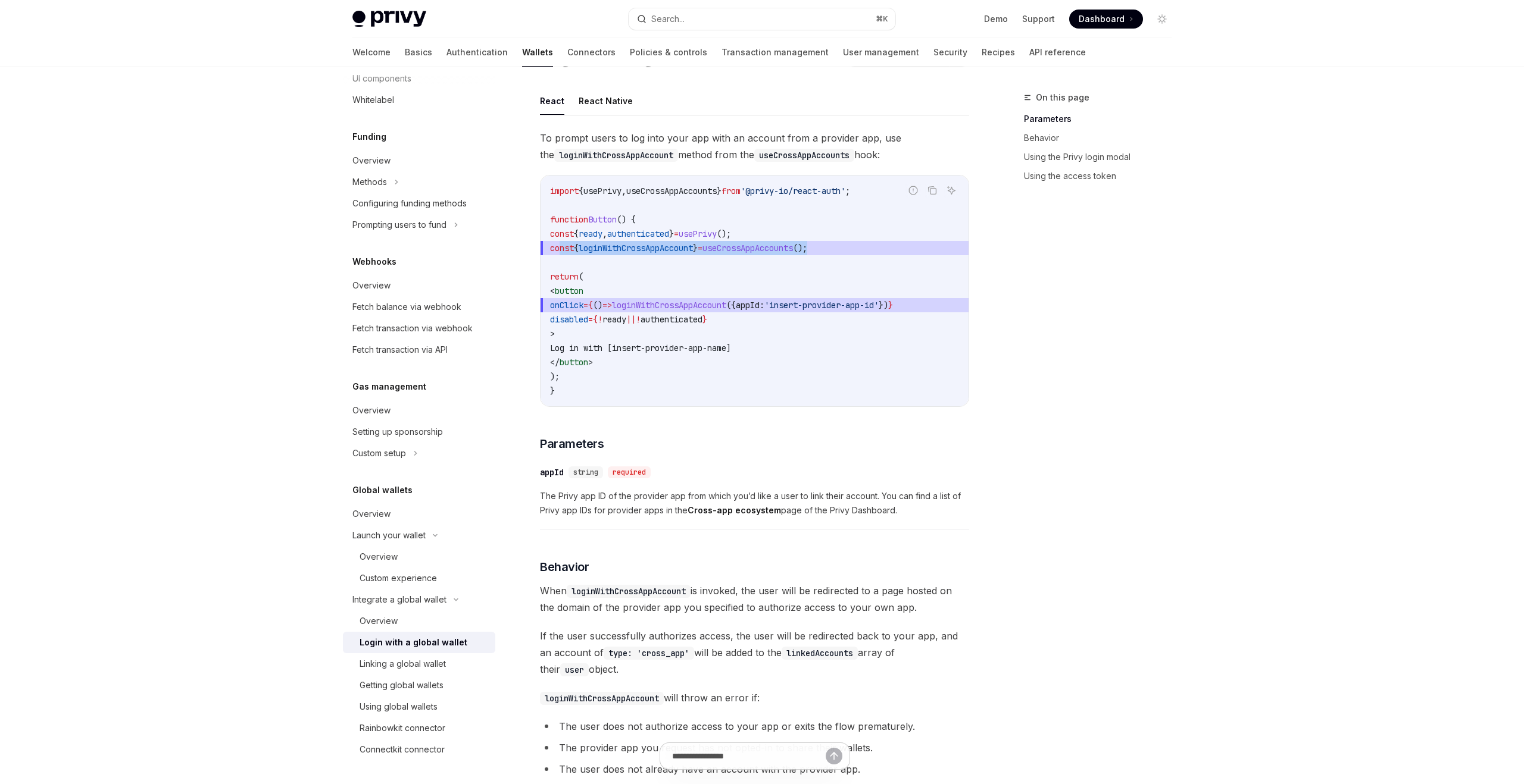
drag, startPoint x: 844, startPoint y: 248, endPoint x: 559, endPoint y: 251, distance: 285.0
click at [559, 251] on span "const { loginWithCrossAppAccount } = useCrossAppAccounts ();" at bounding box center [754, 248] width 409 height 14
copy span "const { loginWithCrossAppAccount } = useCrossAppAccounts ();"
drag, startPoint x: 626, startPoint y: 307, endPoint x: 924, endPoint y: 307, distance: 298.0
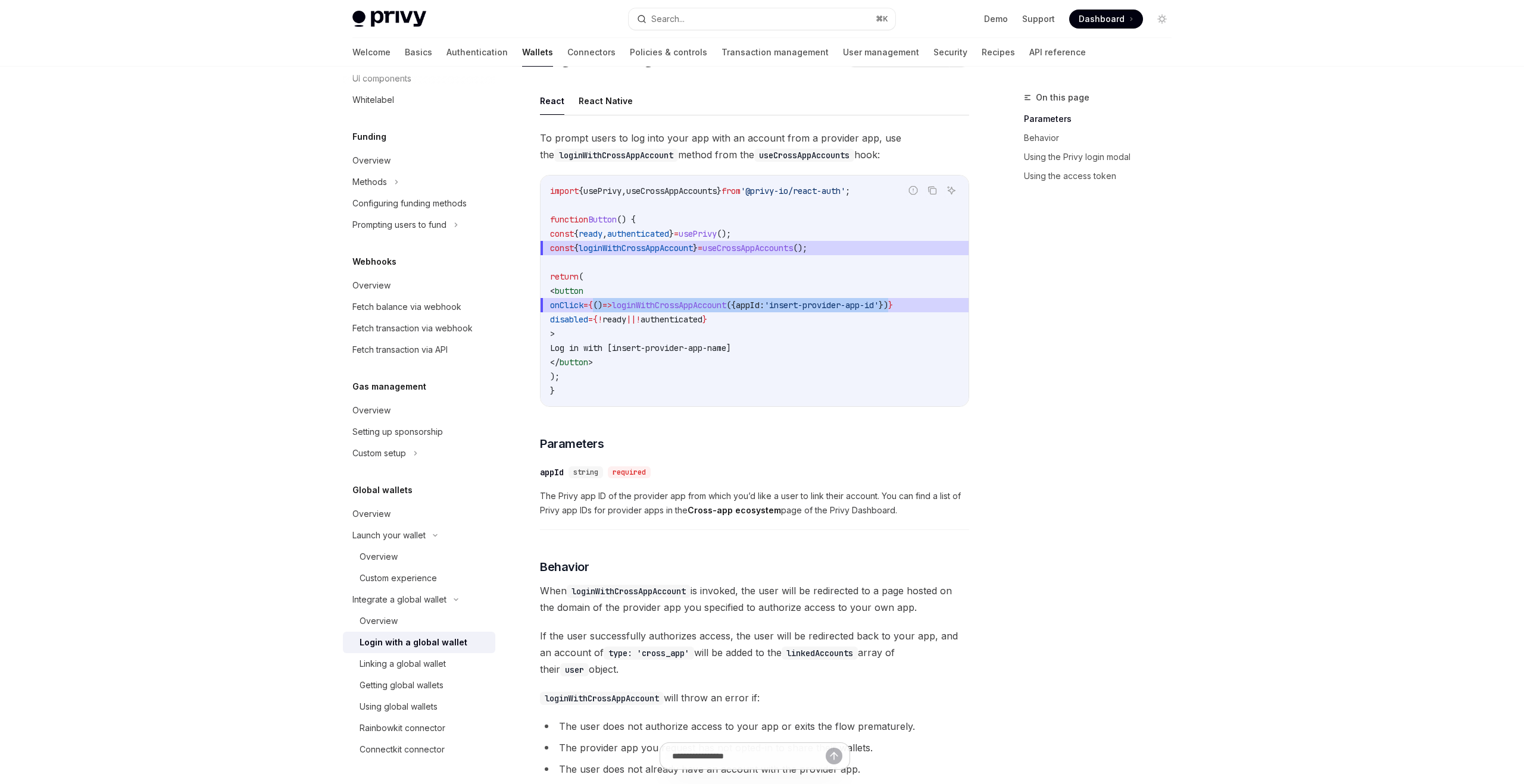
click at [924, 307] on span "onClick = { () => loginWithCrossAppAccount ({ appId: 'insert-provider-app-id' }…" at bounding box center [754, 305] width 409 height 14
copy span "() => loginWithCrossAppAccount ({ appId: 'insert-provider-app-id' })"
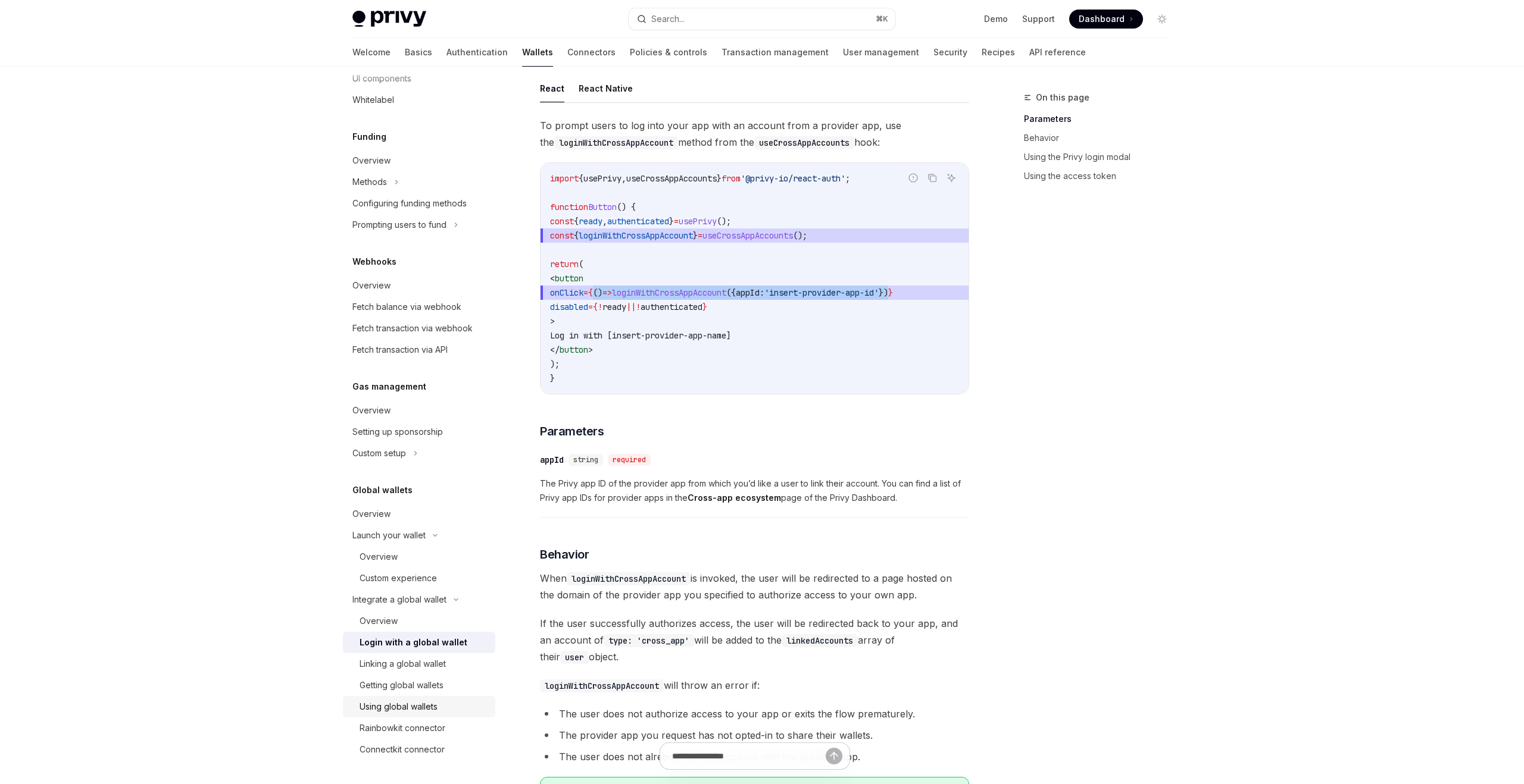
click at [452, 704] on div "Using global wallets" at bounding box center [424, 707] width 128 height 14
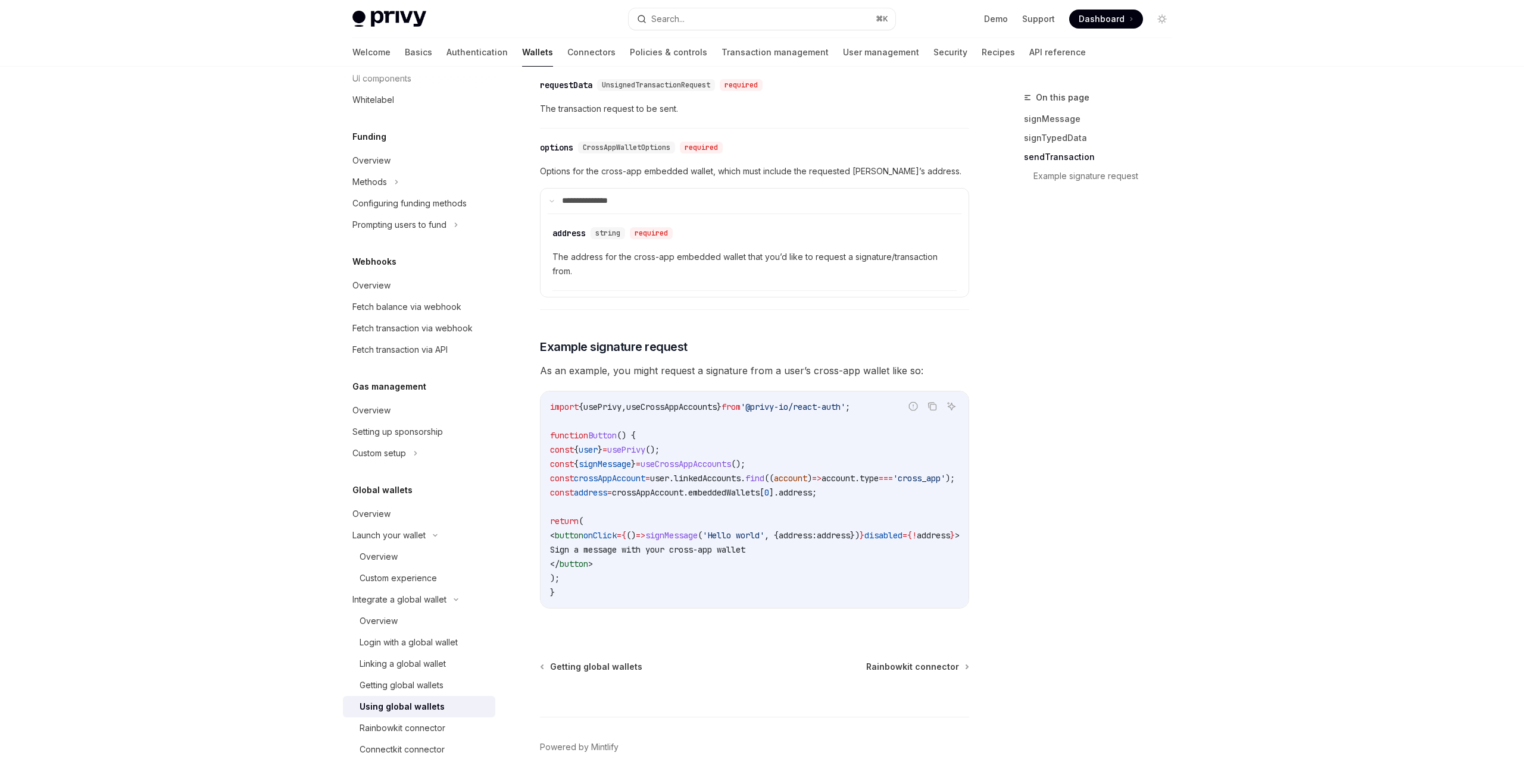
scroll to position [1755, 0]
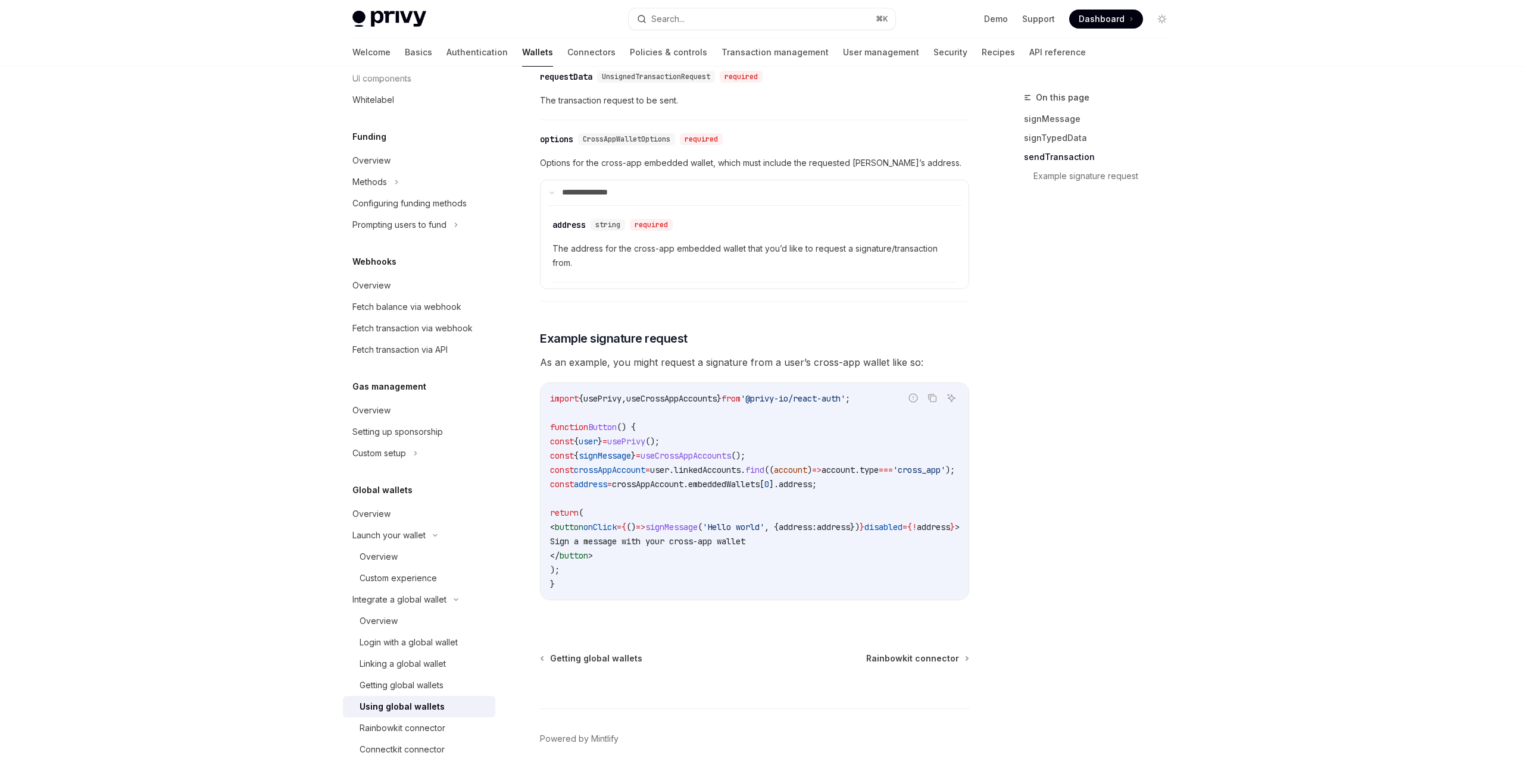
click at [1080, 355] on div "On this page signMessage signTypedData sendTransaction Example signature request" at bounding box center [1090, 437] width 181 height 694
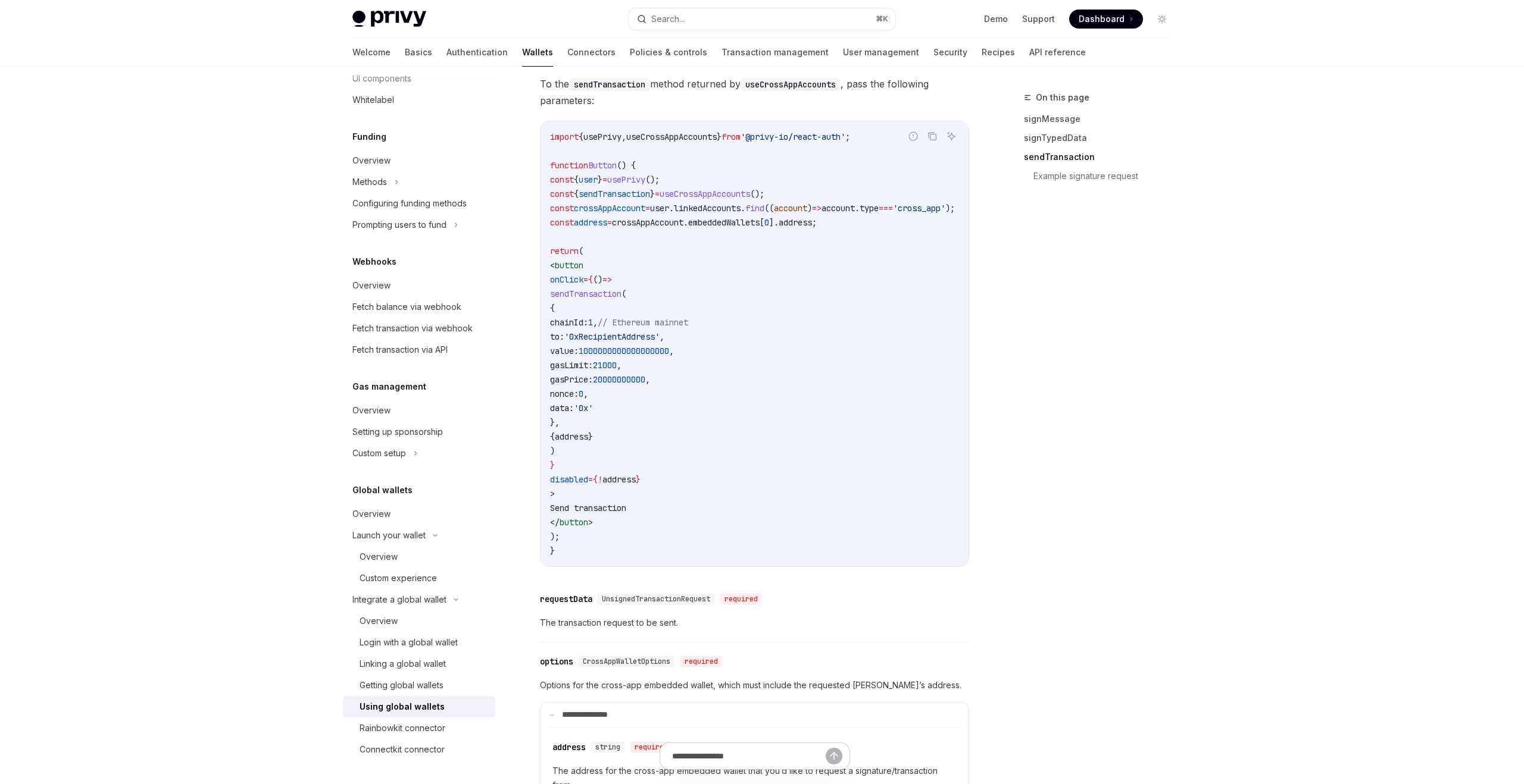
scroll to position [1232, 0]
drag, startPoint x: 571, startPoint y: 300, endPoint x: 658, endPoint y: 557, distance: 271.3
click at [658, 557] on code "import { usePrivy , useCrossAppAccounts } from '@privy-io/react-auth' ; functio…" at bounding box center [767, 344] width 434 height 429
copy code "< button onClick = { () => sendTransaction ( { chainId: 1 , // Ethereum mainnet…"
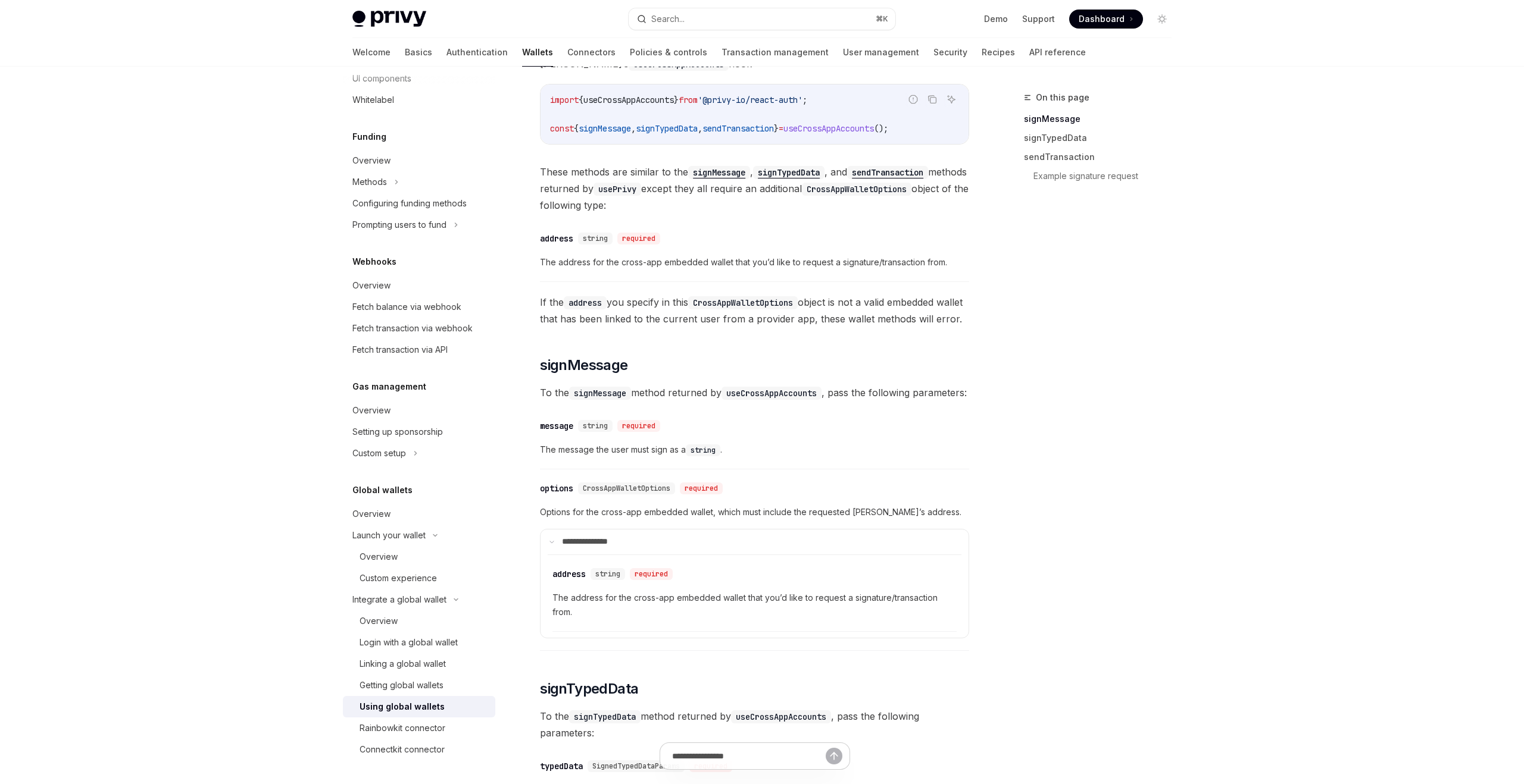
scroll to position [279, 0]
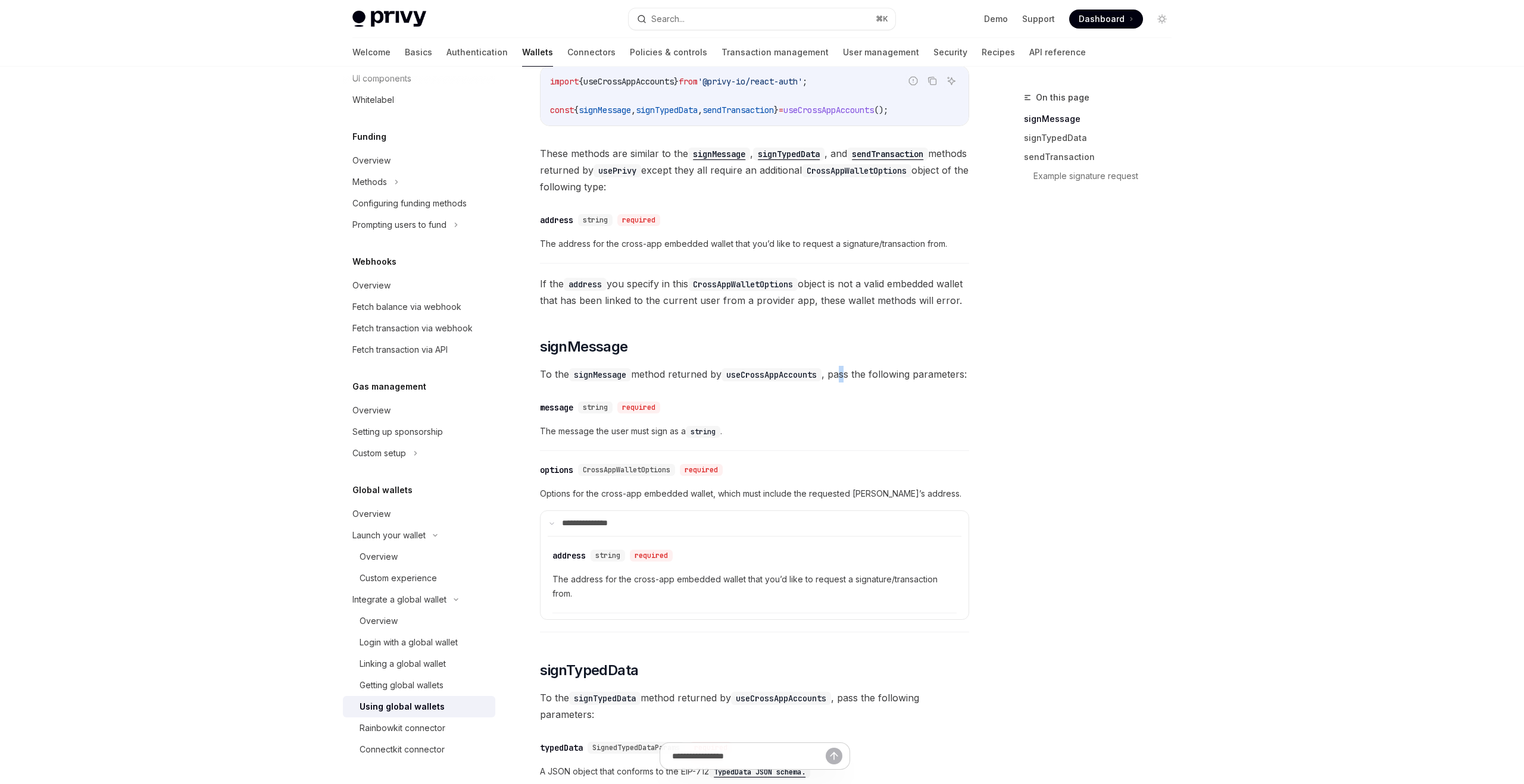
drag, startPoint x: 849, startPoint y: 394, endPoint x: 861, endPoint y: 394, distance: 12.0
click at [861, 382] on span "To the signMessage method returned by useCrossAppAccounts , pass the following …" at bounding box center [755, 375] width 430 height 17
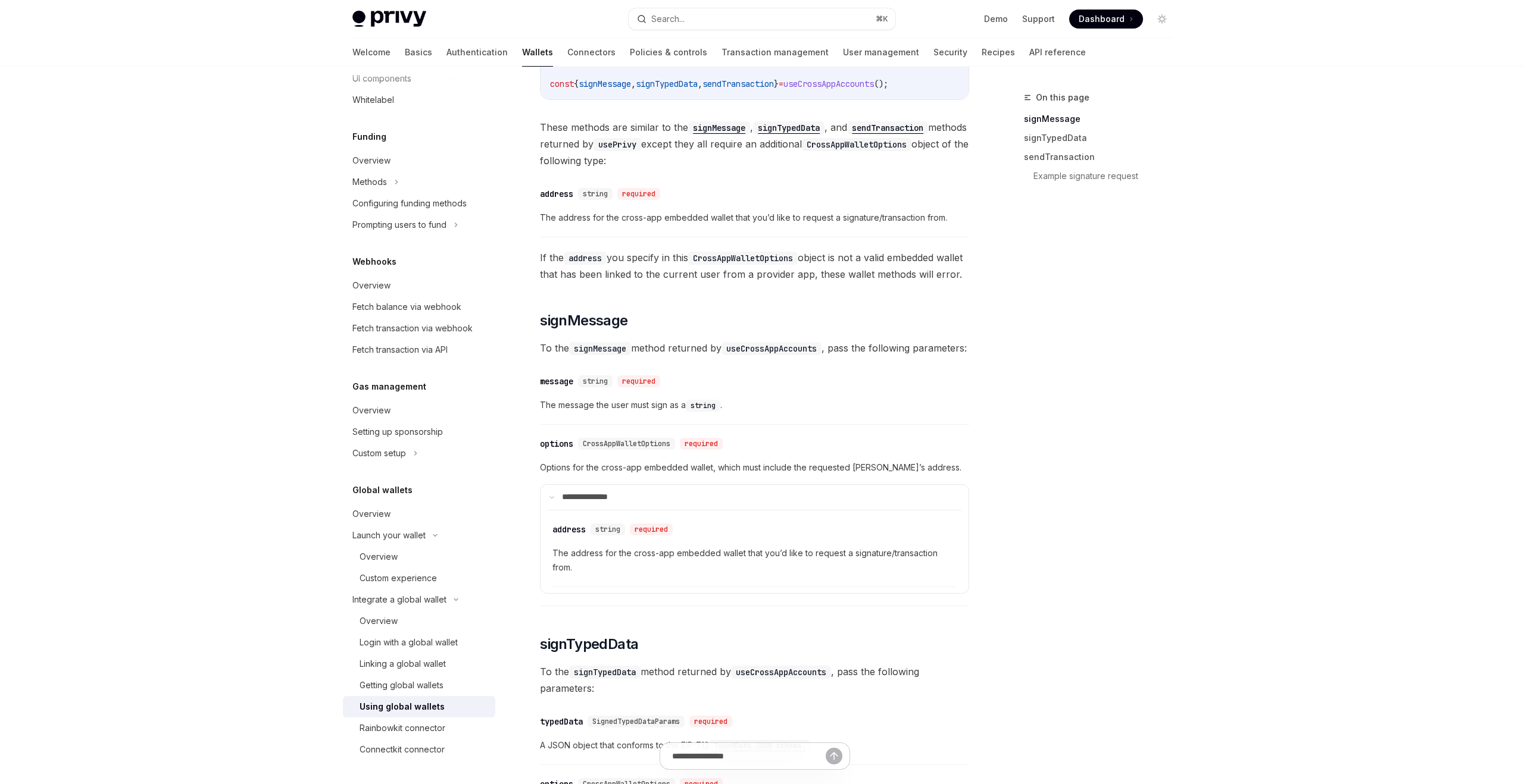
scroll to position [333, 0]
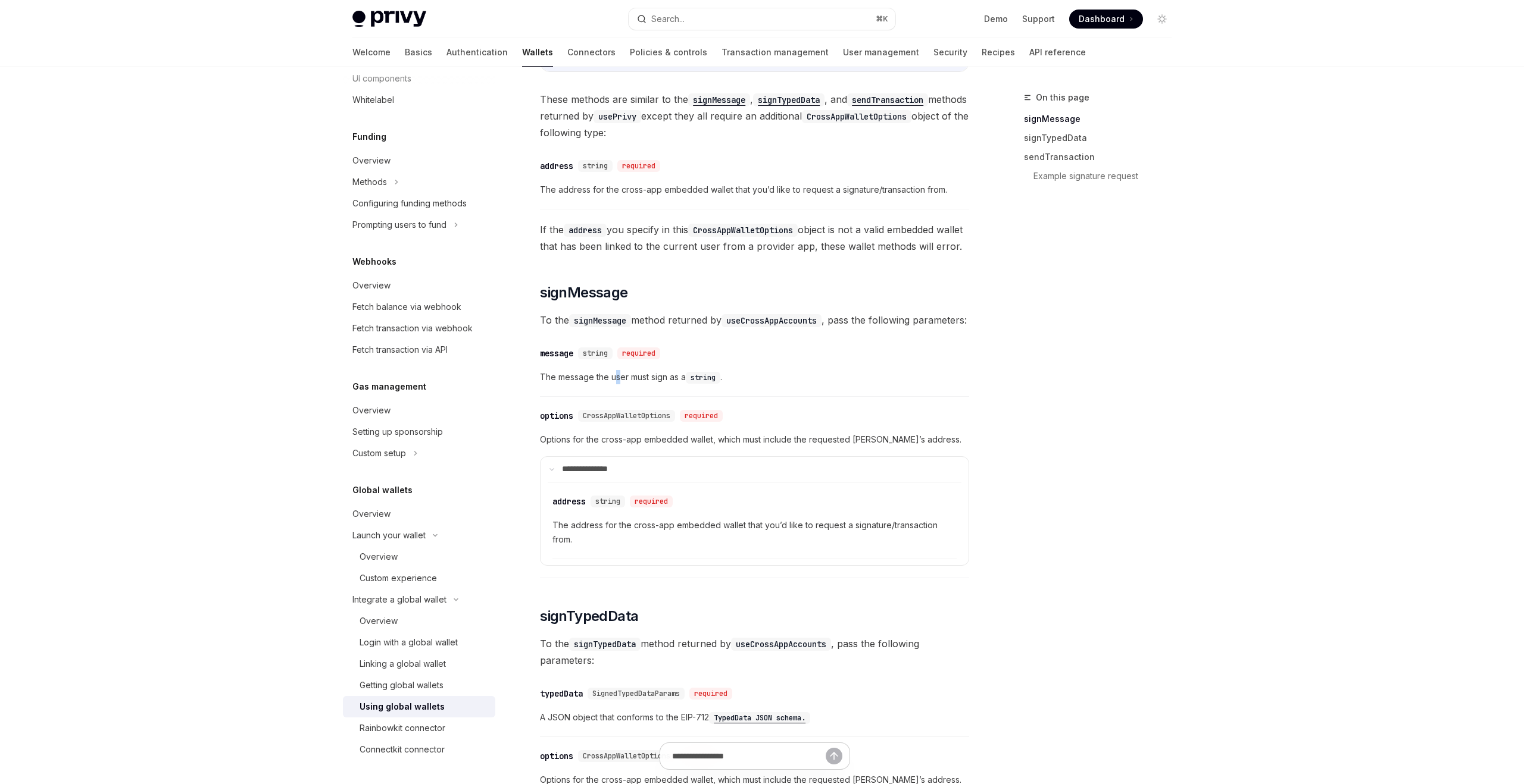
drag, startPoint x: 617, startPoint y: 411, endPoint x: 634, endPoint y: 411, distance: 17.0
click at [634, 385] on span "The message the user must sign as a string ." at bounding box center [755, 377] width 430 height 14
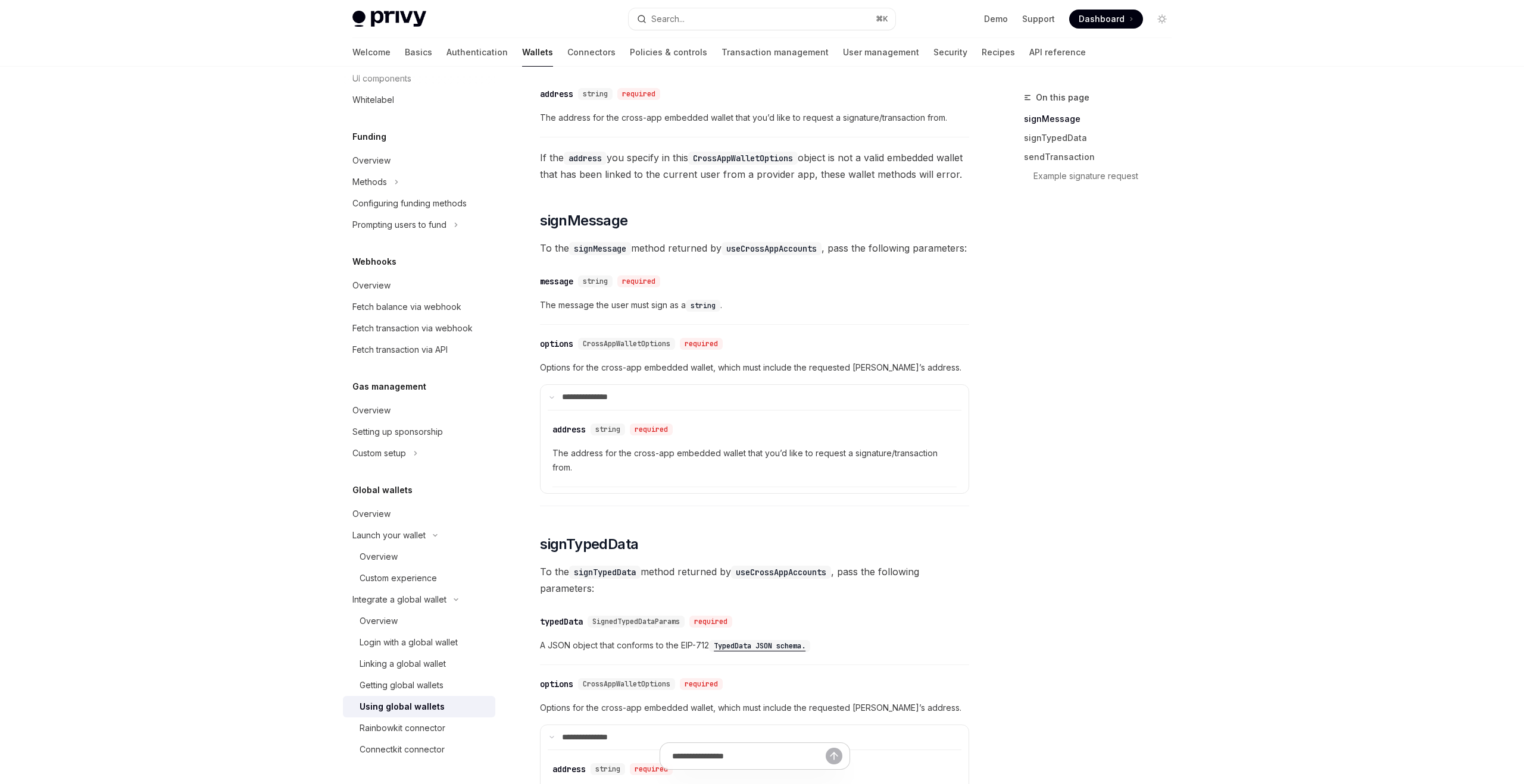
scroll to position [408, 0]
drag, startPoint x: 600, startPoint y: 399, endPoint x: 648, endPoint y: 395, distance: 48.2
click at [648, 372] on span "Options for the cross-app embedded wallet, which must include the requested [PE…" at bounding box center [755, 365] width 430 height 14
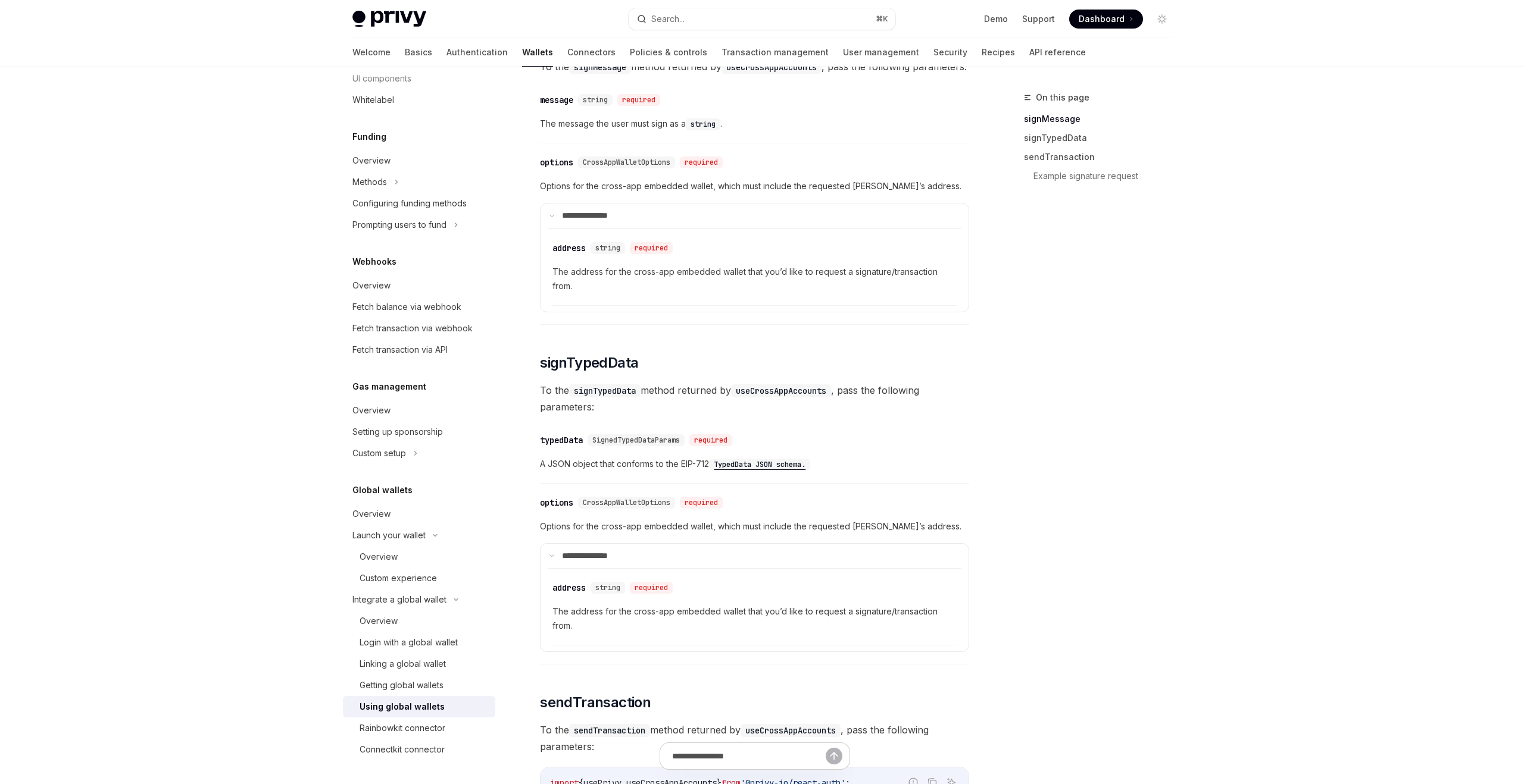
scroll to position [588, 0]
click at [801, 141] on div "​ message string required The message the user must sign as a string ." at bounding box center [755, 113] width 430 height 56
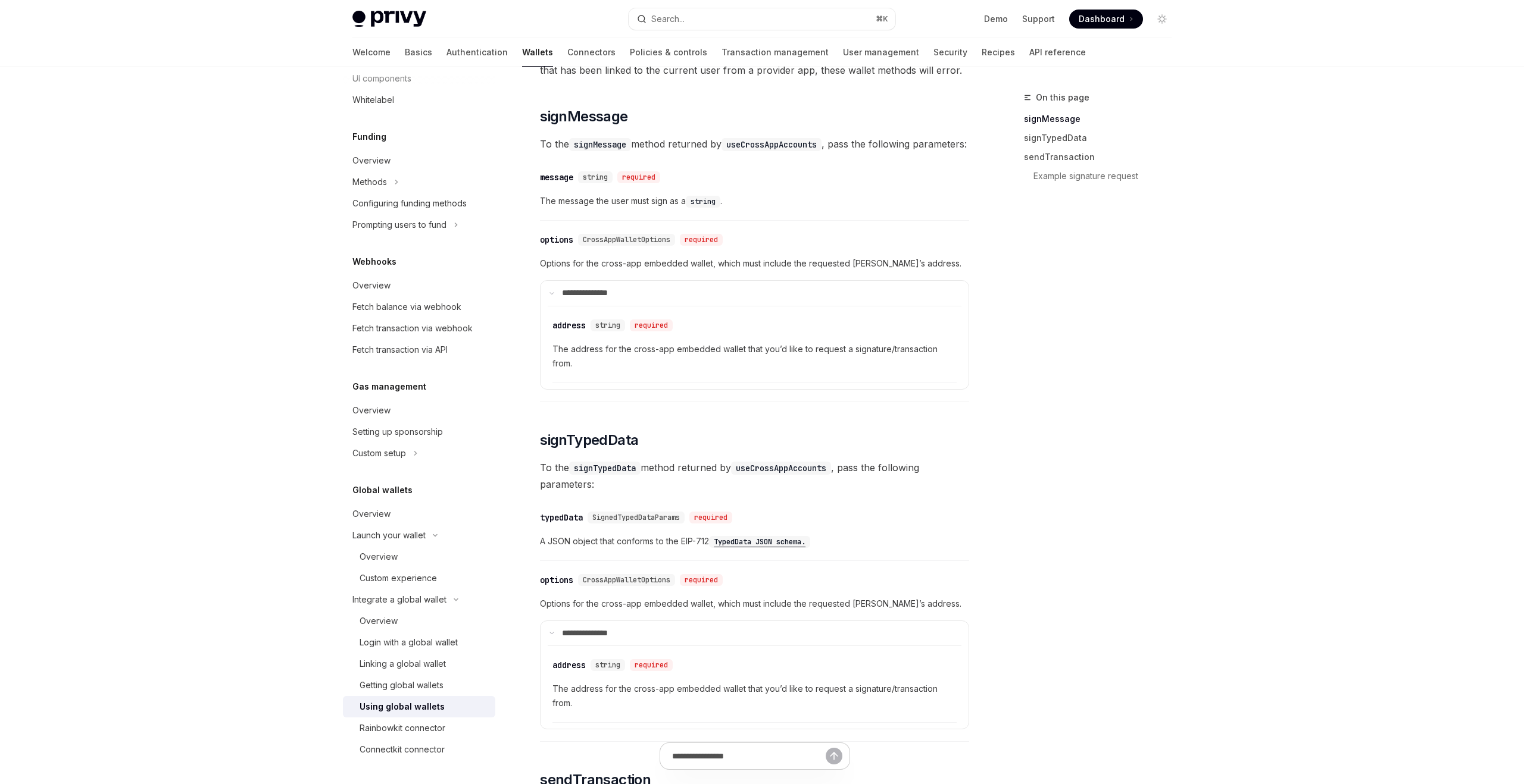
scroll to position [504, 0]
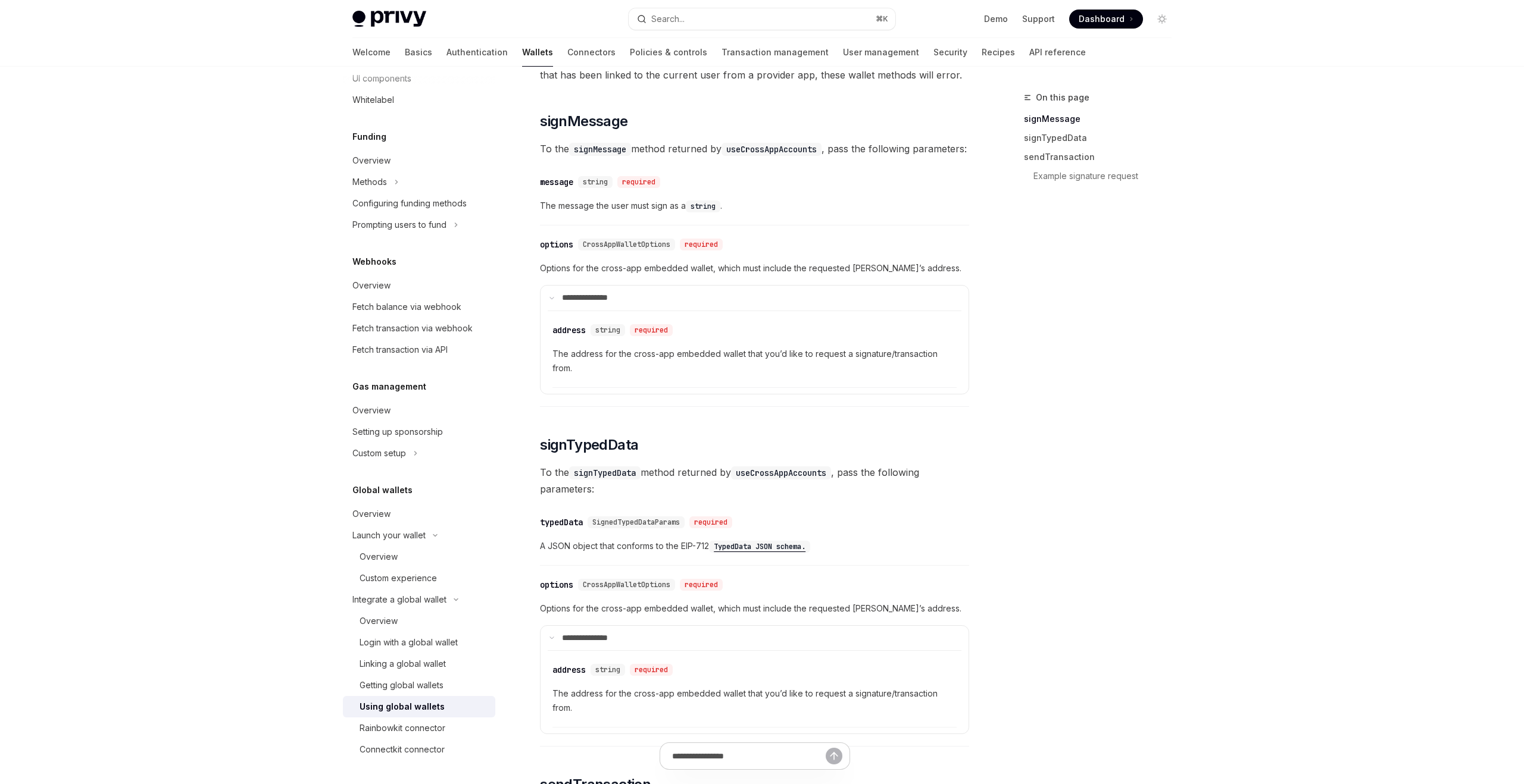
drag, startPoint x: 586, startPoint y: 165, endPoint x: 595, endPoint y: 170, distance: 10.3
click at [587, 156] on code "signMessage" at bounding box center [600, 149] width 62 height 13
click at [595, 156] on code "signMessage" at bounding box center [600, 149] width 62 height 13
drag, startPoint x: 590, startPoint y: 161, endPoint x: 666, endPoint y: 169, distance: 76.4
click at [666, 157] on span "To the signMessage method returned by useCrossAppAccounts , pass the following …" at bounding box center [755, 149] width 430 height 17
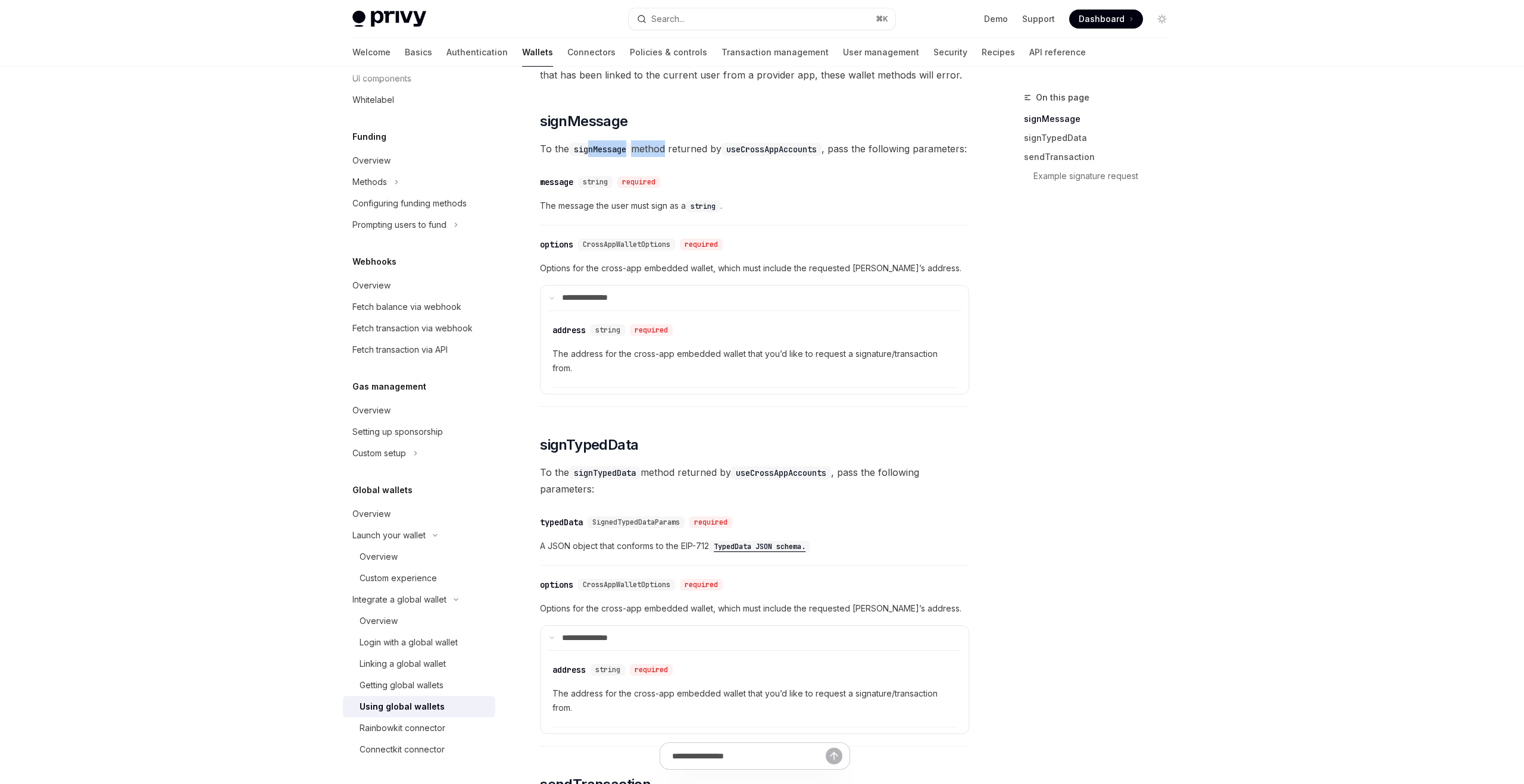
click at [666, 157] on span "To the signMessage method returned by useCrossAppAccounts , pass the following …" at bounding box center [755, 149] width 430 height 17
drag, startPoint x: 681, startPoint y: 162, endPoint x: 728, endPoint y: 162, distance: 47.0
click at [728, 157] on span "To the signMessage method returned by useCrossAppAccounts , pass the following …" at bounding box center [755, 149] width 430 height 17
drag, startPoint x: 740, startPoint y: 165, endPoint x: 801, endPoint y: 166, distance: 61.0
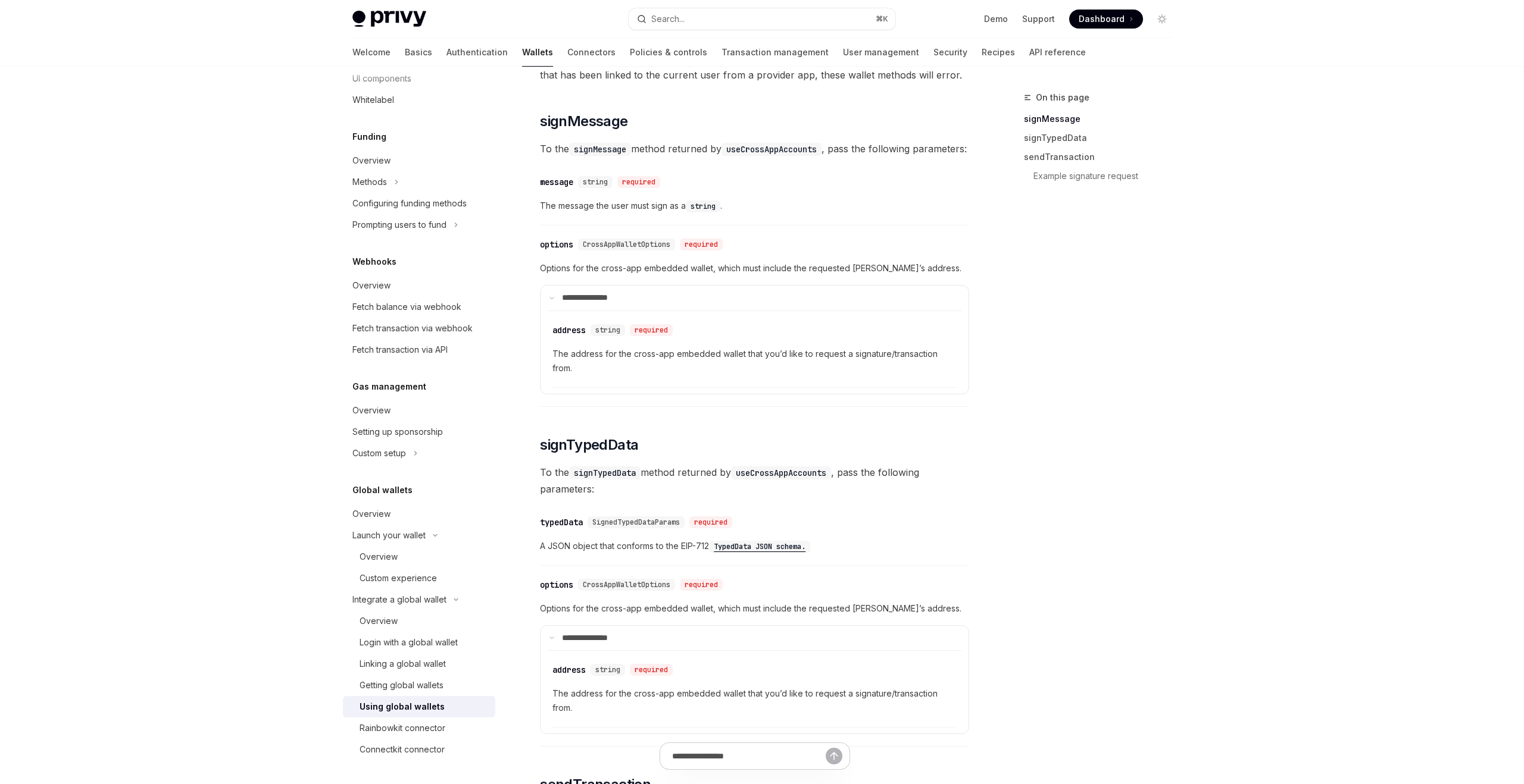
click at [801, 156] on code "useCrossAppAccounts" at bounding box center [771, 149] width 100 height 13
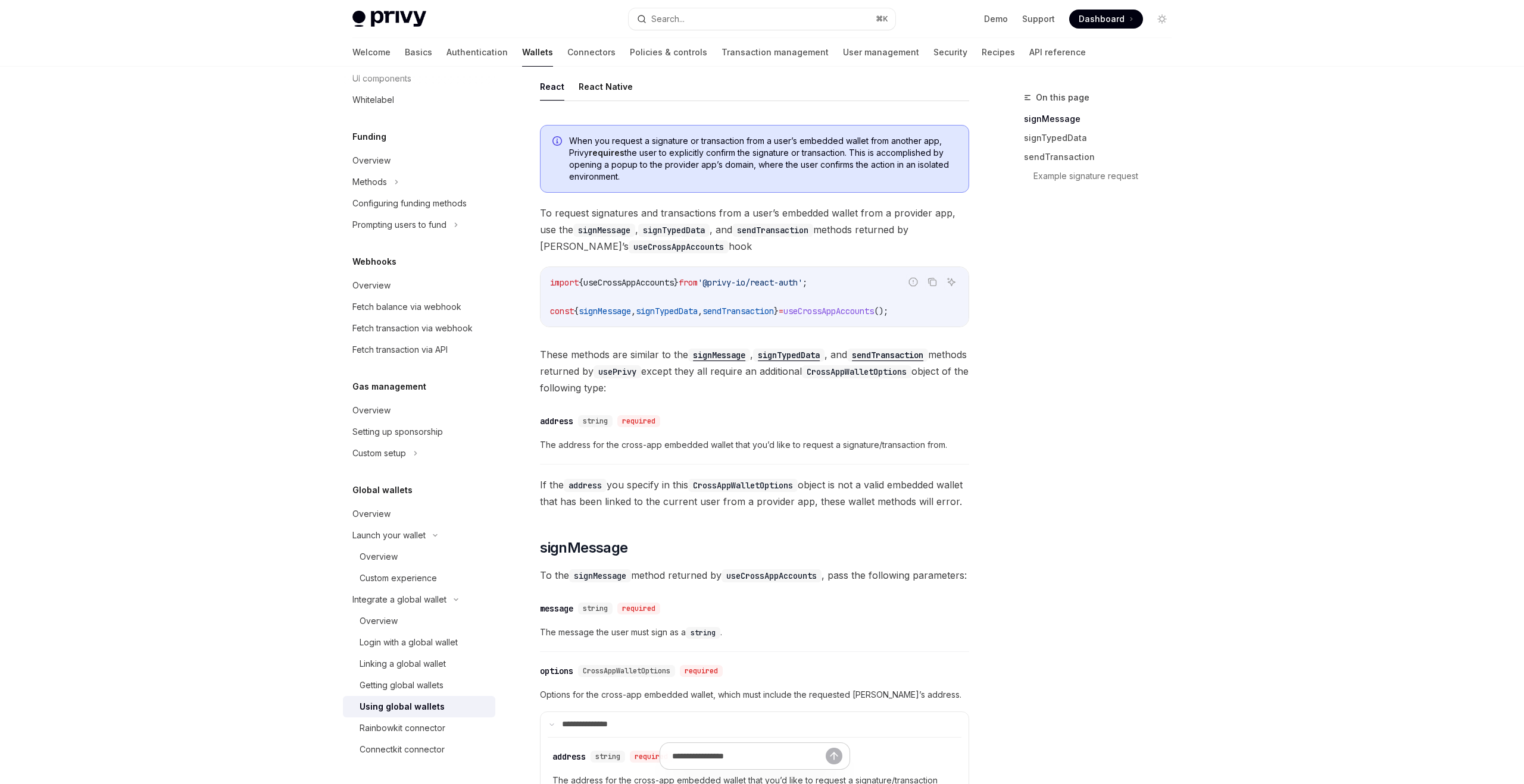
scroll to position [76, 0]
click at [641, 375] on code "usePrivy" at bounding box center [617, 373] width 48 height 13
copy code "usePrivy"
click at [402, 734] on div "Rainbowkit connector" at bounding box center [402, 728] width 86 height 14
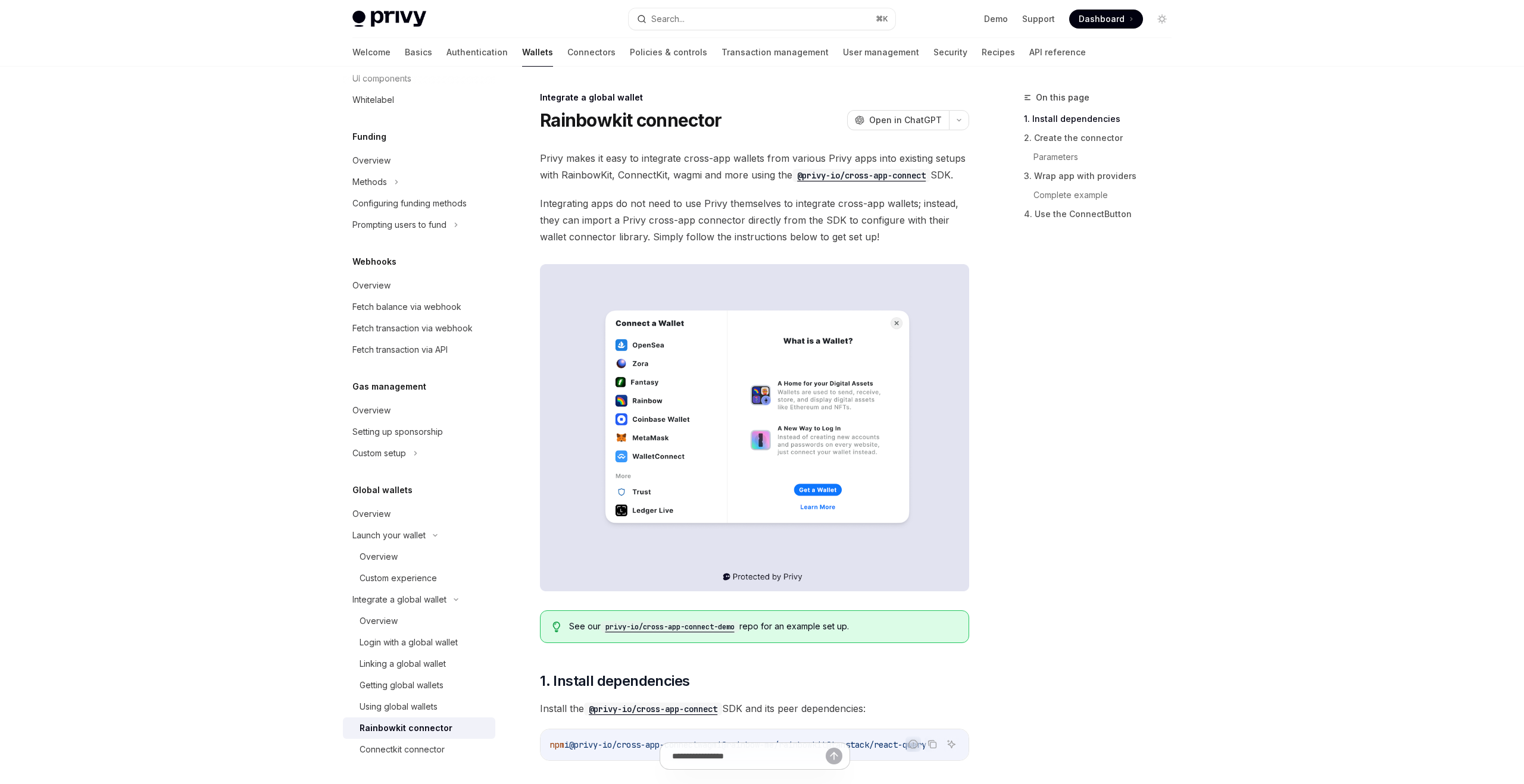
drag, startPoint x: 620, startPoint y: 162, endPoint x: 708, endPoint y: 160, distance: 88.0
click at [708, 160] on span "Privy makes it easy to integrate cross-app wallets from various Privy apps into…" at bounding box center [755, 166] width 430 height 33
drag, startPoint x: 704, startPoint y: 159, endPoint x: 768, endPoint y: 155, distance: 64.1
click at [768, 155] on span "Privy makes it easy to integrate cross-app wallets from various Privy apps into…" at bounding box center [755, 166] width 430 height 33
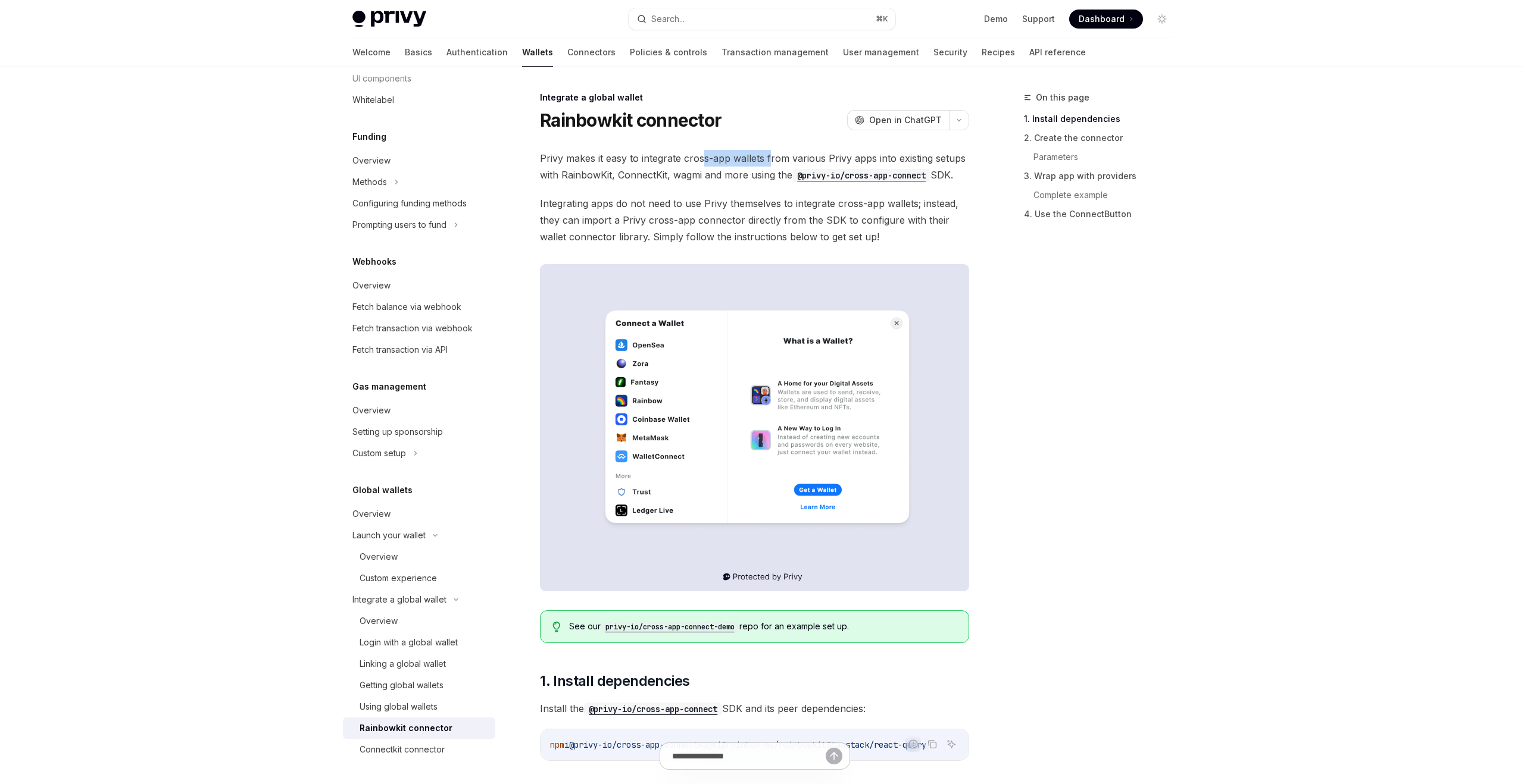
click at [768, 155] on span "Privy makes it easy to integrate cross-app wallets from various Privy apps into…" at bounding box center [755, 166] width 430 height 33
drag, startPoint x: 768, startPoint y: 155, endPoint x: 817, endPoint y: 155, distance: 49.0
click at [817, 155] on span "Privy makes it easy to integrate cross-app wallets from various Privy apps into…" at bounding box center [755, 166] width 430 height 33
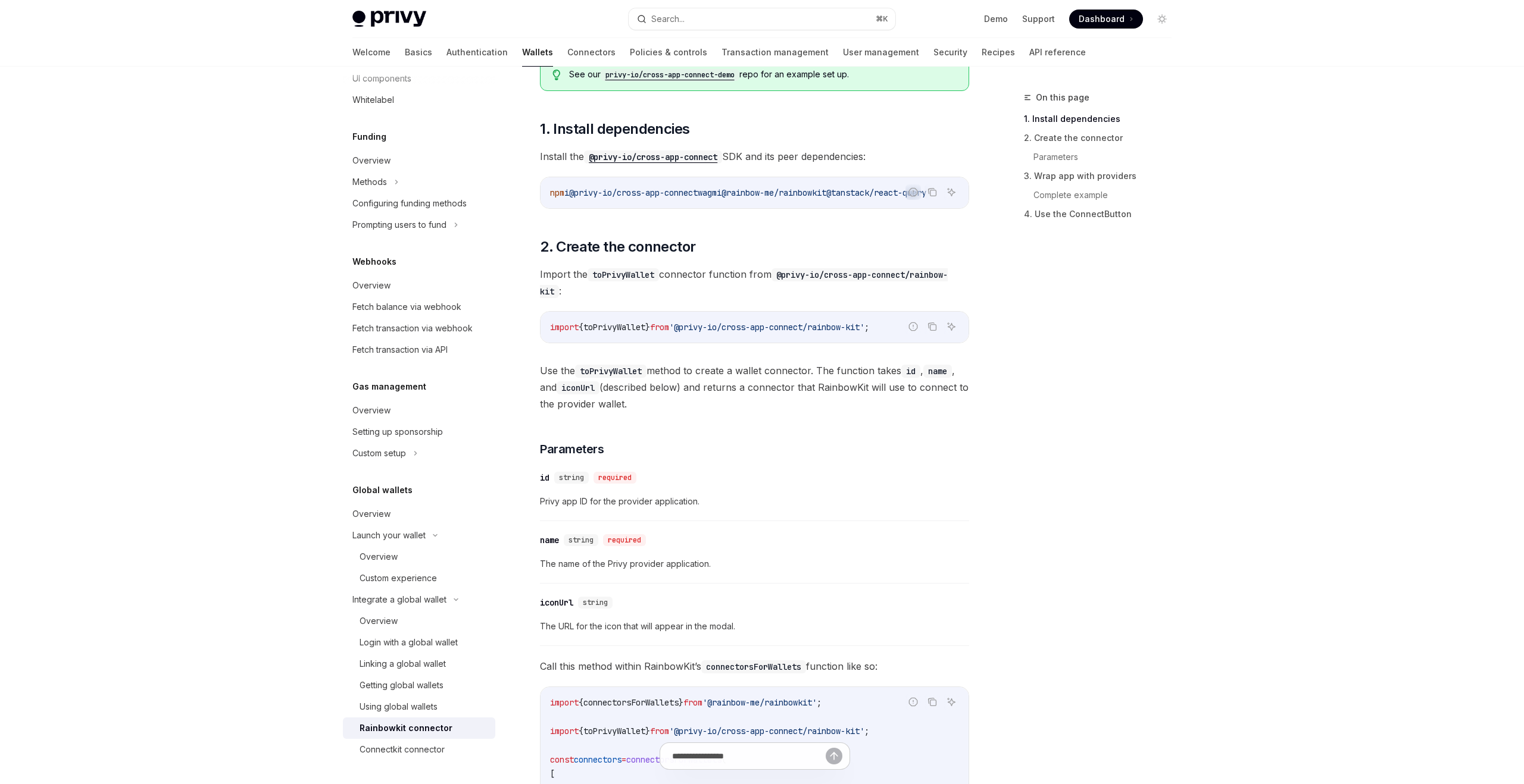
scroll to position [568, 0]
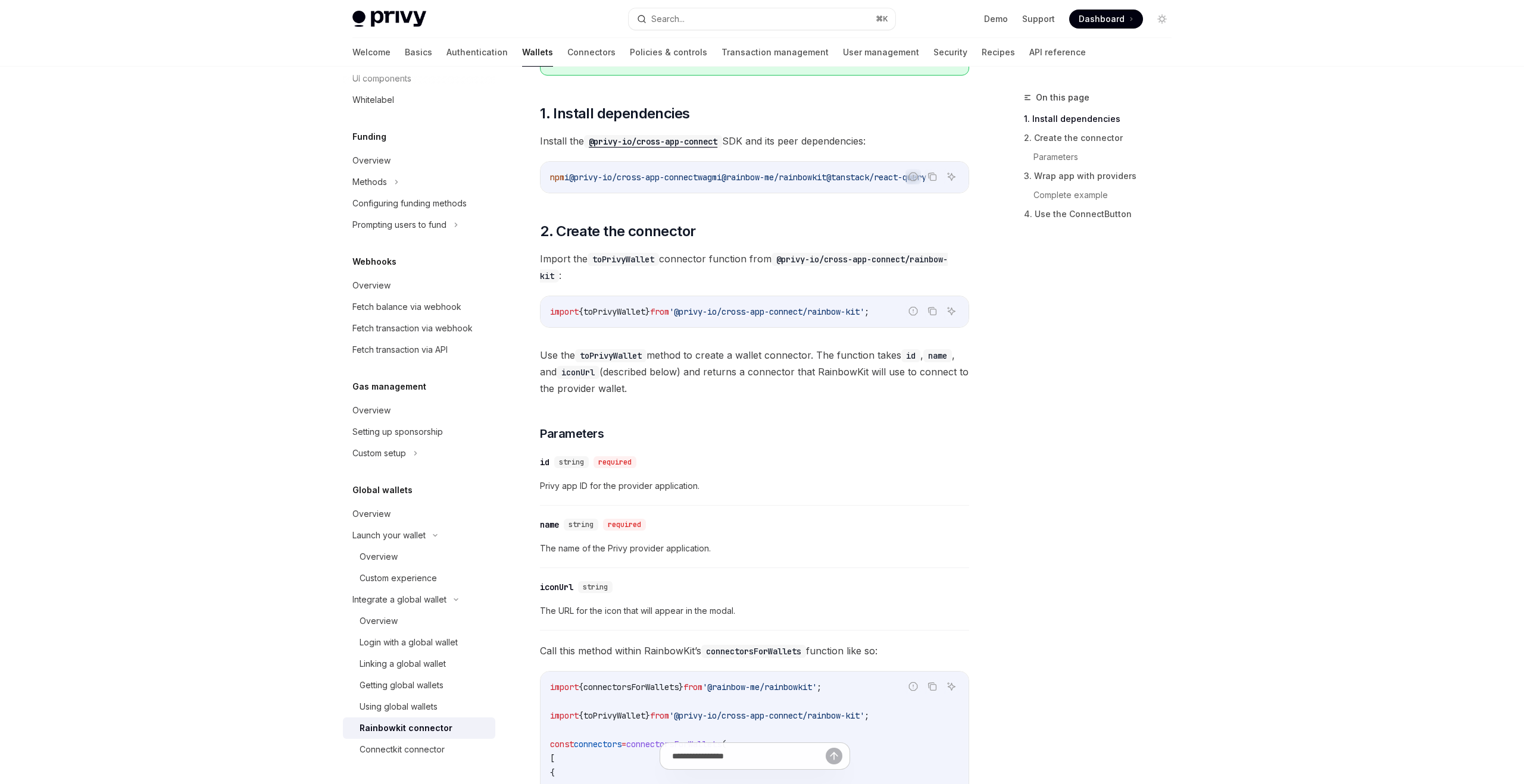
drag, startPoint x: 709, startPoint y: 263, endPoint x: 785, endPoint y: 263, distance: 76.0
click at [785, 263] on span "Import the toPrivyWallet connector function from @privy-io/cross-app-connect/ra…" at bounding box center [755, 266] width 430 height 33
click at [785, 263] on code "@privy-io/cross-app-connect/rainbow-kit" at bounding box center [744, 267] width 408 height 30
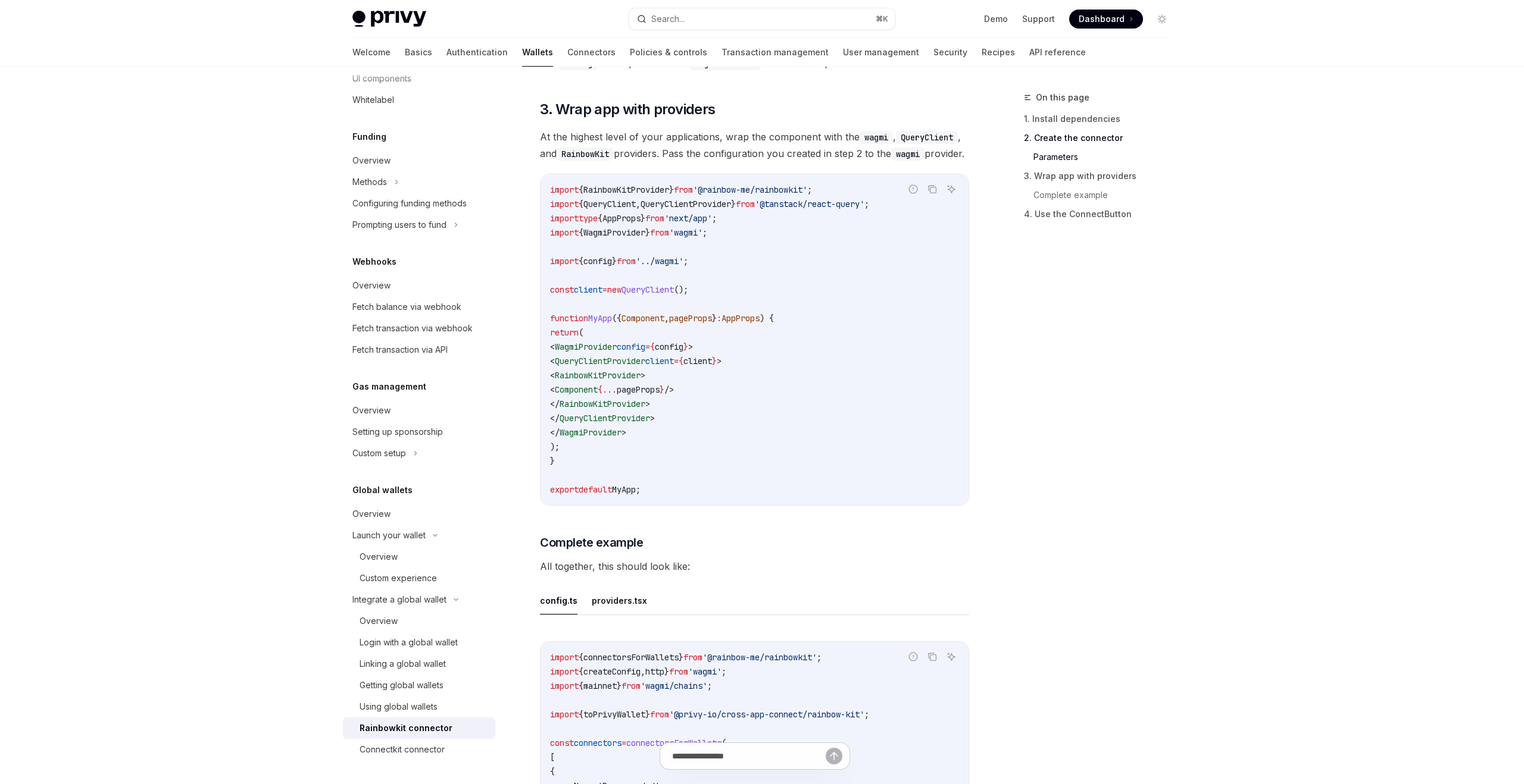
scroll to position [1752, 0]
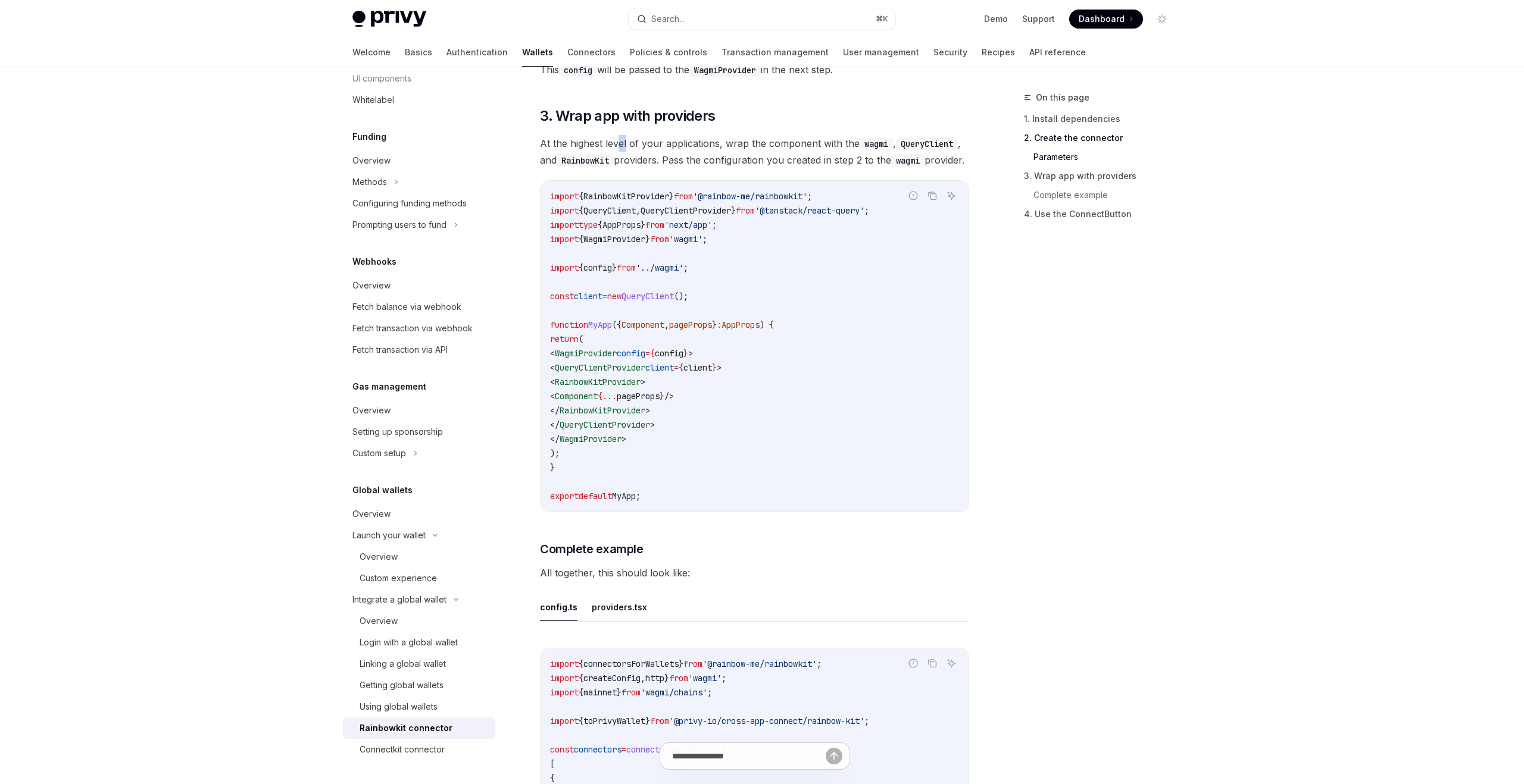
drag, startPoint x: 620, startPoint y: 151, endPoint x: 666, endPoint y: 151, distance: 46.0
click at [666, 151] on span "At the highest level of your applications, wrap the component with the wagmi , …" at bounding box center [755, 151] width 430 height 33
drag, startPoint x: 808, startPoint y: 149, endPoint x: 879, endPoint y: 149, distance: 71.0
click at [879, 149] on span "At the highest level of your applications, wrap the component with the wagmi , …" at bounding box center [755, 151] width 430 height 33
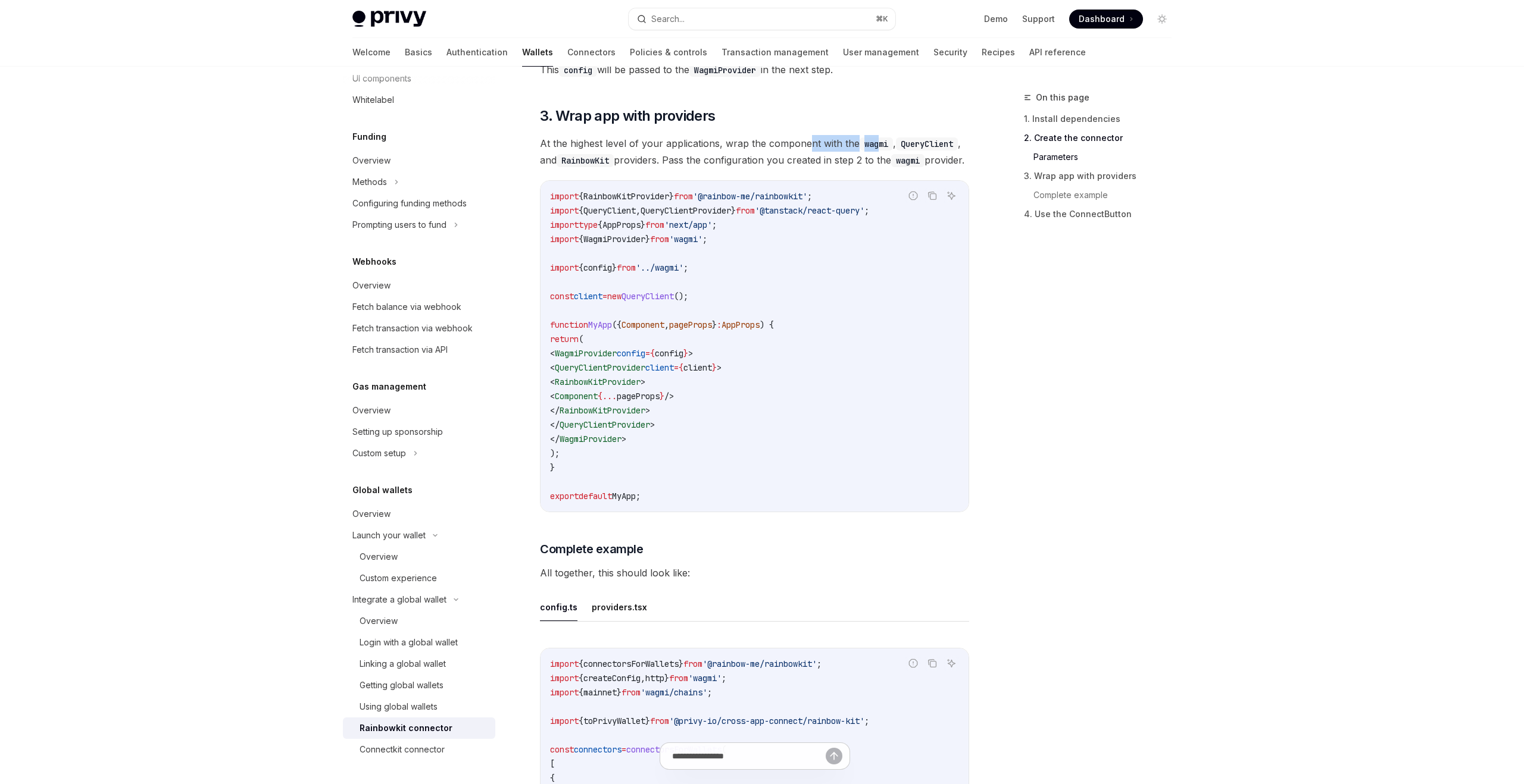
click at [879, 149] on code "wagmi" at bounding box center [876, 144] width 33 height 13
drag, startPoint x: 679, startPoint y: 165, endPoint x: 742, endPoint y: 165, distance: 63.0
click at [742, 165] on span "At the highest level of your applications, wrap the component with the wagmi , …" at bounding box center [755, 151] width 430 height 33
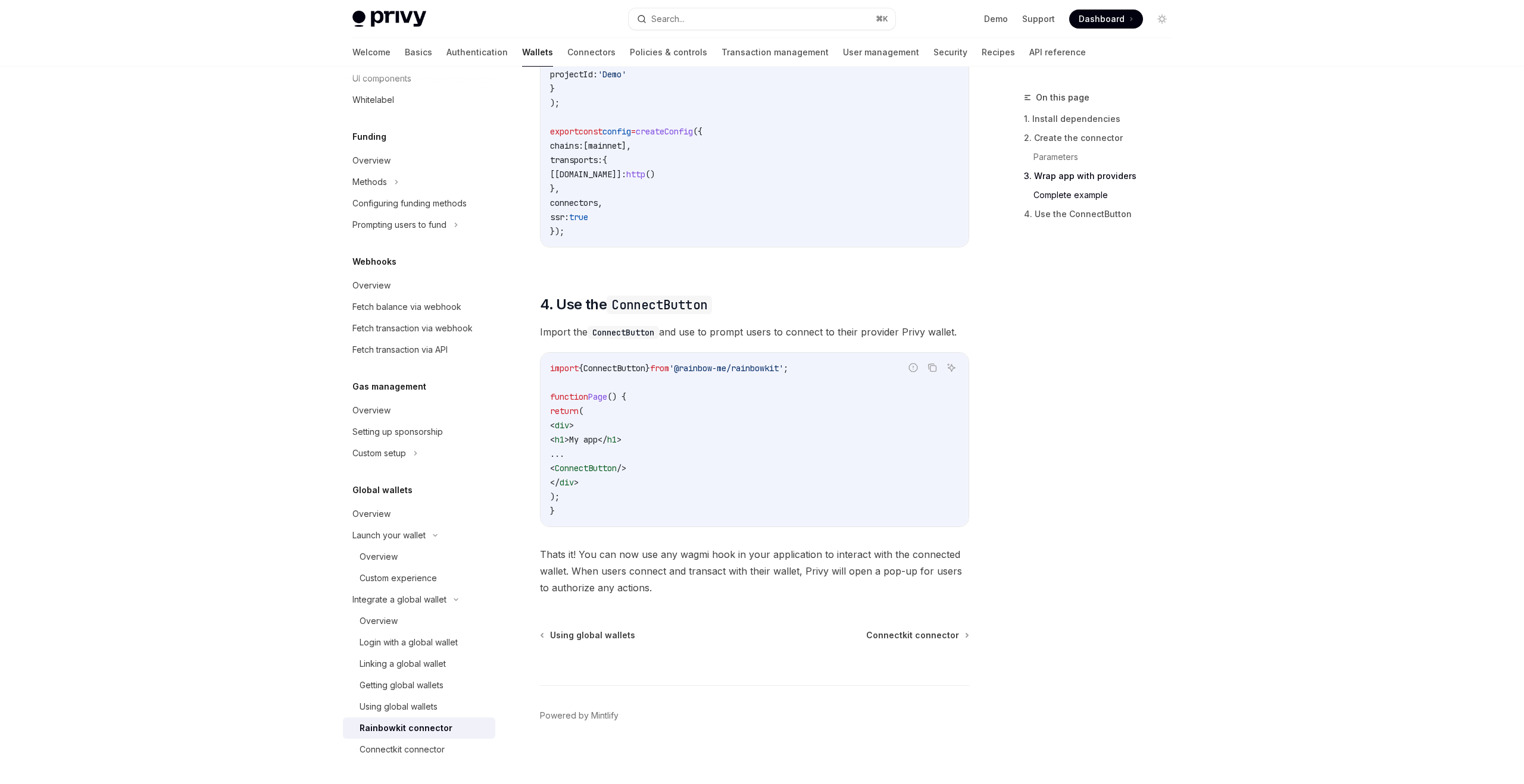
scroll to position [2666, 0]
click at [917, 630] on span "Connectkit connector" at bounding box center [913, 631] width 93 height 12
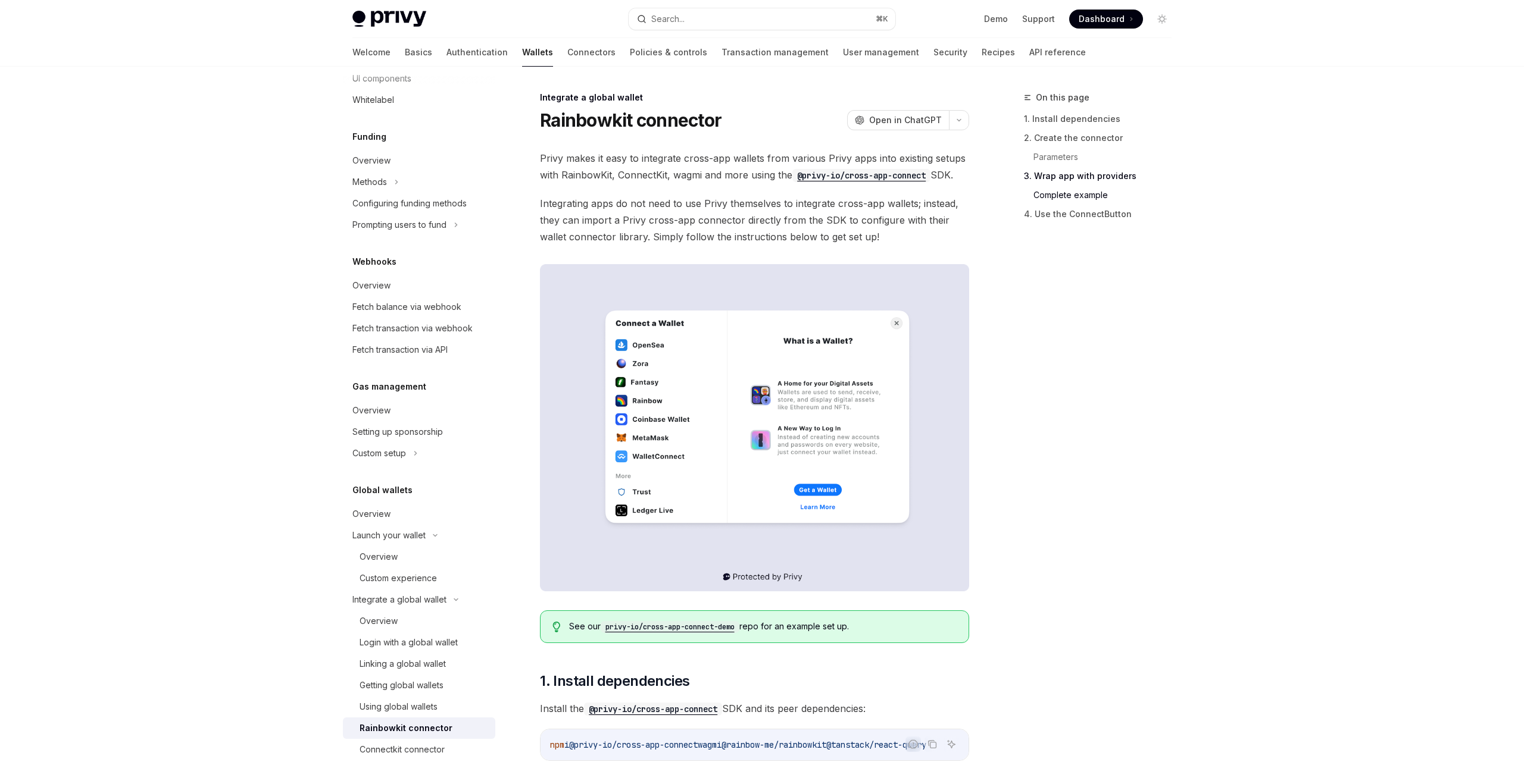
type textarea "*"
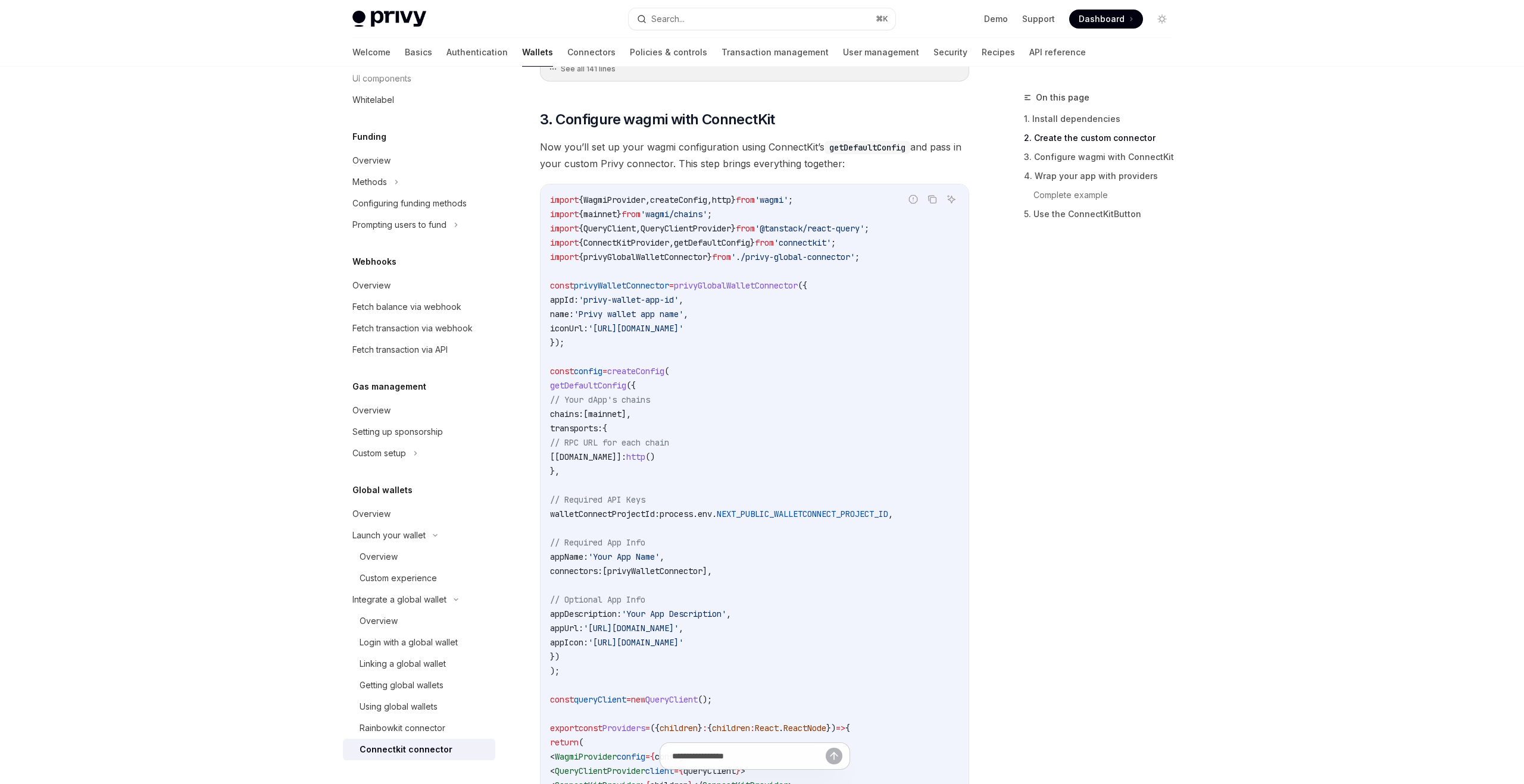
scroll to position [593, 0]
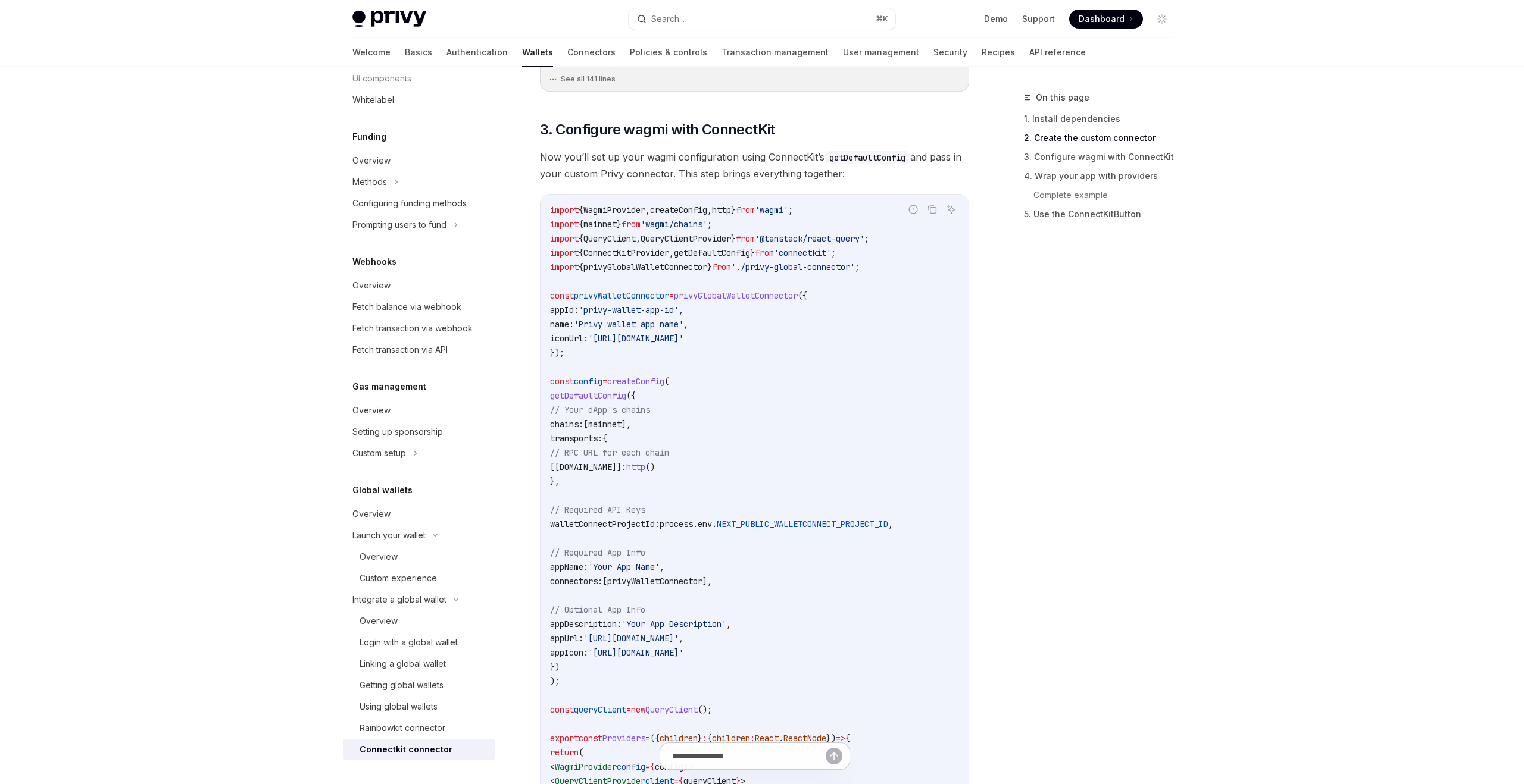
drag, startPoint x: 619, startPoint y: 155, endPoint x: 689, endPoint y: 155, distance: 70.0
click at [689, 155] on span "Now you’ll set up your wagmi configuration using ConnectKit’s getDefaultConfig …" at bounding box center [755, 165] width 430 height 33
drag, startPoint x: 696, startPoint y: 155, endPoint x: 740, endPoint y: 155, distance: 44.0
click at [740, 155] on span "Now you’ll set up your wagmi configuration using ConnectKit’s getDefaultConfig …" at bounding box center [755, 165] width 430 height 33
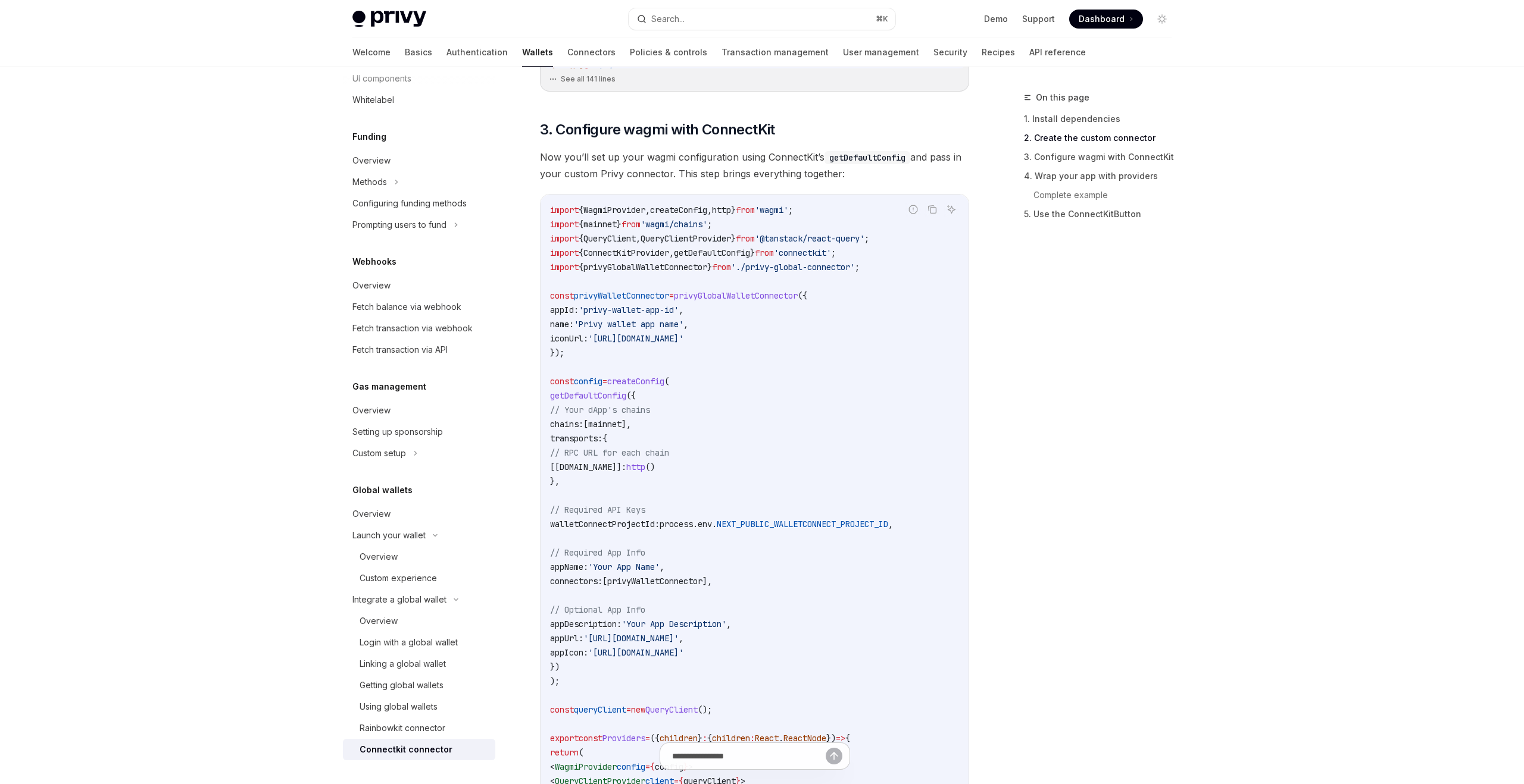
click at [740, 155] on span "Now you’ll set up your wagmi configuration using ConnectKit’s getDefaultConfig …" at bounding box center [755, 165] width 430 height 33
drag, startPoint x: 750, startPoint y: 155, endPoint x: 791, endPoint y: 155, distance: 41.0
click at [791, 155] on span "Now you’ll set up your wagmi configuration using ConnectKit’s getDefaultConfig …" at bounding box center [755, 165] width 430 height 33
drag, startPoint x: 582, startPoint y: 175, endPoint x: 618, endPoint y: 173, distance: 36.1
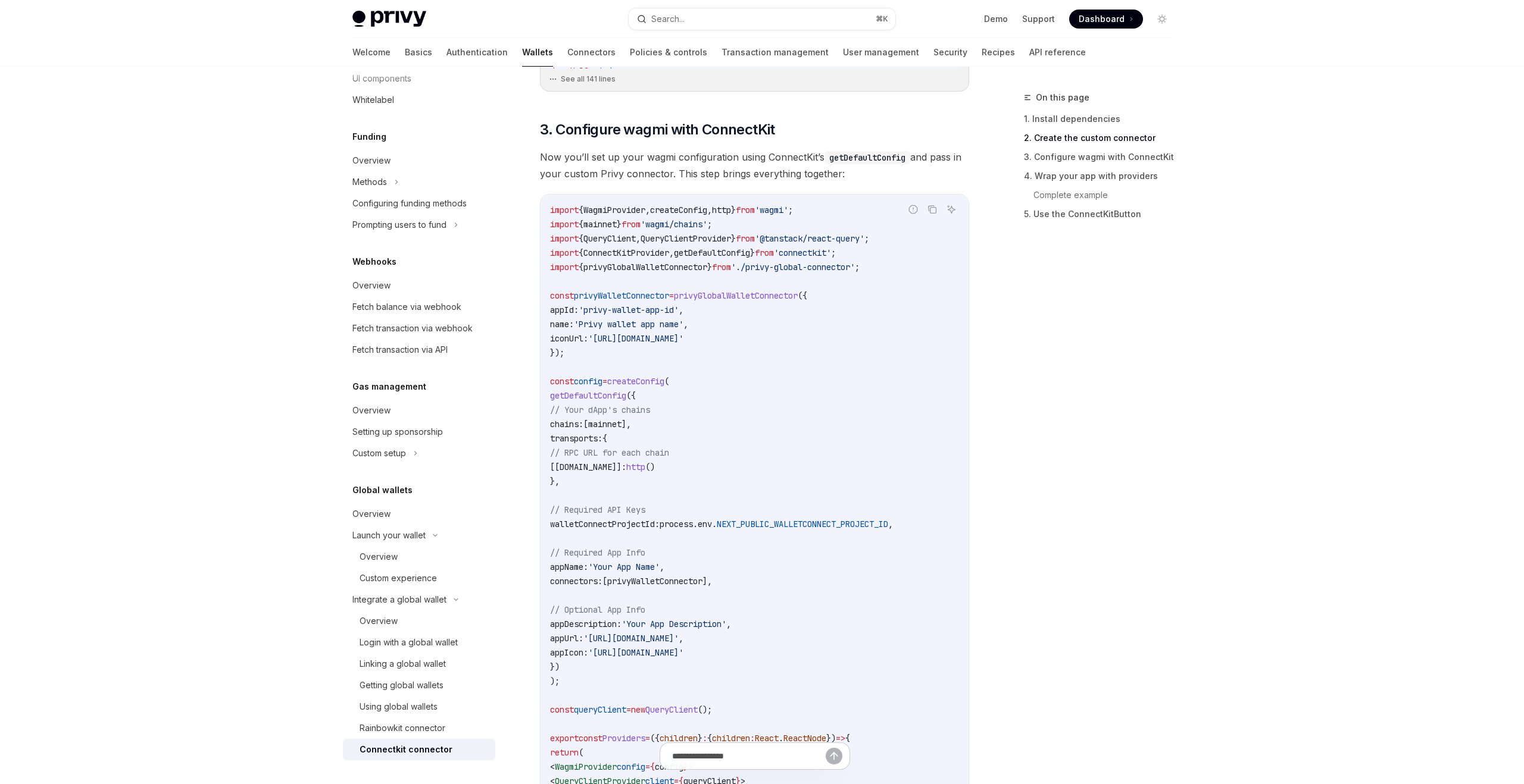
click at [618, 173] on span "Now you’ll set up your wagmi configuration using ConnectKit’s getDefaultConfig …" at bounding box center [755, 165] width 430 height 33
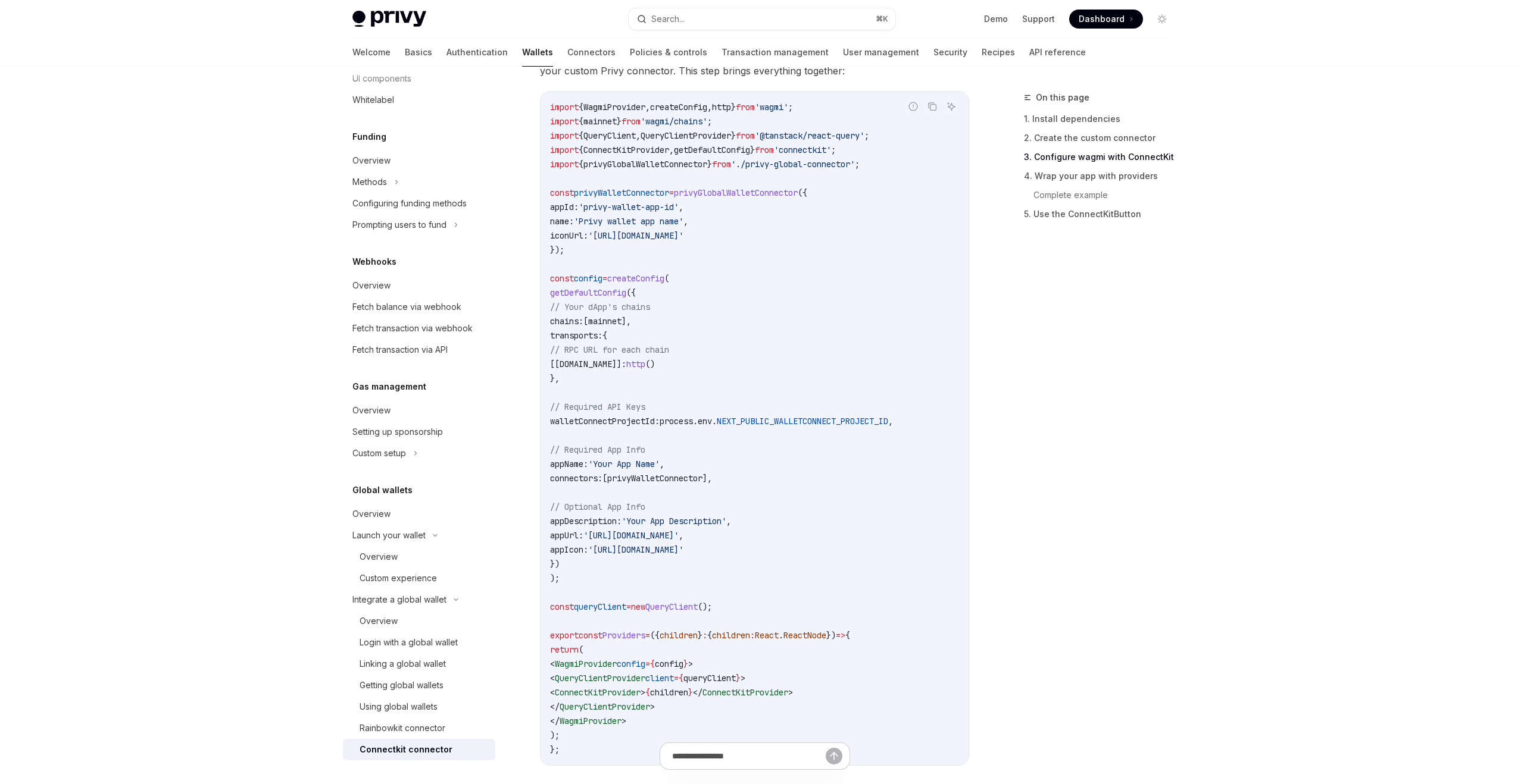
scroll to position [690, 0]
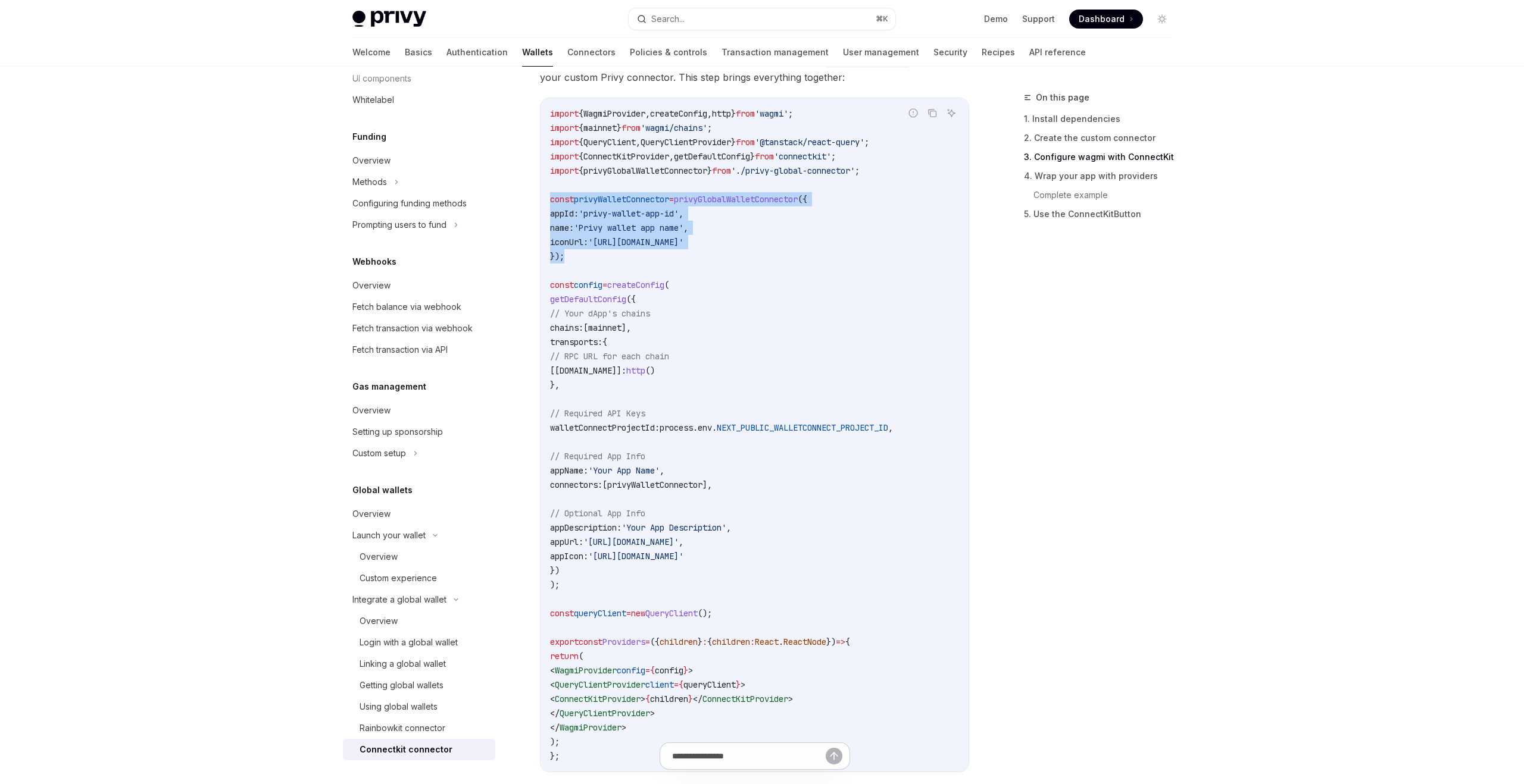
drag, startPoint x: 572, startPoint y: 256, endPoint x: 543, endPoint y: 204, distance: 59.5
click at [543, 204] on div "import { WagmiProvider , createConfig , http } from 'wagmi' ; import { mainnet …" at bounding box center [755, 435] width 428 height 674
copy code "const privyWalletConnector = privyGlobalWalletConnector ({ appId: 'privy-wallet…"
click at [723, 200] on span "privyGlobalWalletConnector" at bounding box center [736, 199] width 124 height 11
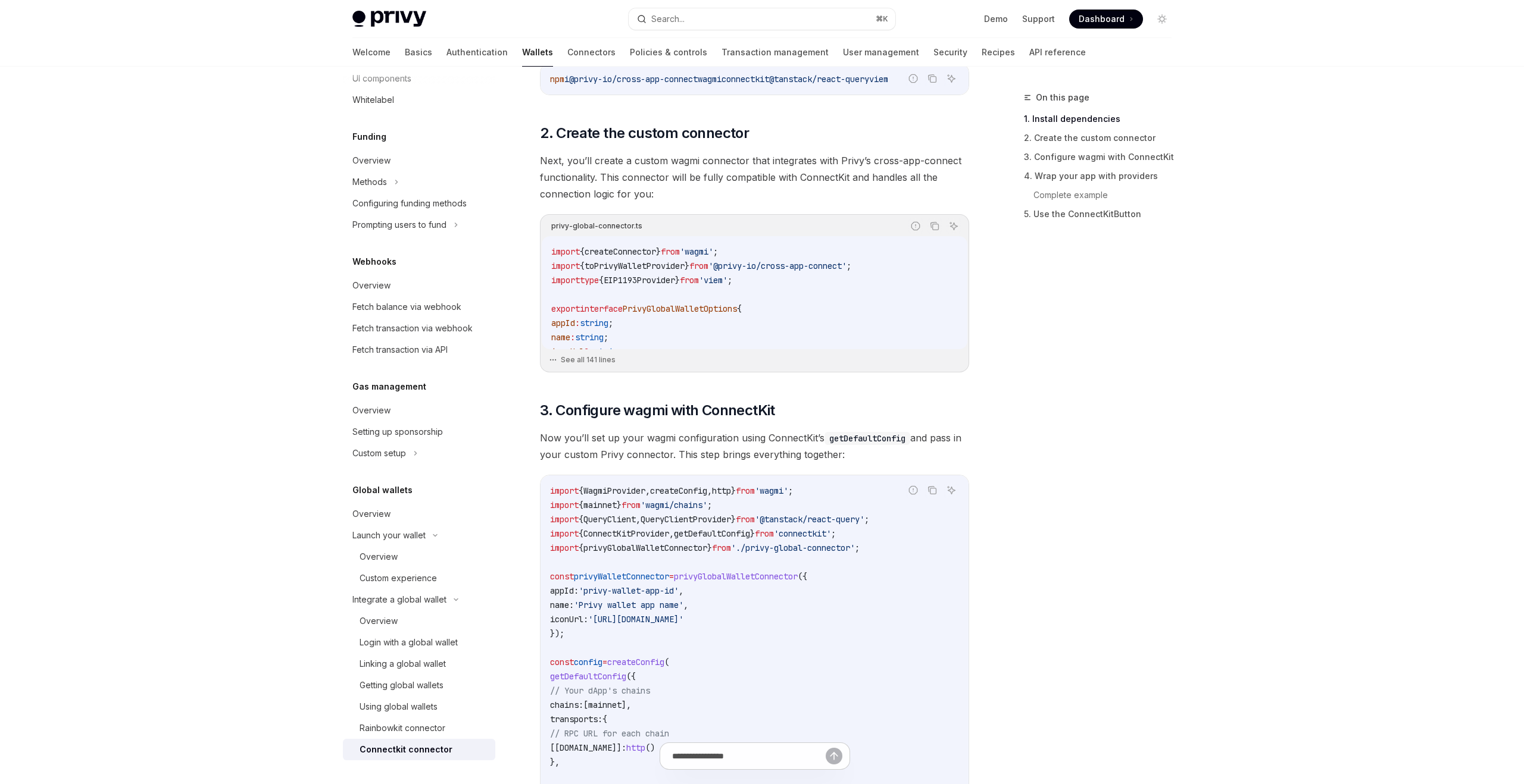
scroll to position [0, 2]
click at [932, 227] on icon "Copy the contents from the code block" at bounding box center [934, 226] width 9 height 9
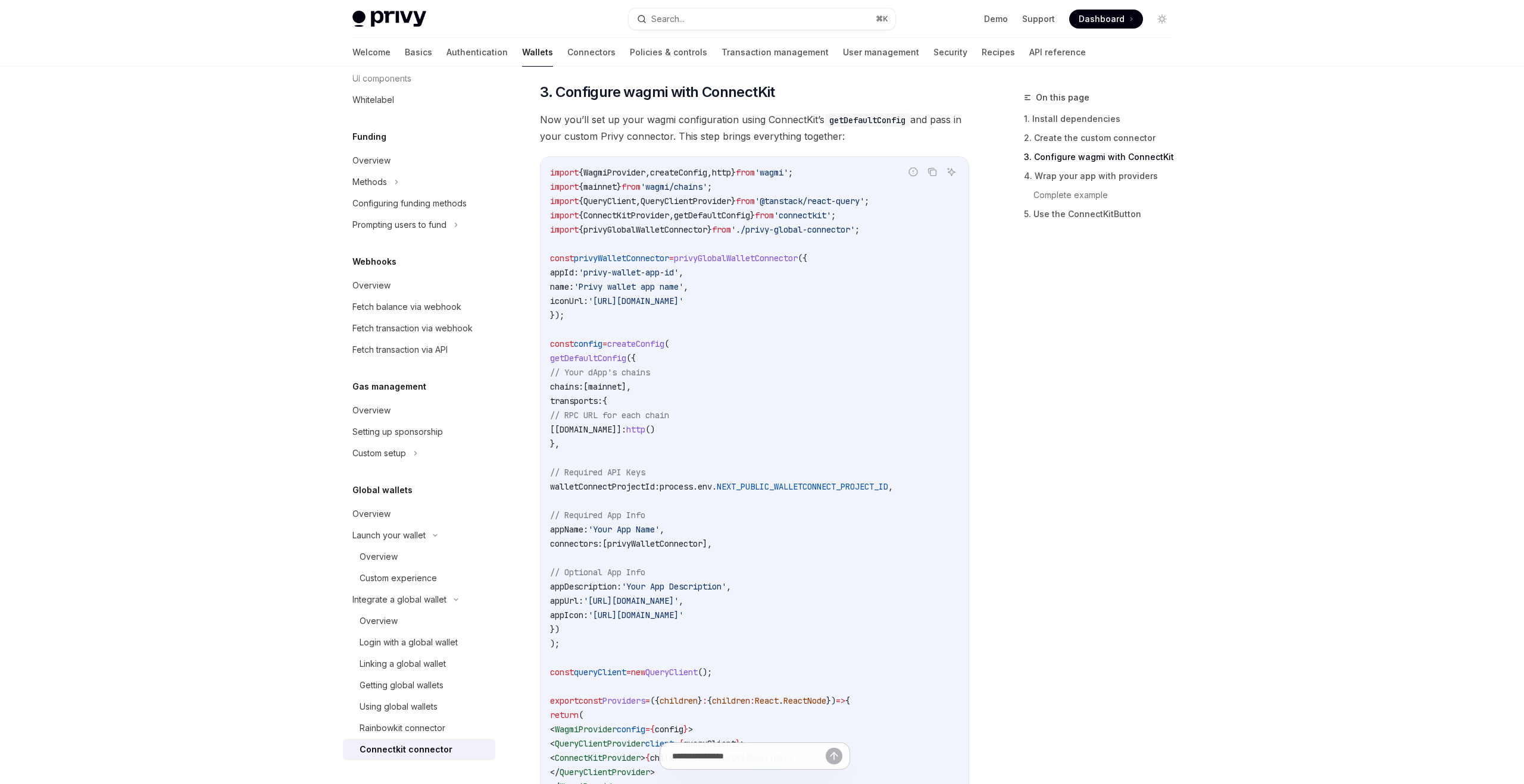
scroll to position [630, 0]
click at [702, 173] on span "createConfig" at bounding box center [679, 174] width 57 height 11
click at [713, 175] on span "," at bounding box center [709, 174] width 5 height 11
copy span "createConfig ,"
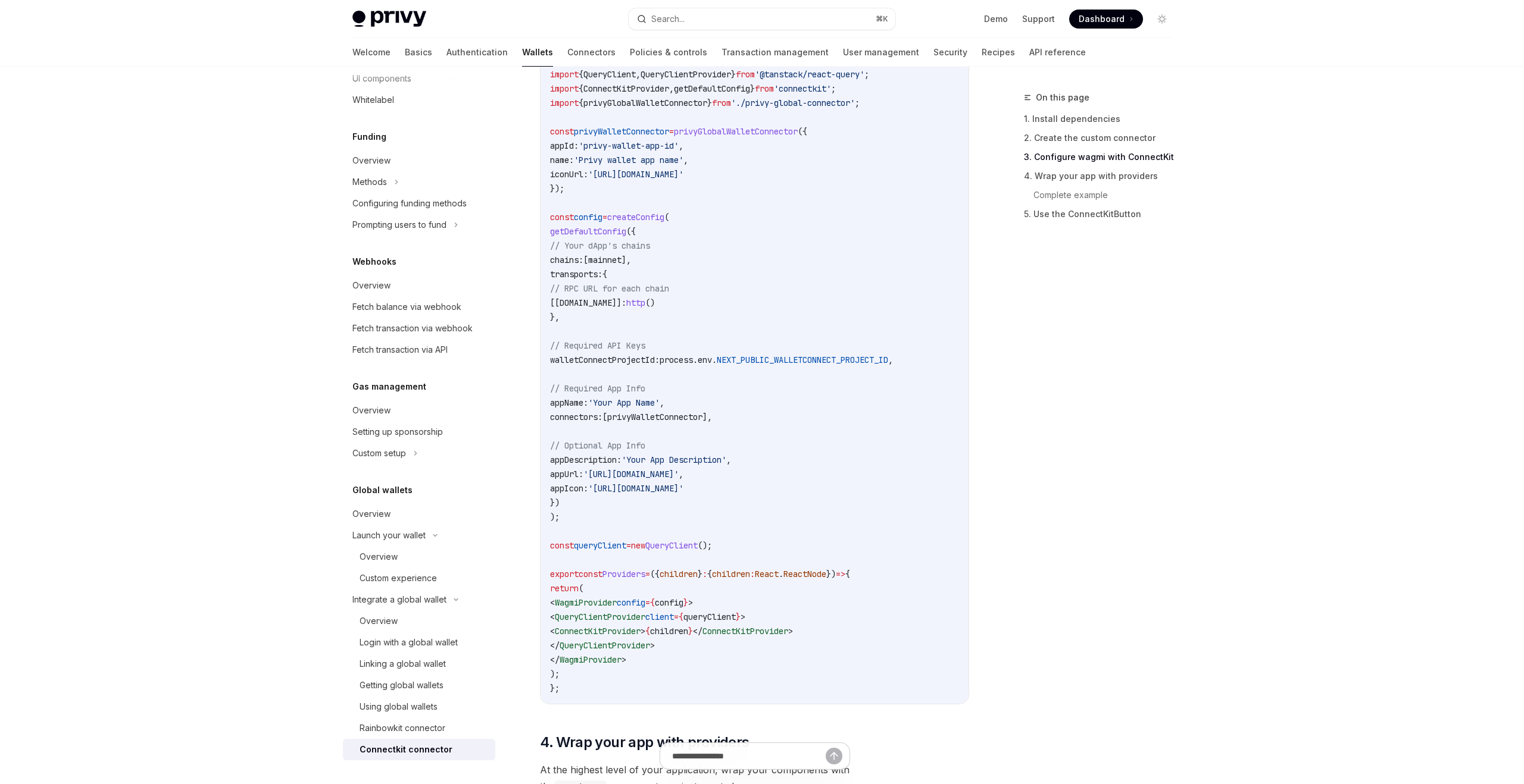
scroll to position [779, 0]
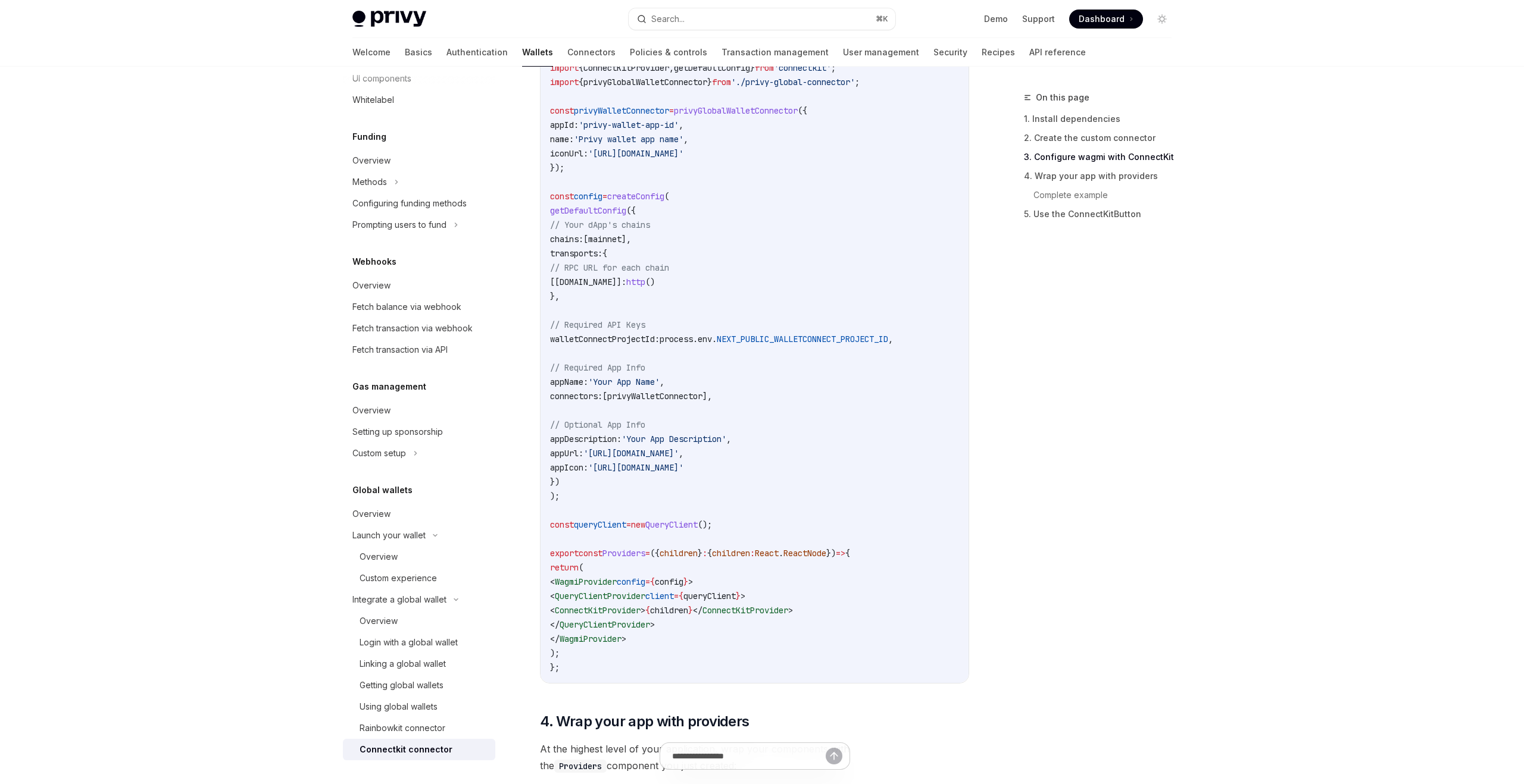
click at [608, 212] on span "getDefaultConfig" at bounding box center [588, 211] width 77 height 11
copy span "getDefaultConfig"
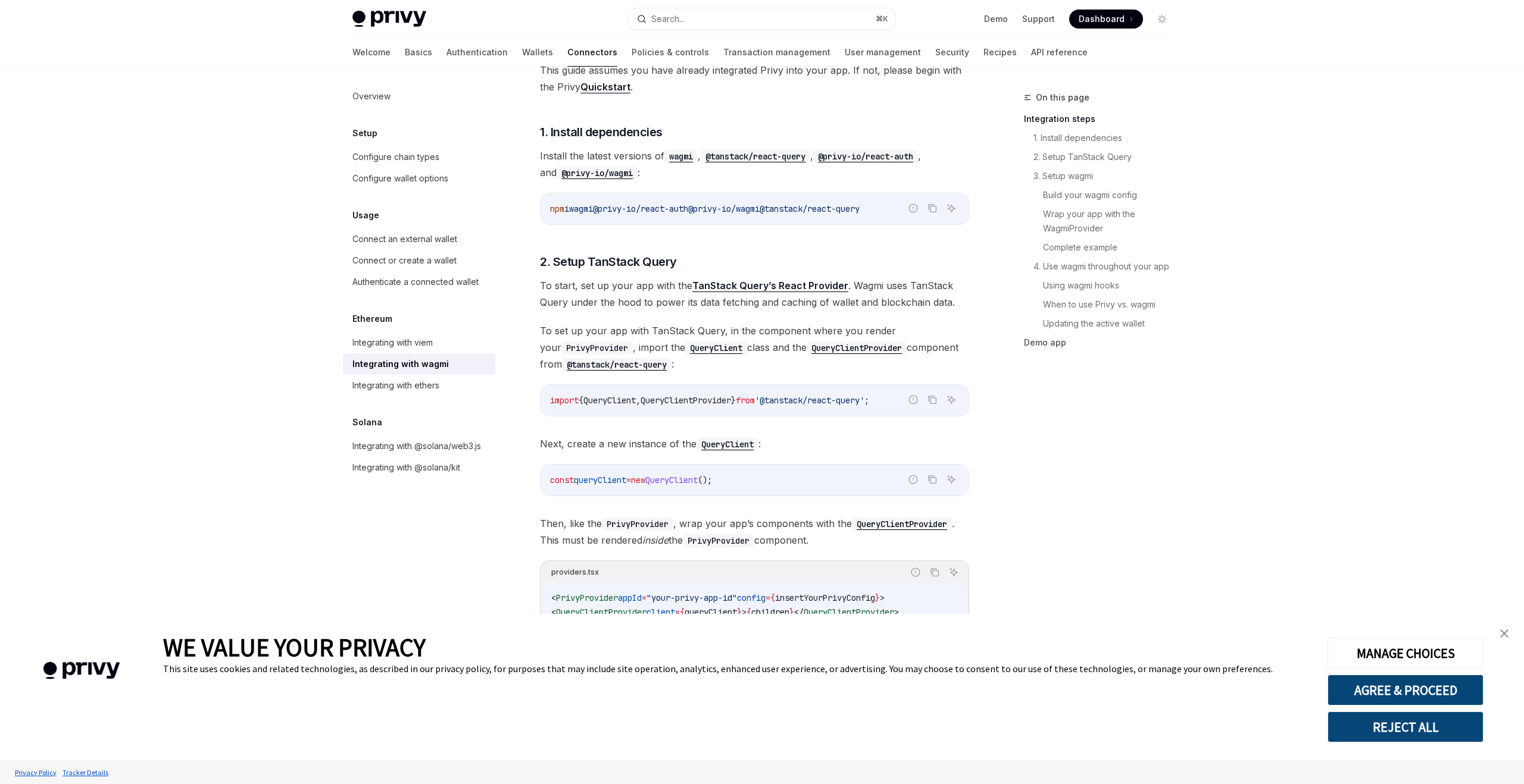
scroll to position [347, 0]
